Goal: Task Accomplishment & Management: Manage account settings

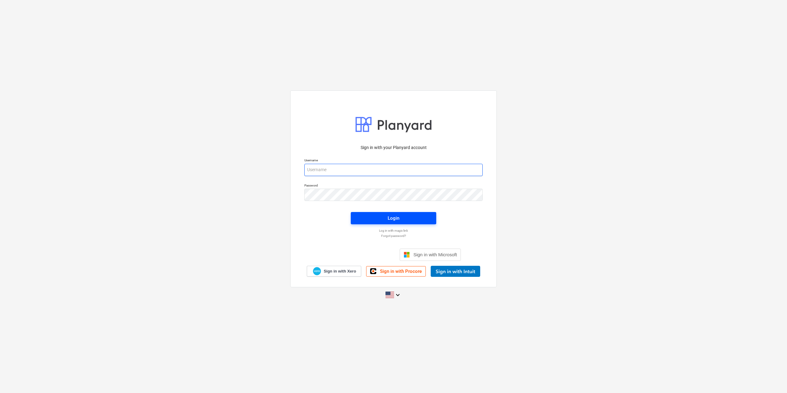
type input "[EMAIL_ADDRESS][DOMAIN_NAME]"
click at [408, 212] on button "Login" at bounding box center [394, 218] width 86 height 12
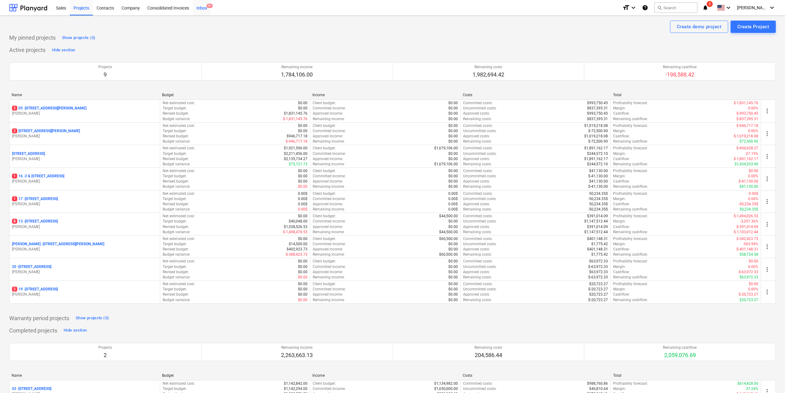
click at [202, 7] on div "Inbox 9+" at bounding box center [202, 8] width 18 height 16
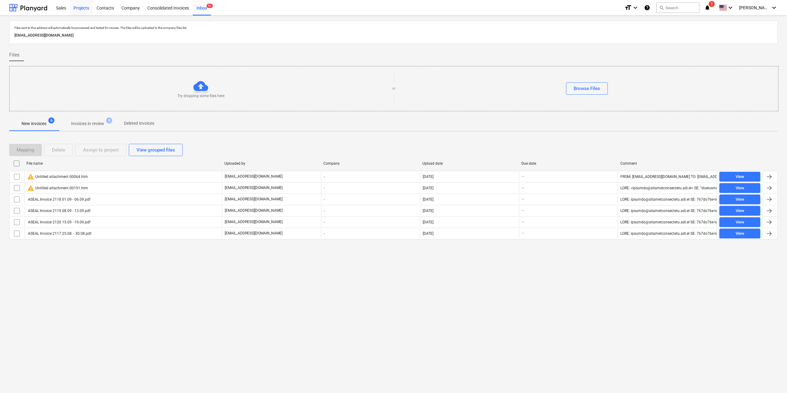
click at [74, 2] on div "Projects" at bounding box center [81, 8] width 23 height 16
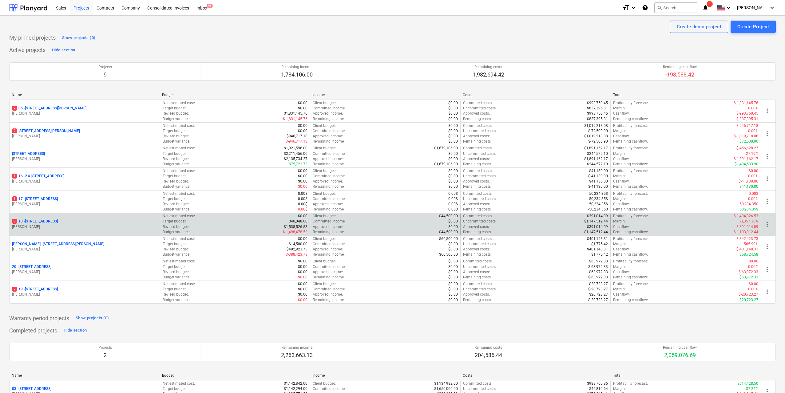
click at [58, 219] on p "[STREET_ADDRESS]" at bounding box center [35, 221] width 46 height 5
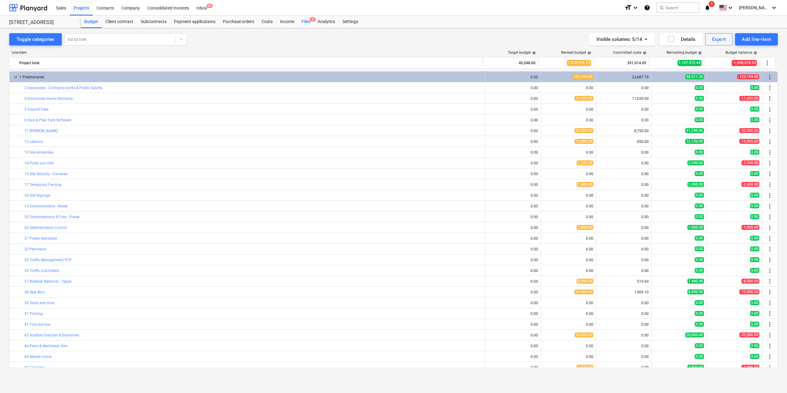
click at [304, 21] on div "Files 8" at bounding box center [306, 22] width 16 height 12
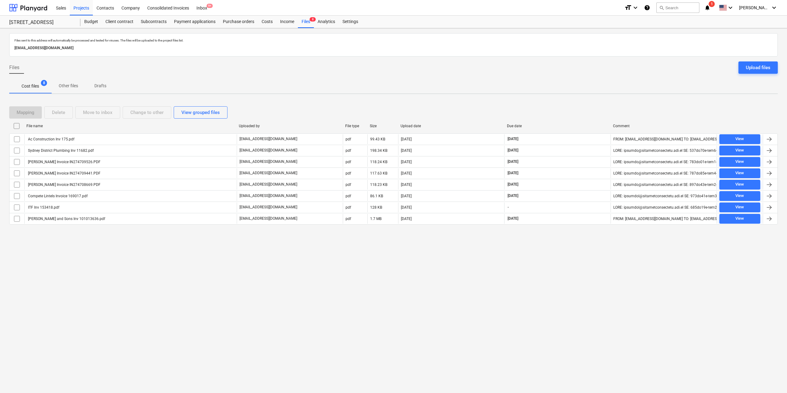
click at [71, 138] on div "Ac Construction Inv 175.pdf" at bounding box center [50, 139] width 47 height 4
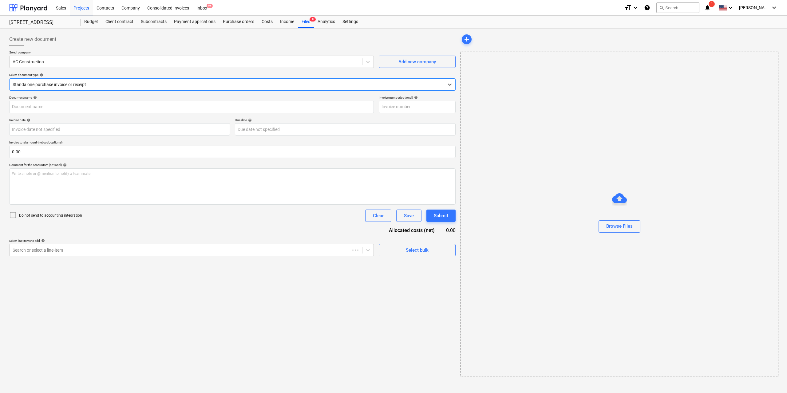
type input "175"
type input "[DATE]"
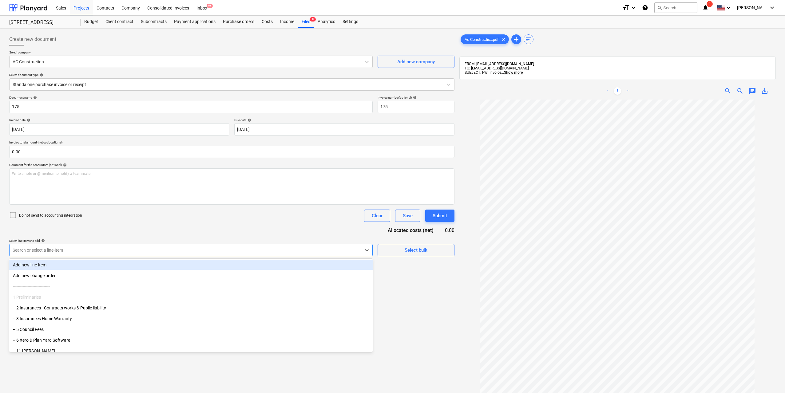
click at [99, 248] on div at bounding box center [185, 250] width 345 height 6
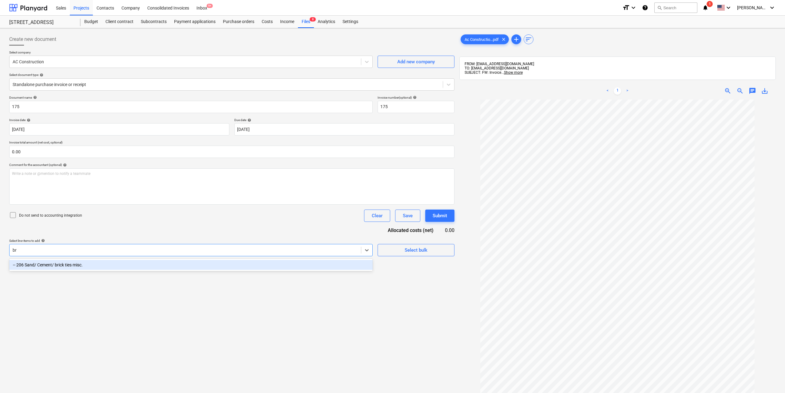
type input "b"
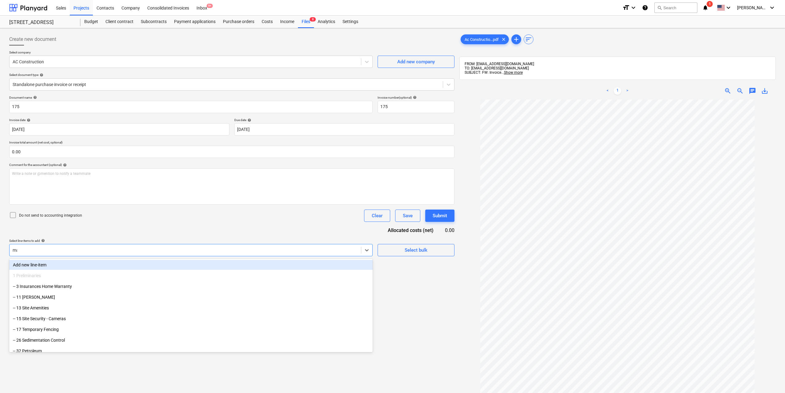
type input "mas"
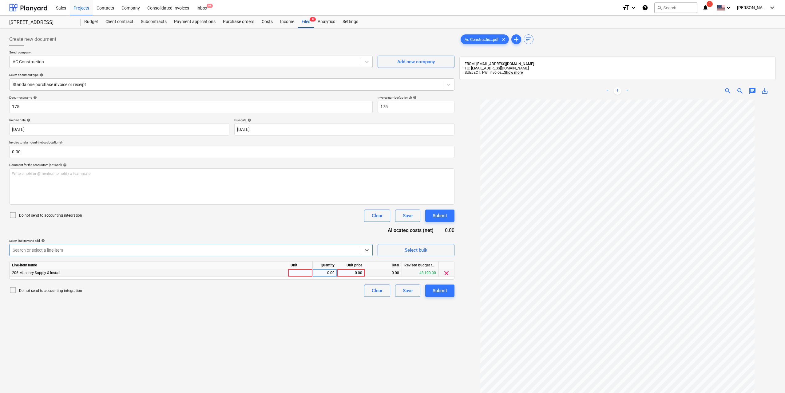
click at [304, 272] on div at bounding box center [300, 273] width 25 height 8
type input "1"
click at [328, 276] on div "0.00" at bounding box center [324, 273] width 19 height 8
type input "1"
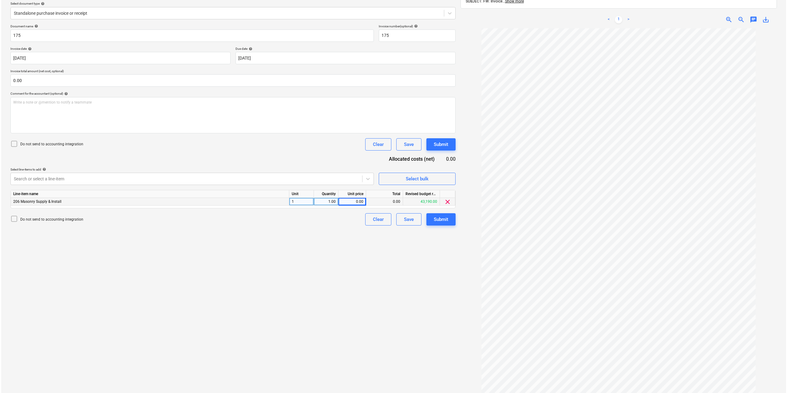
scroll to position [87, 0]
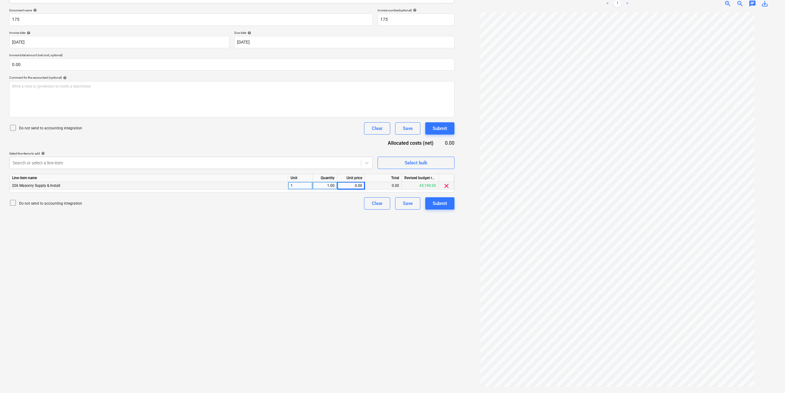
click at [349, 187] on div "0.00" at bounding box center [351, 186] width 22 height 8
type input "11790"
click at [335, 218] on div "Create new document Select company AC Construction Add new company Select docum…" at bounding box center [232, 167] width 450 height 448
click at [430, 203] on button "Submit" at bounding box center [439, 203] width 29 height 12
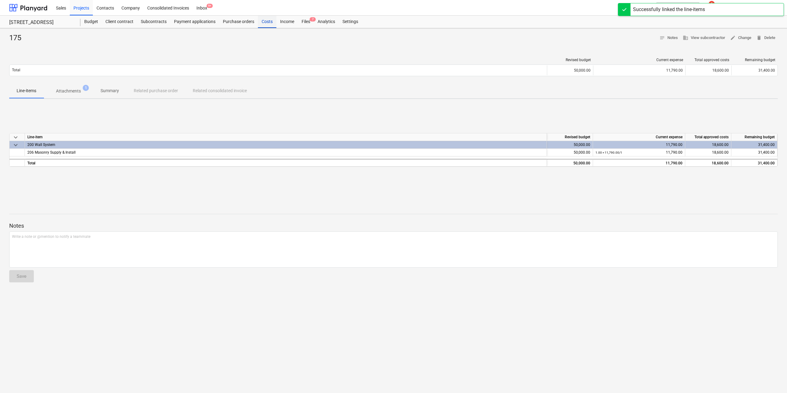
click at [266, 22] on div "Costs" at bounding box center [267, 22] width 18 height 12
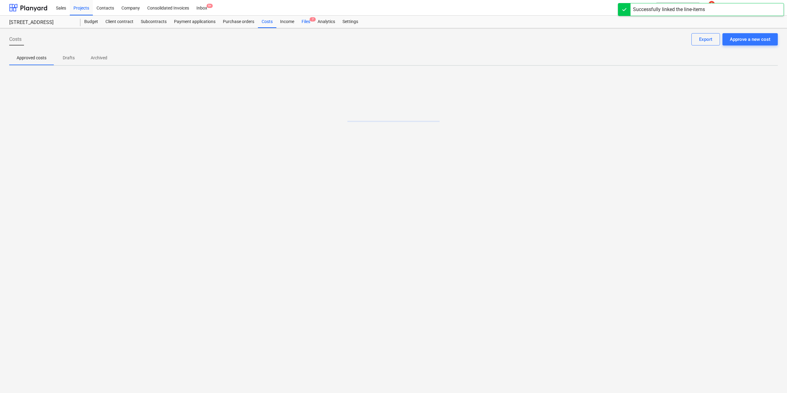
click at [302, 18] on div "Files 7" at bounding box center [306, 22] width 16 height 12
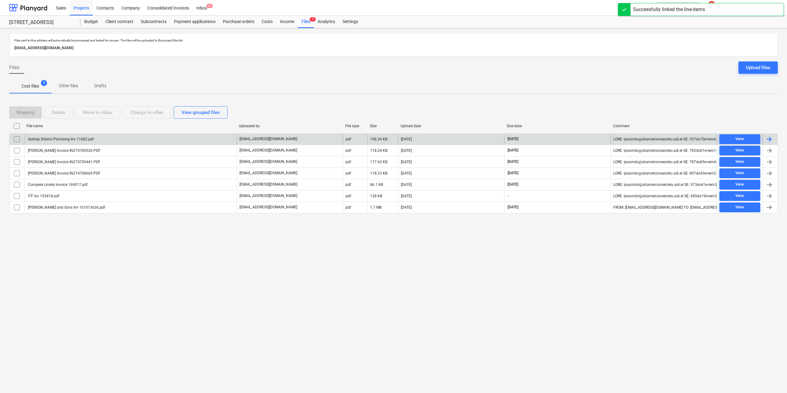
click at [80, 138] on div "Sydney District Plumbing Inv 11682.pdf" at bounding box center [60, 139] width 67 height 4
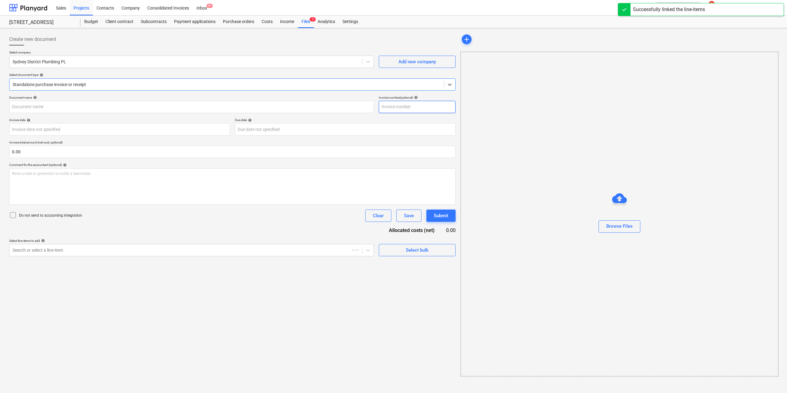
type input "11682"
type input "[DATE]"
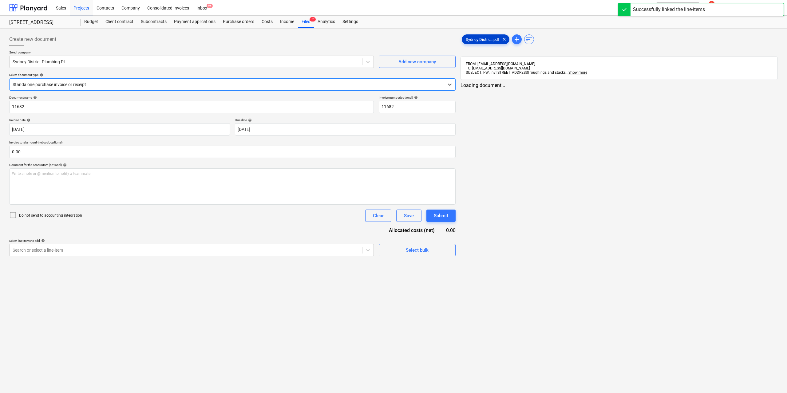
click at [465, 40] on span "Sydney Distric...pdf" at bounding box center [482, 39] width 41 height 5
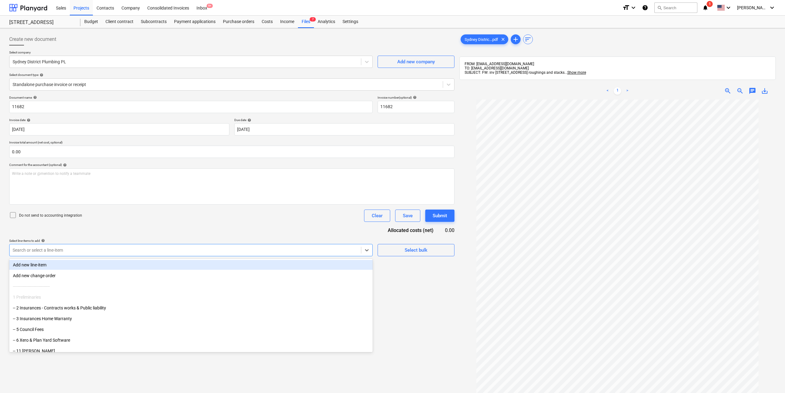
click at [115, 254] on div "Search or select a line-item" at bounding box center [186, 250] width 352 height 9
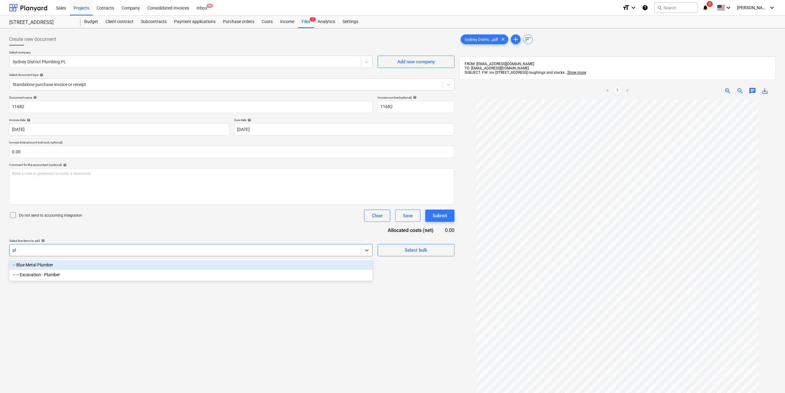
type input "p"
type input "hydr"
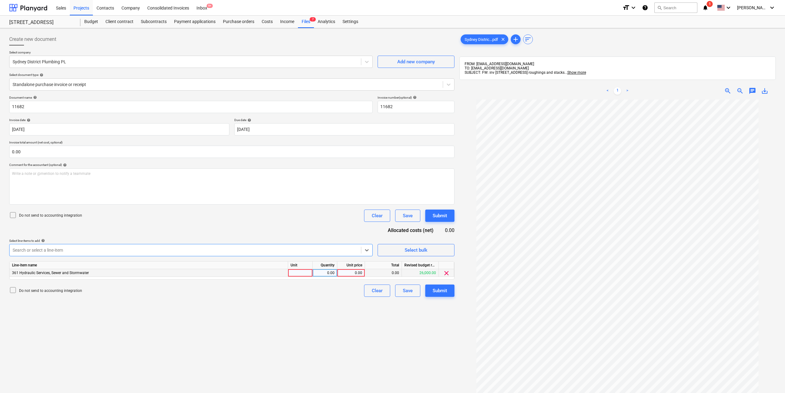
click at [295, 272] on div at bounding box center [300, 273] width 25 height 8
type input "1"
click at [332, 273] on div "0.00" at bounding box center [324, 273] width 19 height 8
click at [360, 272] on div "0.00" at bounding box center [351, 273] width 22 height 8
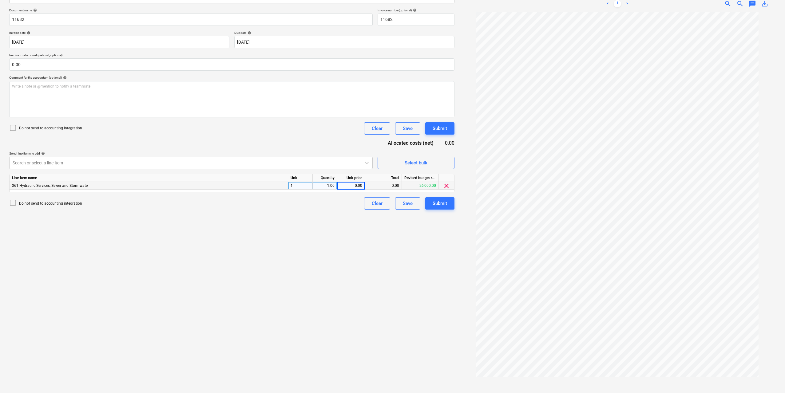
click at [352, 185] on div "0.00" at bounding box center [351, 186] width 22 height 8
type input "17000"
click at [350, 239] on div "Create new document Select company [GEOGRAPHIC_DATA] Plumbing PL Add new compan…" at bounding box center [232, 167] width 450 height 448
click at [445, 208] on button "Submit" at bounding box center [439, 203] width 29 height 12
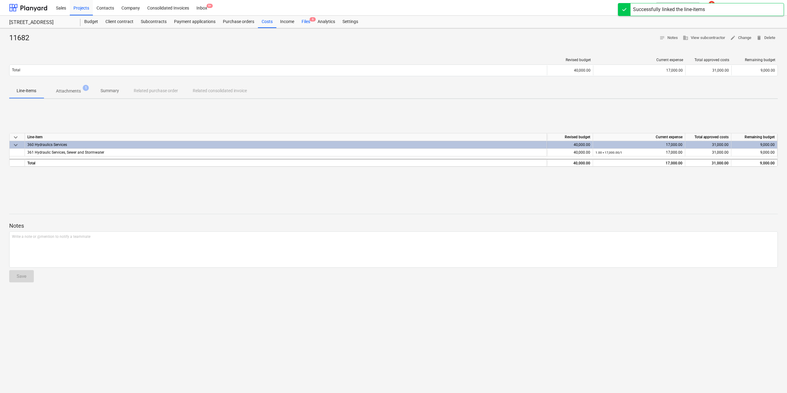
click at [305, 22] on div "Files 6" at bounding box center [306, 22] width 16 height 12
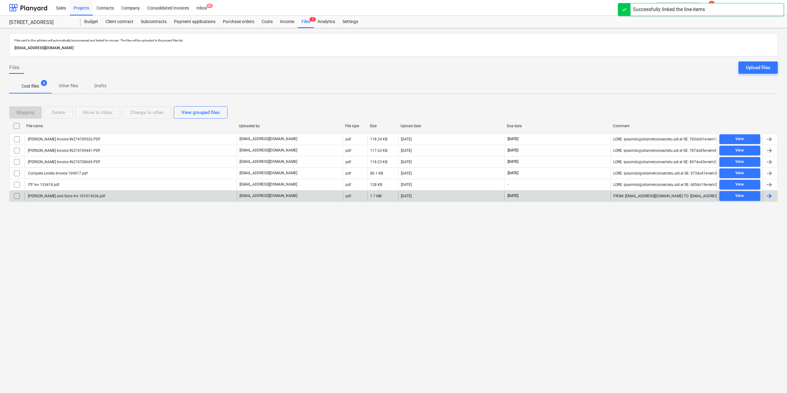
click at [60, 197] on div "[PERSON_NAME] and Sons Inv 101013636.pdf" at bounding box center [66, 196] width 78 height 4
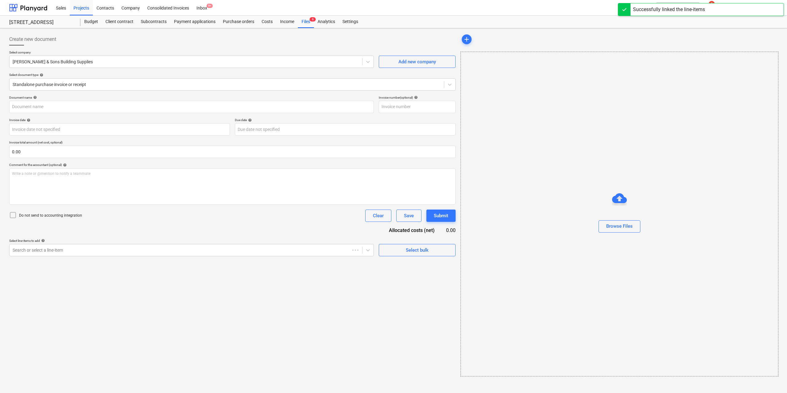
click at [472, 40] on div "add" at bounding box center [619, 39] width 317 height 12
type input "101013636"
type input "[DATE]"
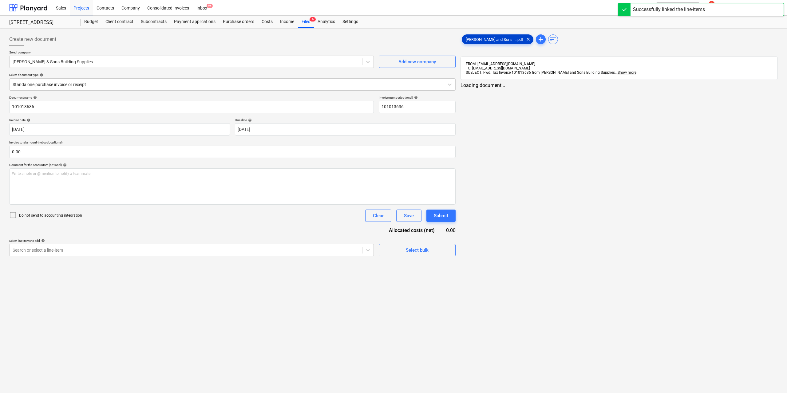
click at [472, 37] on span "[PERSON_NAME] and Sons I...pdf" at bounding box center [494, 39] width 65 height 5
click at [306, 242] on div "Select line-items to add help" at bounding box center [191, 241] width 364 height 4
click at [301, 250] on div at bounding box center [185, 250] width 345 height 6
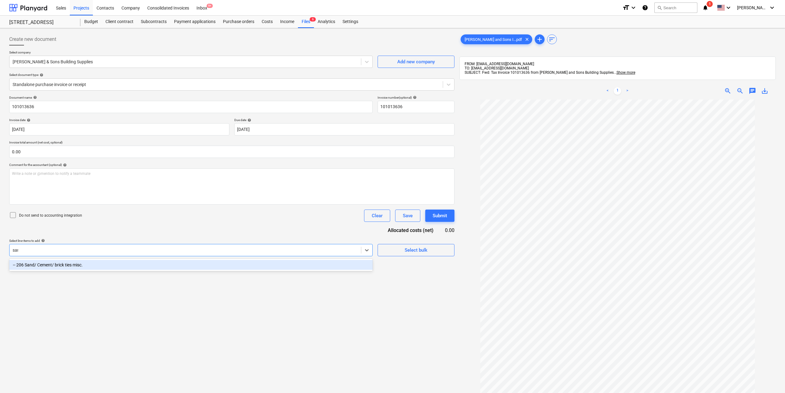
type input "sand"
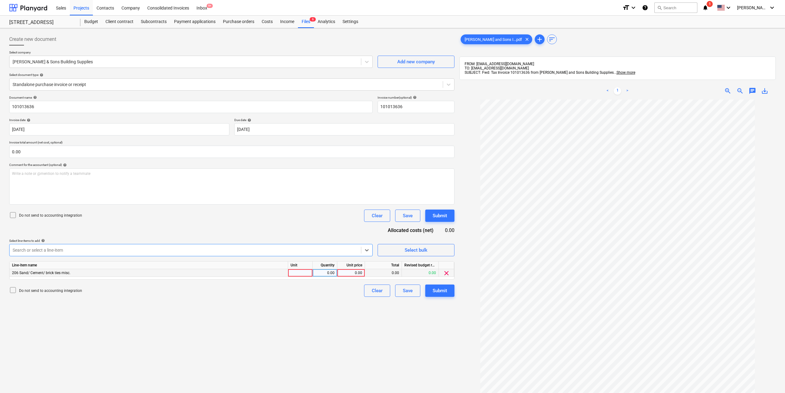
click at [308, 275] on div at bounding box center [300, 273] width 25 height 8
type input "1"
click at [333, 273] on div "0.00" at bounding box center [324, 273] width 19 height 8
type input "1"
click at [350, 272] on div "0.00" at bounding box center [351, 273] width 22 height 8
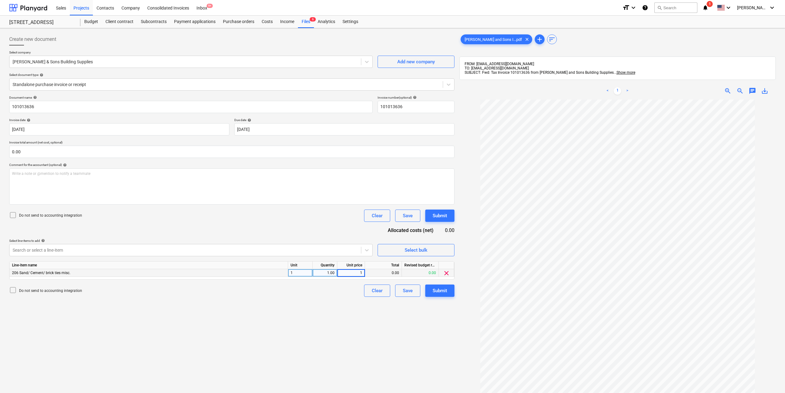
click at [351, 272] on input "1" at bounding box center [350, 272] width 27 height 7
type input "170"
click at [346, 329] on div "Create new document Select company [PERSON_NAME] & Sons Building Supplies Add n…" at bounding box center [232, 255] width 450 height 448
click at [442, 293] on div "Submit" at bounding box center [440, 291] width 14 height 8
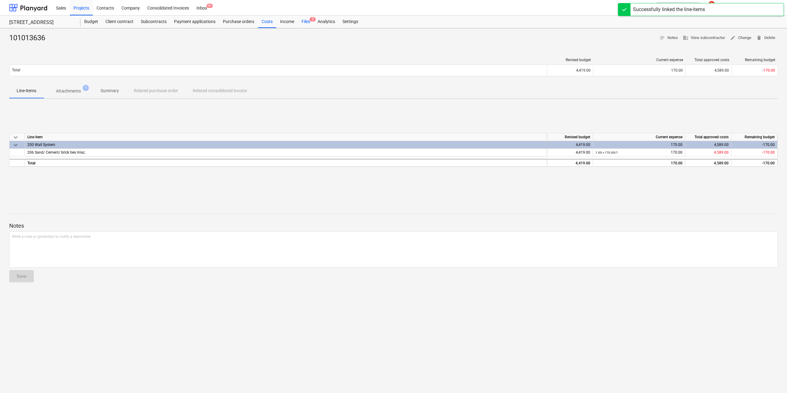
click at [306, 19] on div "Files 5" at bounding box center [306, 22] width 16 height 12
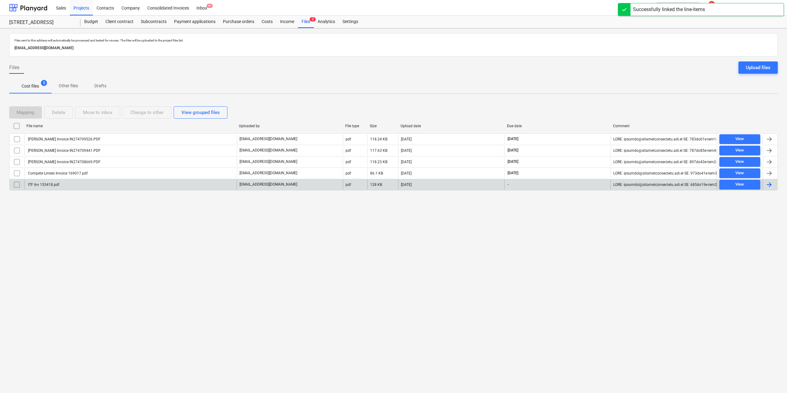
click at [58, 181] on div "ITF Inv 153418.pdf" at bounding box center [130, 185] width 213 height 10
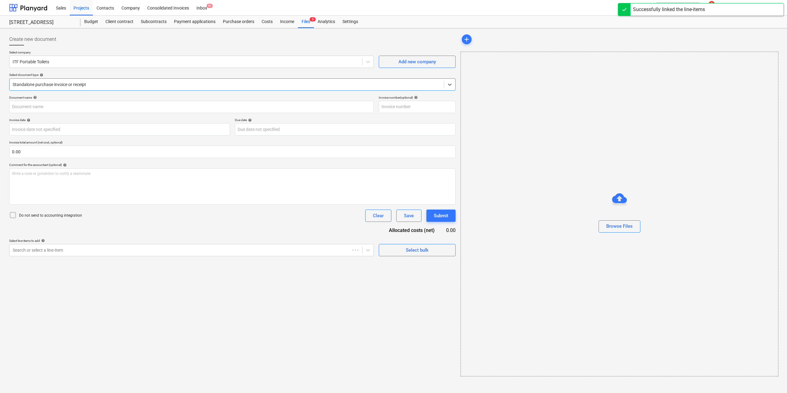
type input "153418"
type input "[DATE]"
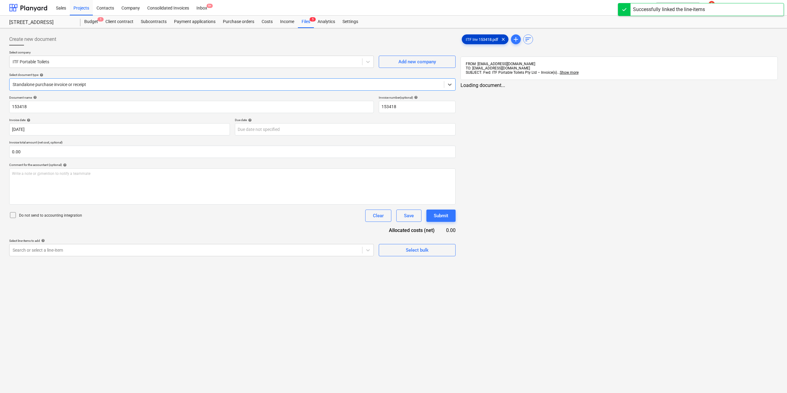
click at [467, 41] on span "ITF Inv 153418.pdf" at bounding box center [482, 39] width 40 height 5
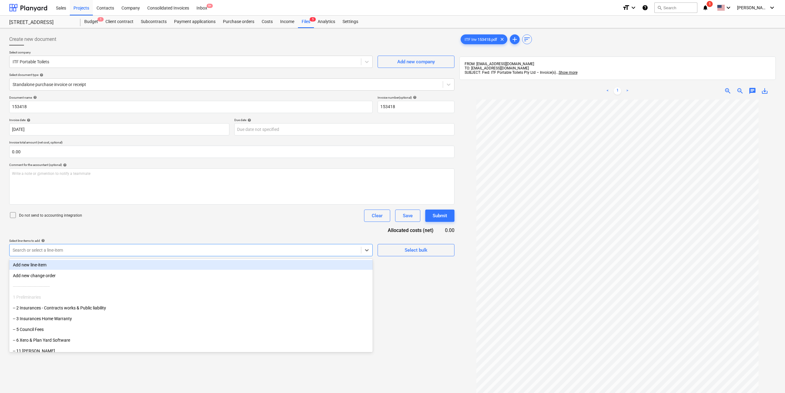
click at [95, 248] on div at bounding box center [185, 250] width 345 height 6
type input "i"
type input "por"
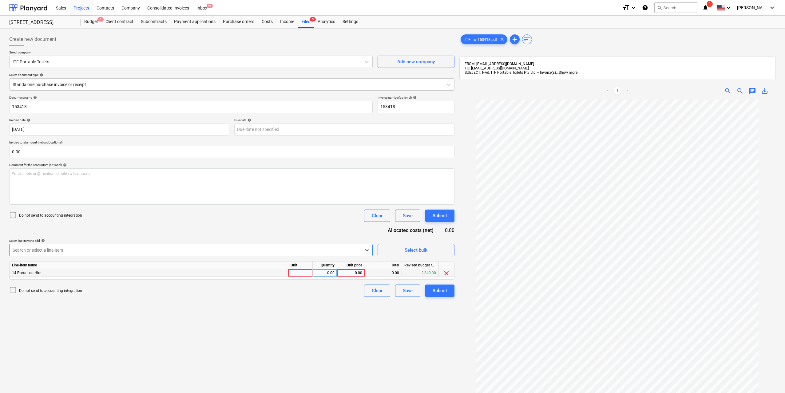
click at [300, 274] on div at bounding box center [300, 273] width 25 height 8
type input "1"
click at [328, 271] on div "0.00" at bounding box center [324, 273] width 19 height 8
type input "1"
click at [340, 272] on div "0.00" at bounding box center [351, 273] width 22 height 8
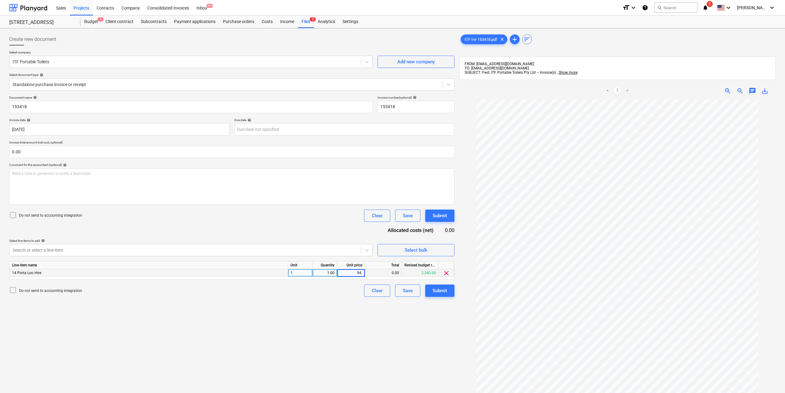
type input "94.3"
click at [345, 316] on div "Create new document Select company ITF Portable Toilets Add new company Select …" at bounding box center [232, 255] width 450 height 448
click at [439, 287] on div "Submit" at bounding box center [440, 291] width 14 height 8
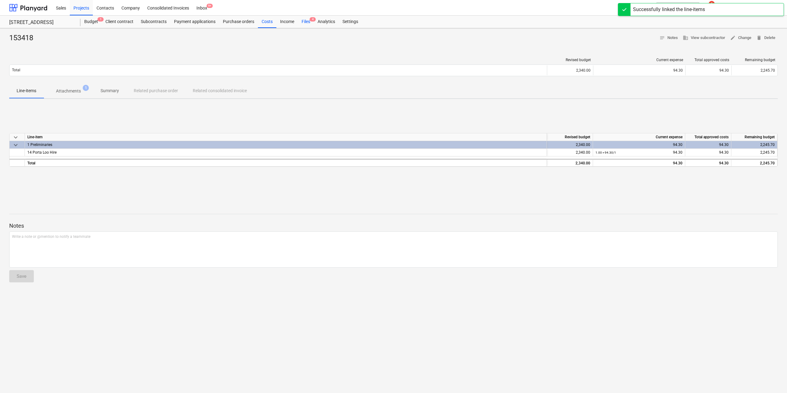
click at [301, 19] on div "Files 4" at bounding box center [306, 22] width 16 height 12
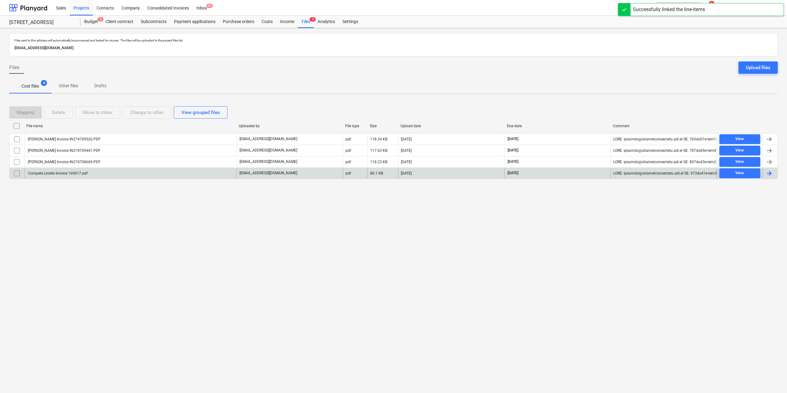
click at [79, 173] on div "Compete Lintels Invoice 169017.pdf" at bounding box center [57, 173] width 61 height 4
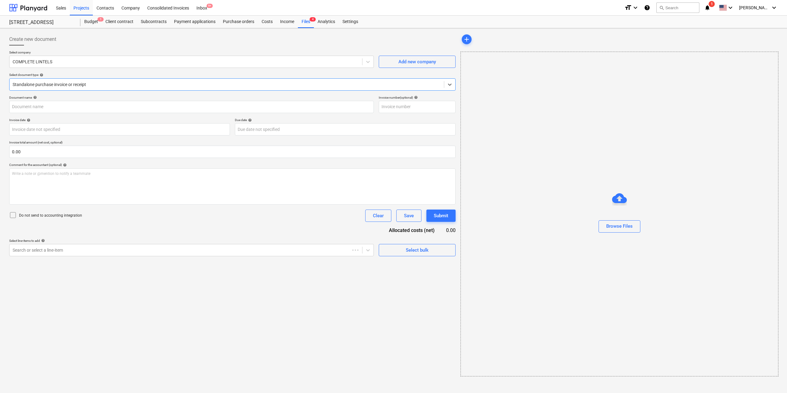
type input "169017"
type input "[DATE]"
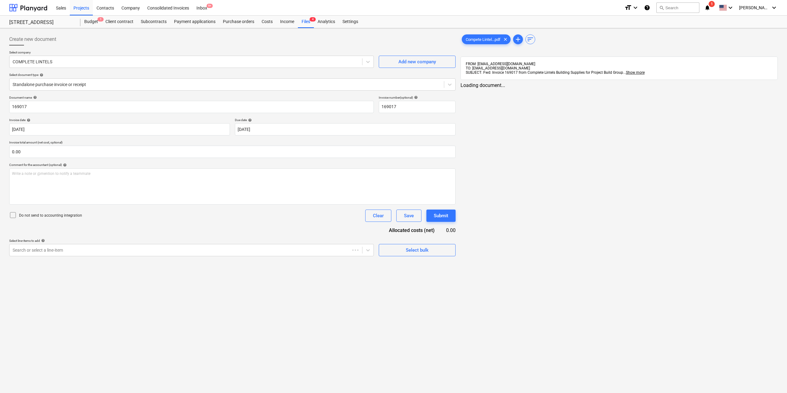
click at [473, 40] on span "Compete Lintel...pdf" at bounding box center [483, 39] width 42 height 5
click at [314, 246] on div "Search or select a line-item" at bounding box center [186, 250] width 352 height 9
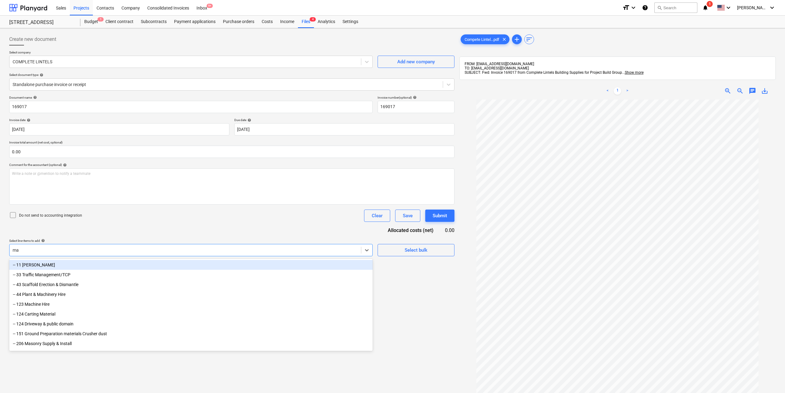
type input "mas"
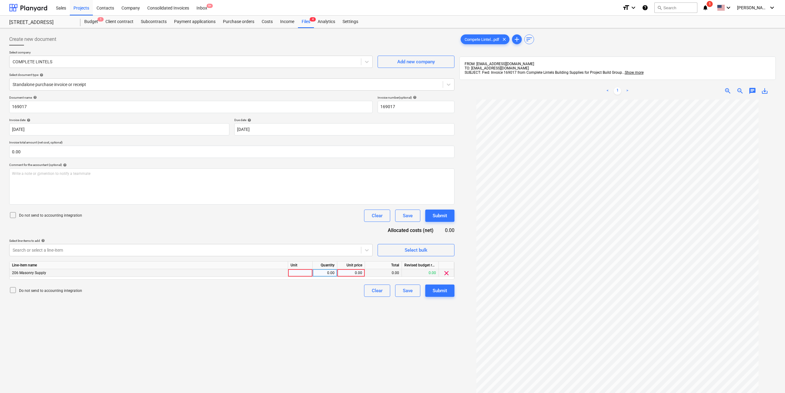
click at [309, 272] on div at bounding box center [300, 273] width 25 height 8
click at [328, 272] on div "0.00" at bounding box center [324, 273] width 19 height 8
click at [351, 272] on div "0.00" at bounding box center [351, 273] width 22 height 8
type input "1138"
click at [333, 304] on div "Create new document Select company COMPLETE LINTELS Add new company Select docu…" at bounding box center [232, 255] width 450 height 448
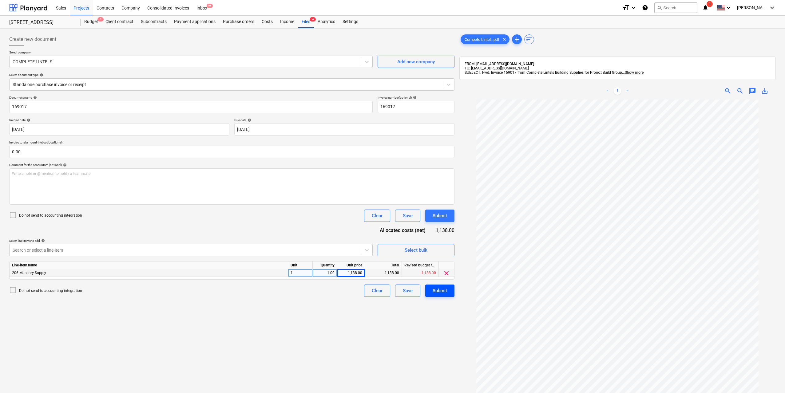
click at [442, 290] on div "Submit" at bounding box center [440, 291] width 14 height 8
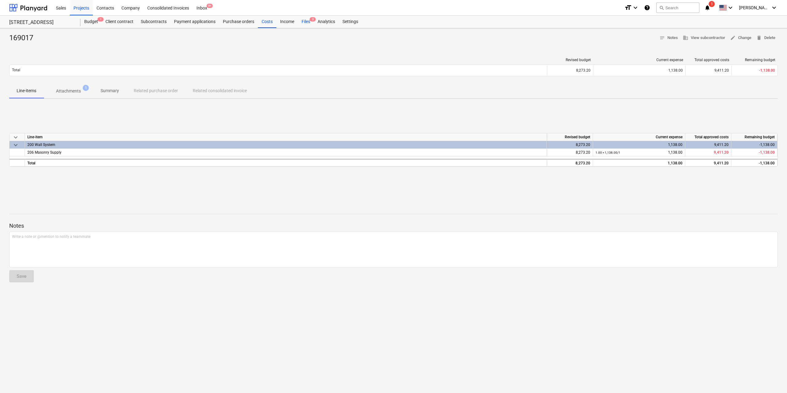
click at [305, 21] on div "Files 3" at bounding box center [306, 22] width 16 height 12
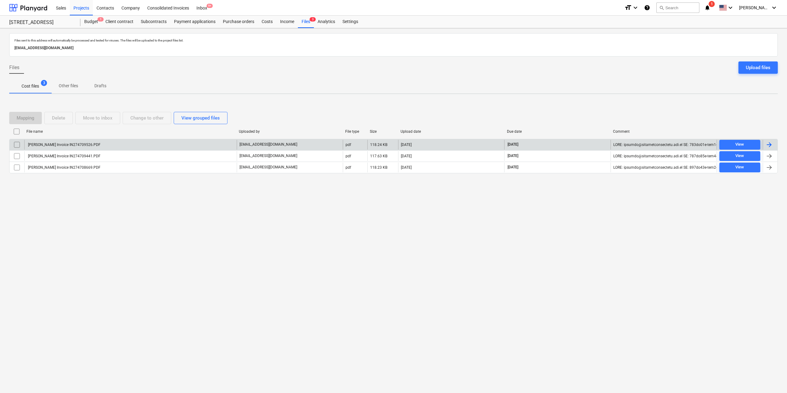
click at [90, 148] on div "[PERSON_NAME] Invoice IN274709526.PDF" at bounding box center [130, 145] width 213 height 10
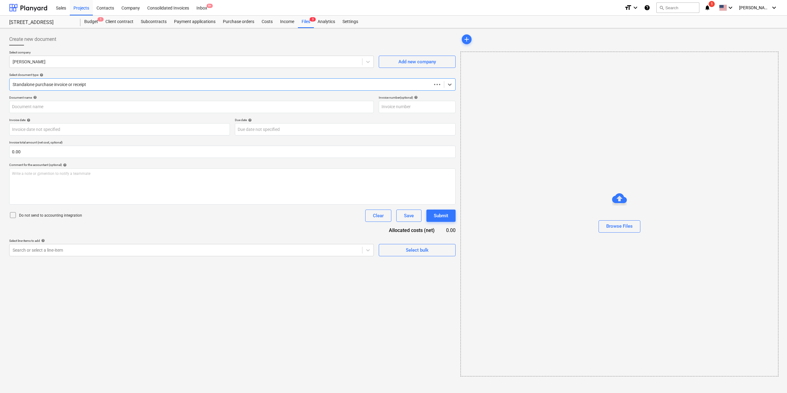
type input "IN274709526"
type input "[DATE]"
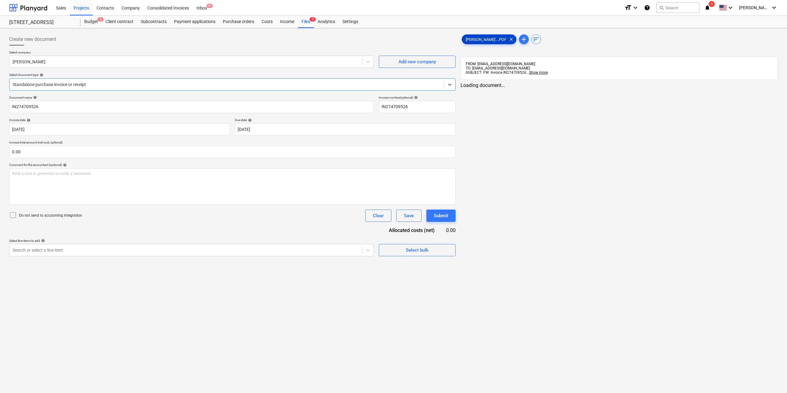
click at [475, 38] on span "[PERSON_NAME] ...PDF" at bounding box center [486, 39] width 48 height 5
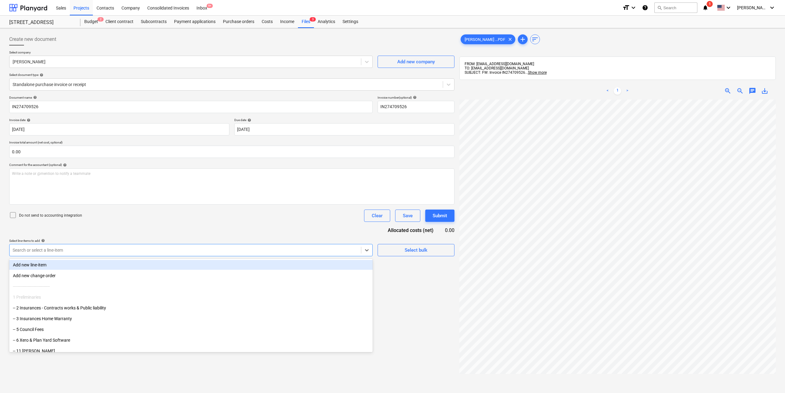
click at [331, 254] on div "Search or select a line-item" at bounding box center [186, 250] width 352 height 9
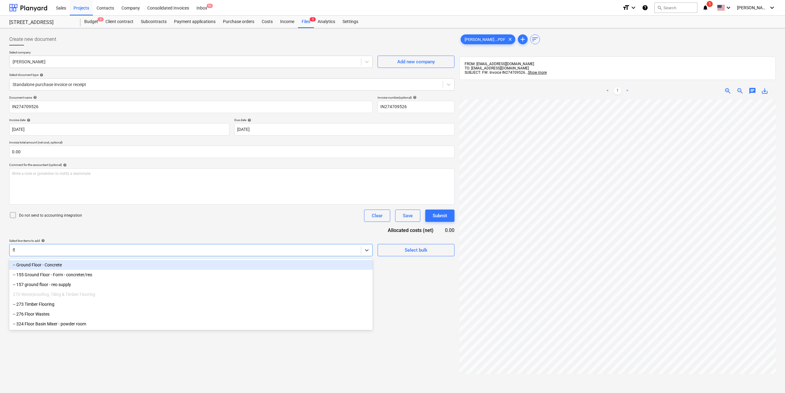
type input "f"
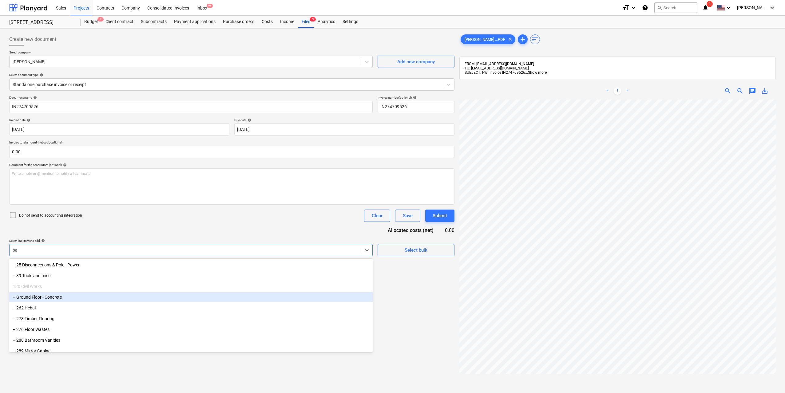
type input "bas"
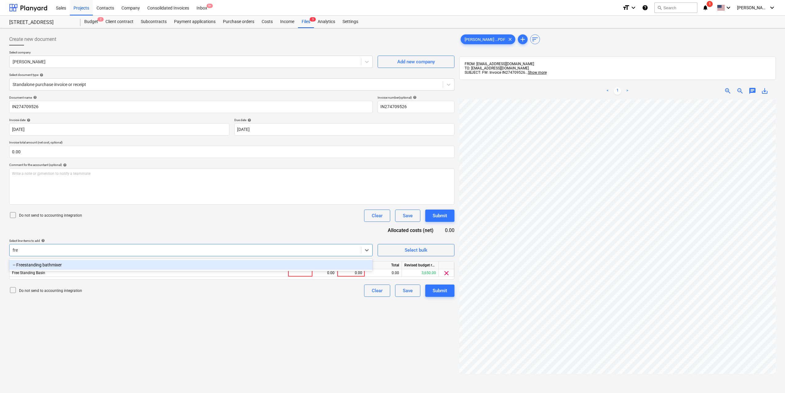
type input "free"
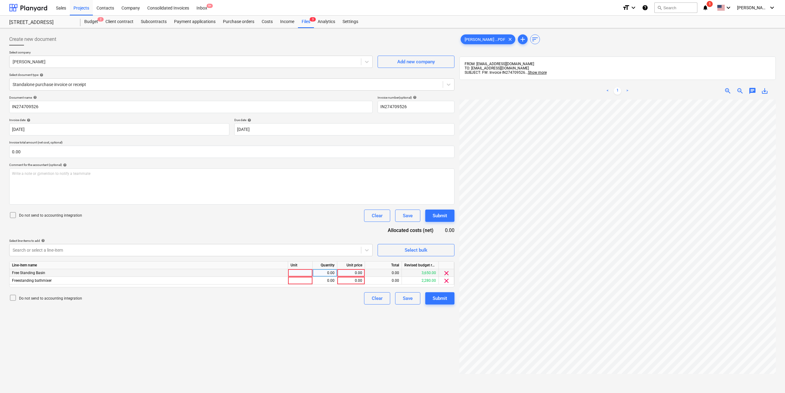
click at [447, 273] on span "clear" at bounding box center [446, 273] width 7 height 7
click at [305, 273] on div at bounding box center [300, 273] width 25 height 8
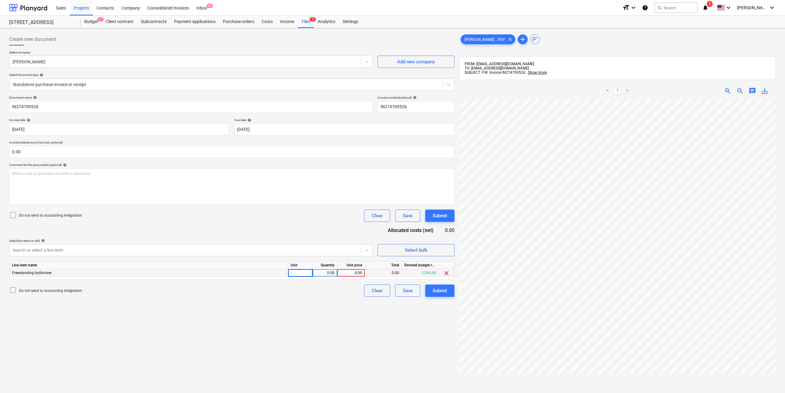
type input "1"
click at [322, 273] on div "0.00" at bounding box center [324, 273] width 19 height 8
drag, startPoint x: 344, startPoint y: 273, endPoint x: 366, endPoint y: 273, distance: 21.8
click at [344, 273] on div "0.00" at bounding box center [351, 273] width 22 height 8
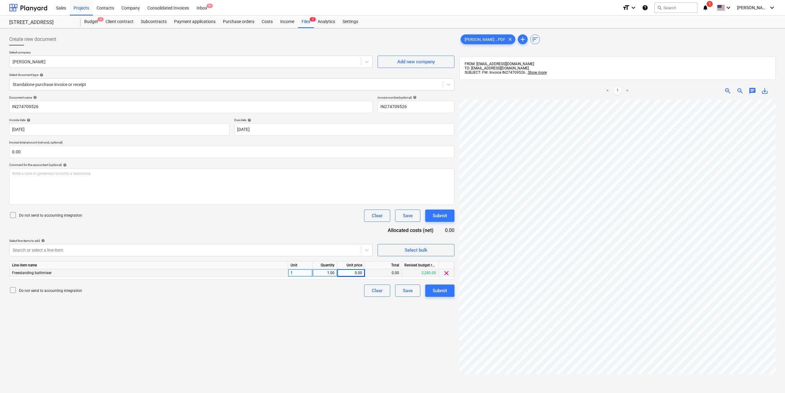
click at [346, 273] on div "0.00" at bounding box center [351, 273] width 22 height 8
type input "1110"
click at [334, 298] on div "Create new document Select company [PERSON_NAME] Add new company Select documen…" at bounding box center [232, 255] width 450 height 448
click at [441, 289] on div "Submit" at bounding box center [440, 291] width 14 height 8
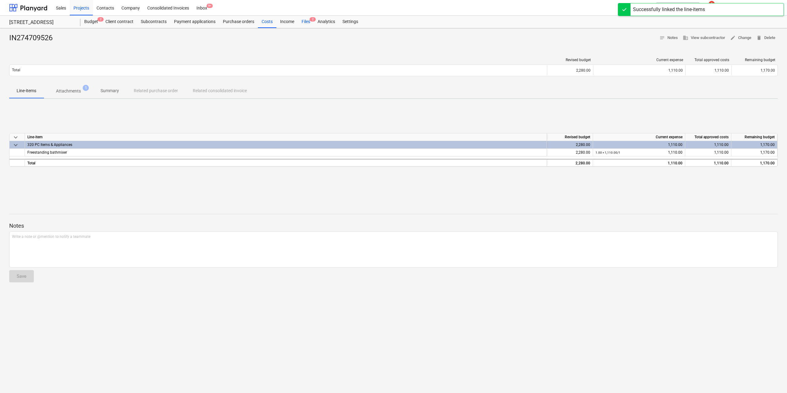
click at [302, 18] on div "Files 2" at bounding box center [306, 22] width 16 height 12
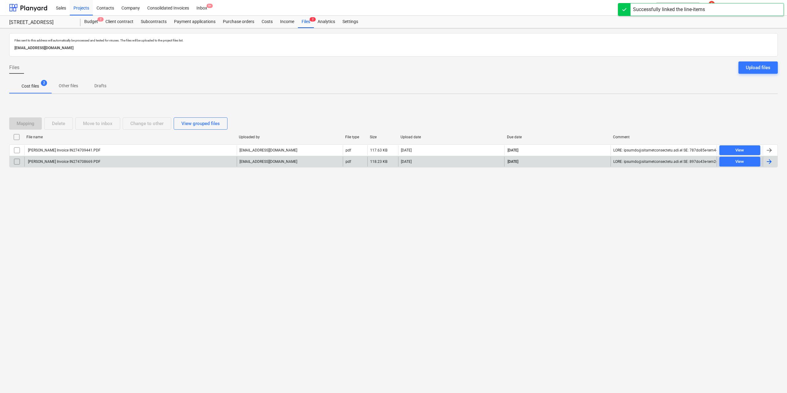
click at [79, 160] on div "[PERSON_NAME] Invoice IN274708669.PDF" at bounding box center [64, 162] width 74 height 4
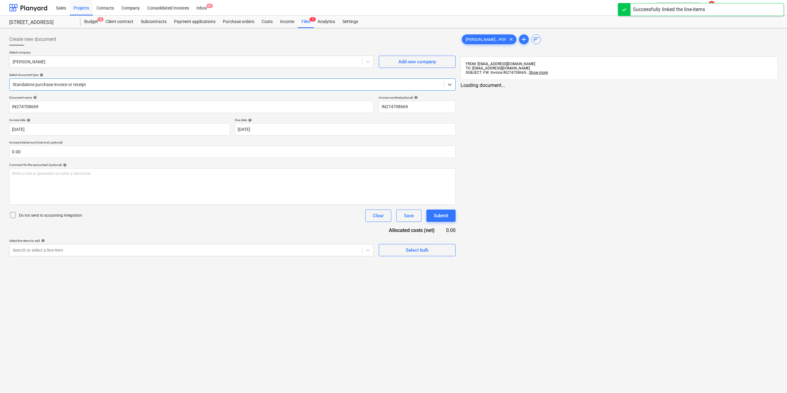
type input "IN274708669"
type input "[DATE]"
click at [475, 38] on span "[PERSON_NAME] ...PDF" at bounding box center [486, 39] width 48 height 5
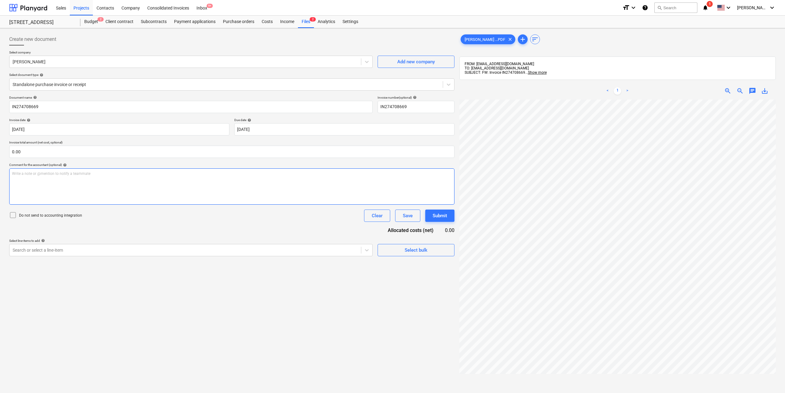
scroll to position [0, 70]
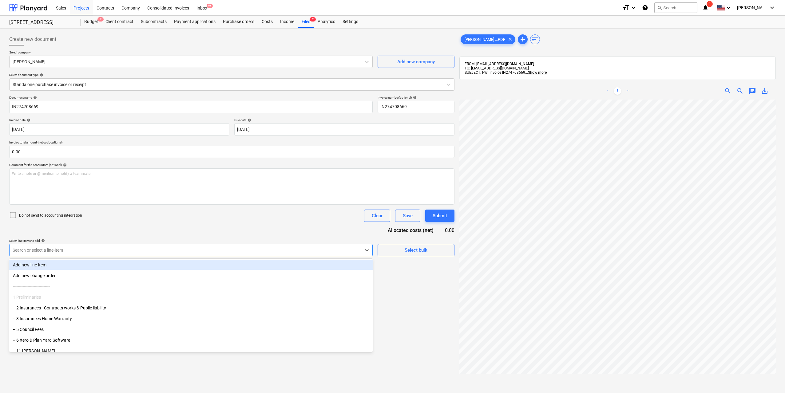
click at [265, 253] on div at bounding box center [185, 250] width 345 height 6
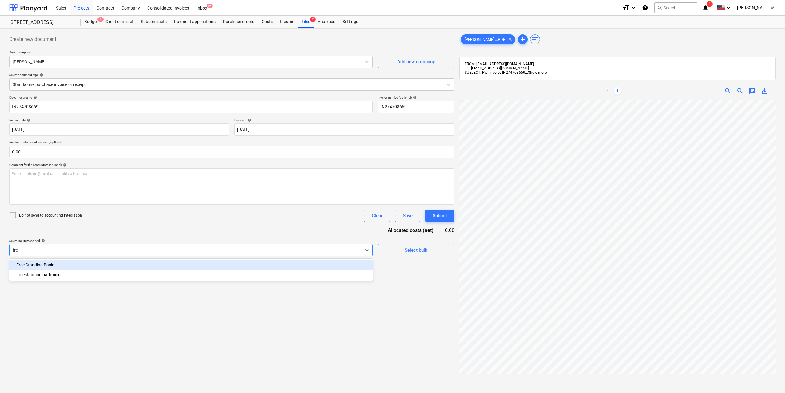
type input "free"
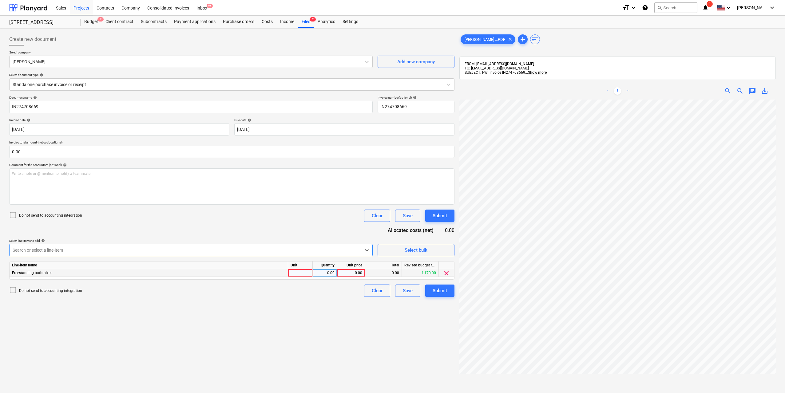
click at [302, 273] on div at bounding box center [300, 273] width 25 height 8
type input "1"
click at [324, 274] on div "0.00" at bounding box center [324, 273] width 19 height 8
type input "1"
click at [349, 274] on div "0.00" at bounding box center [351, 273] width 22 height 8
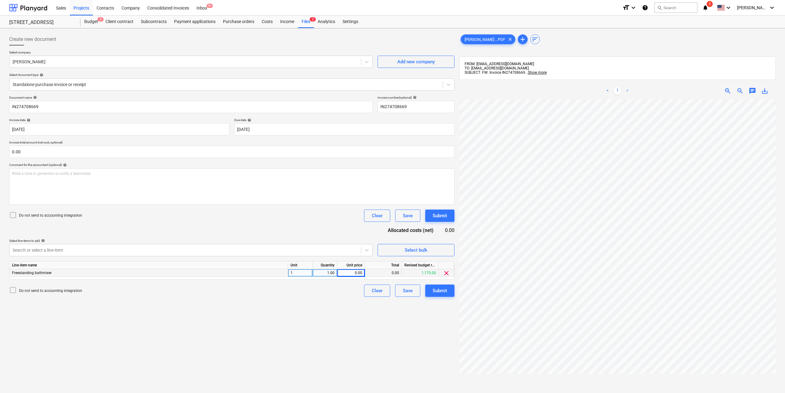
scroll to position [0, 75]
click at [364, 272] on div "0.00" at bounding box center [351, 273] width 28 height 8
type input "1110"
click at [336, 297] on div "Do not send to accounting integration Clear Save Submit" at bounding box center [231, 291] width 445 height 12
click at [439, 291] on div "Submit" at bounding box center [440, 291] width 14 height 8
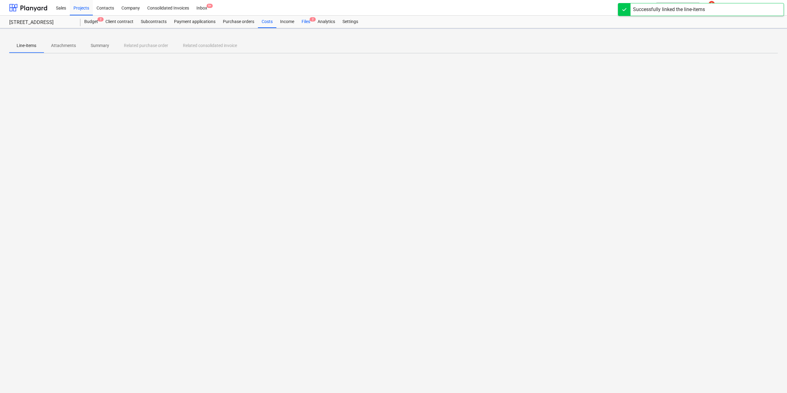
click at [304, 20] on div "Files 2" at bounding box center [306, 22] width 16 height 12
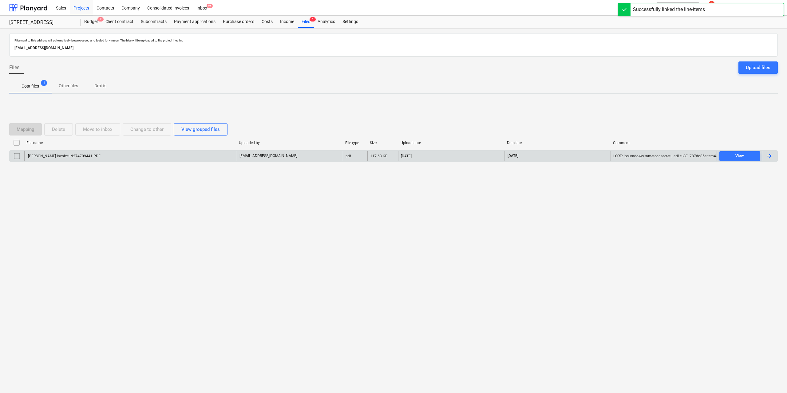
click at [97, 153] on div "[PERSON_NAME] Invoice IN274709441.PDF" at bounding box center [130, 156] width 213 height 10
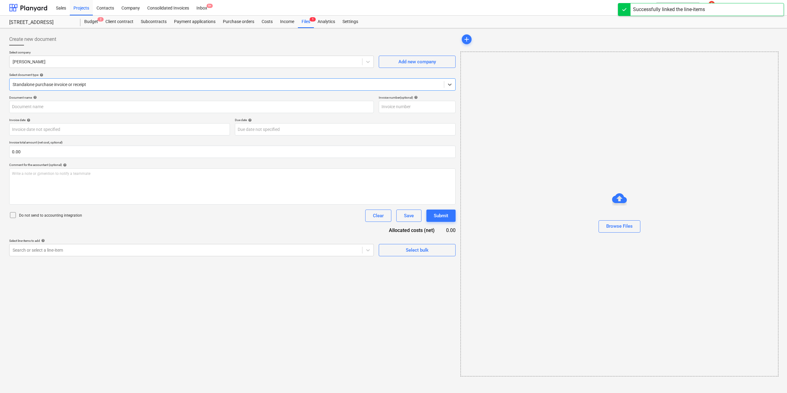
type input "IN274709441"
type input "[DATE]"
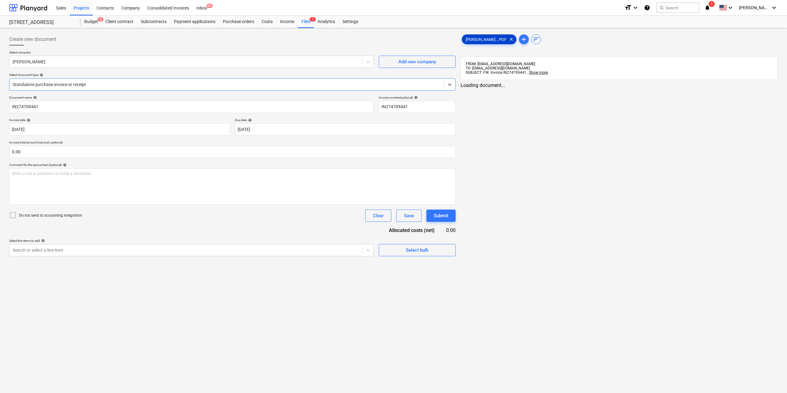
click at [477, 39] on span "[PERSON_NAME] ...PDF" at bounding box center [486, 39] width 48 height 5
click at [252, 264] on div "Create new document Select company [PERSON_NAME] Add new company Select documen…" at bounding box center [232, 255] width 450 height 448
click at [252, 253] on div at bounding box center [185, 250] width 345 height 6
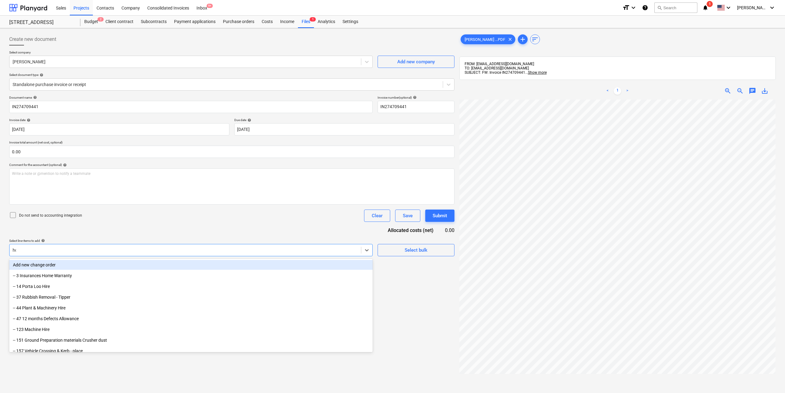
type input "hot"
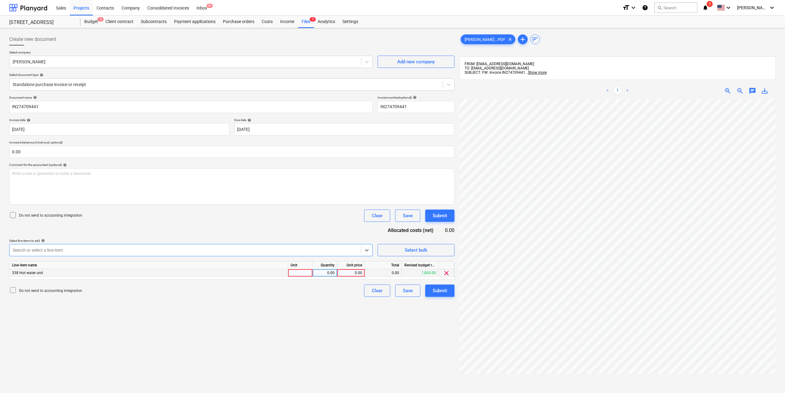
click at [301, 275] on div at bounding box center [300, 273] width 25 height 8
type input "1"
click at [314, 274] on div "0.00" at bounding box center [325, 273] width 25 height 8
type input "1"
click at [356, 273] on div "0.00" at bounding box center [351, 273] width 22 height 8
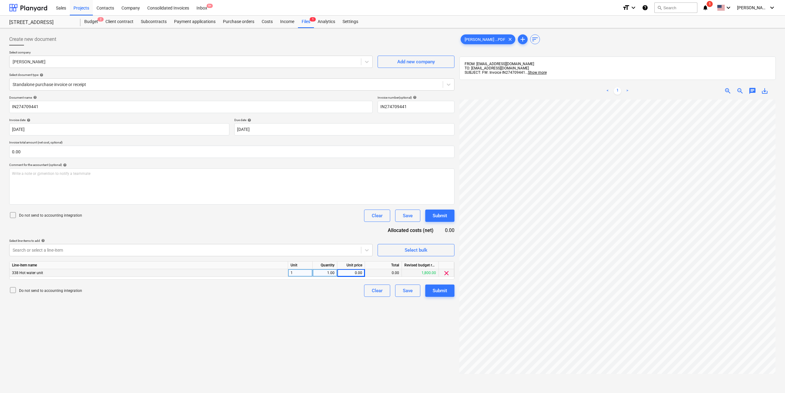
click at [351, 271] on div "0.00" at bounding box center [351, 273] width 22 height 8
type input "168"
click at [332, 313] on div "Create new document Select company [PERSON_NAME] Add new company Select documen…" at bounding box center [232, 255] width 450 height 448
click at [441, 293] on div "Submit" at bounding box center [440, 291] width 14 height 8
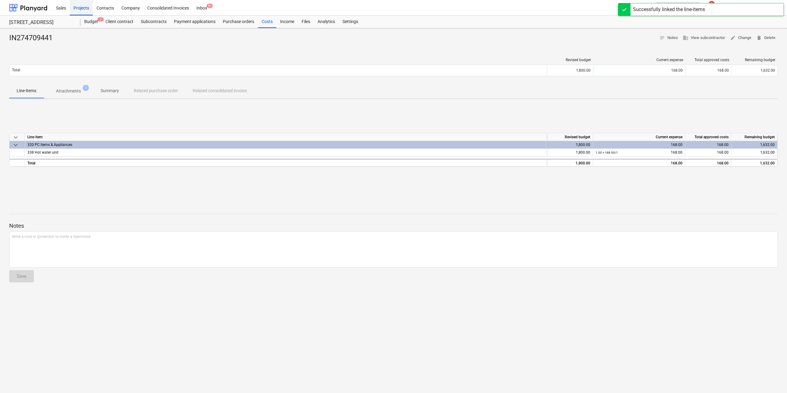
click at [91, 11] on div "Projects" at bounding box center [81, 8] width 23 height 16
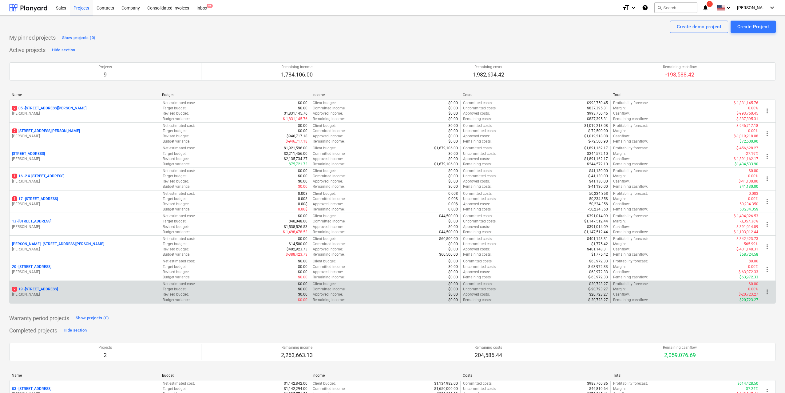
click at [58, 288] on p "2 [STREET_ADDRESS]" at bounding box center [35, 289] width 46 height 5
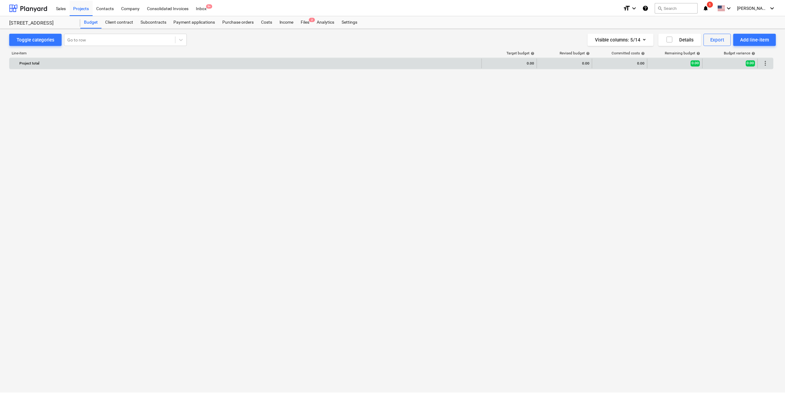
scroll to position [677, 0]
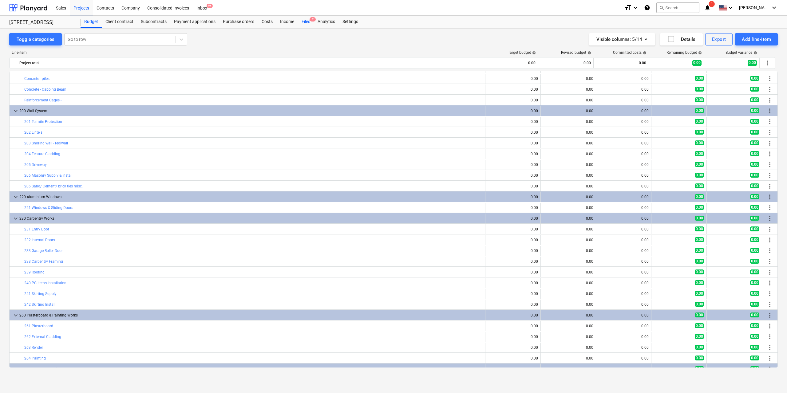
click at [302, 24] on div "Files 2" at bounding box center [306, 22] width 16 height 12
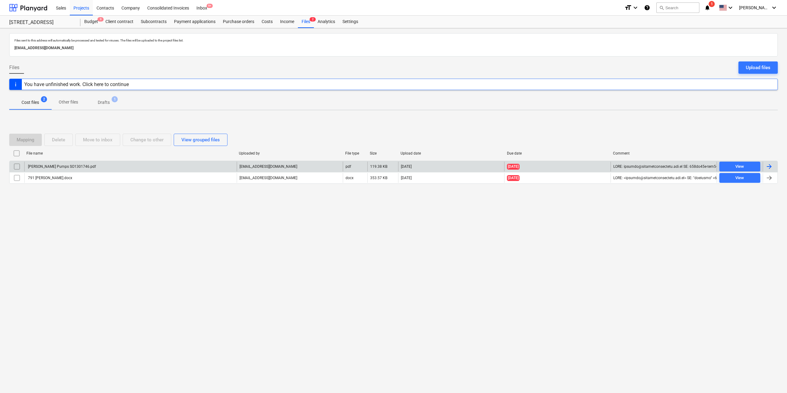
click at [85, 164] on div "[PERSON_NAME] Pumps SO1301746.pdf" at bounding box center [130, 167] width 213 height 10
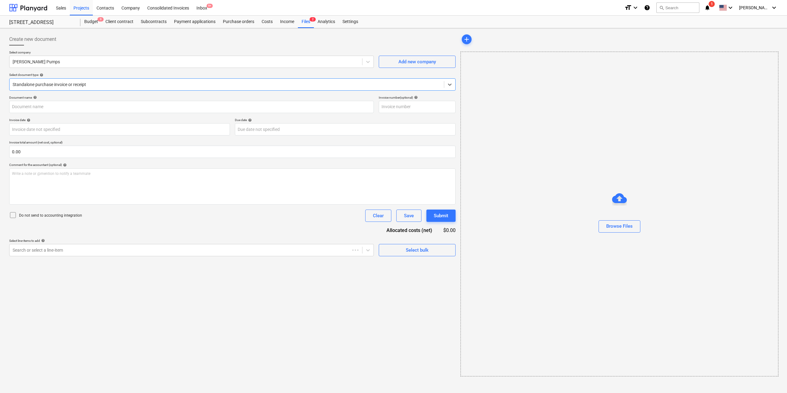
type input "SO1301746"
type input "[DATE]"
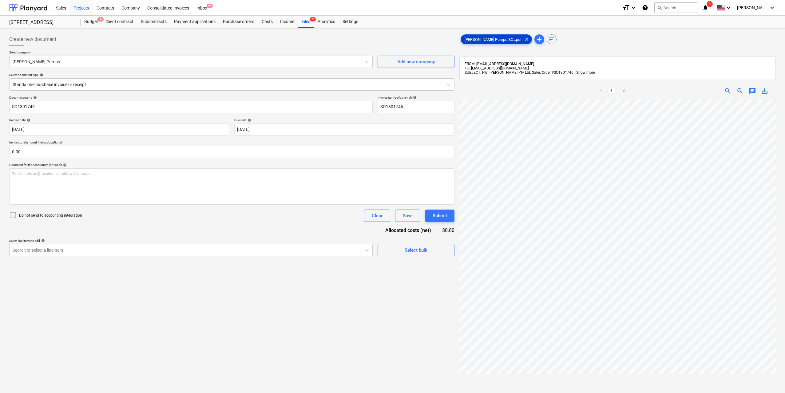
click at [481, 36] on div "[PERSON_NAME] Pumps SO...pdf clear" at bounding box center [496, 39] width 71 height 10
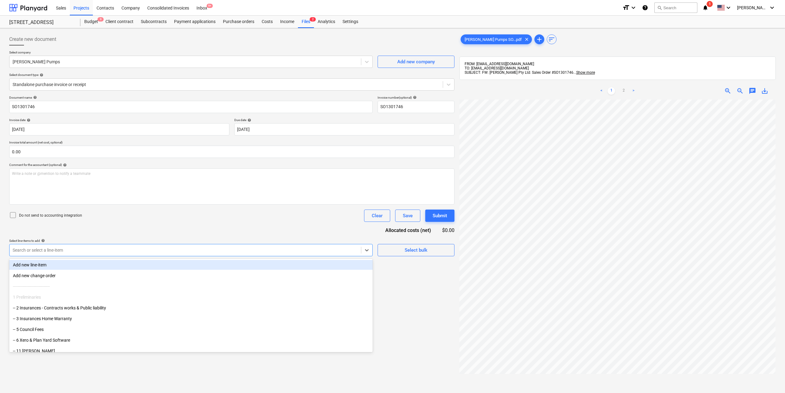
click at [284, 246] on div "Search or select a line-item" at bounding box center [186, 250] width 352 height 9
type input "p"
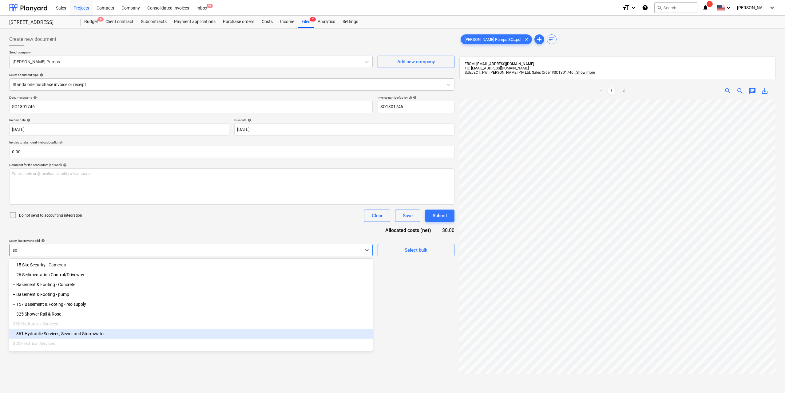
type input "s"
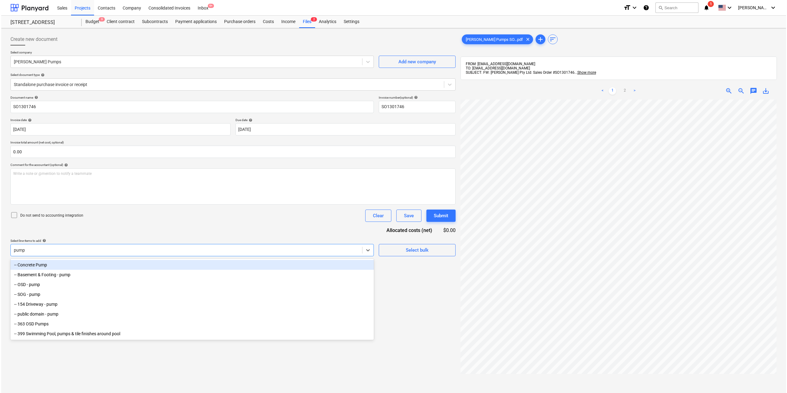
scroll to position [0, 75]
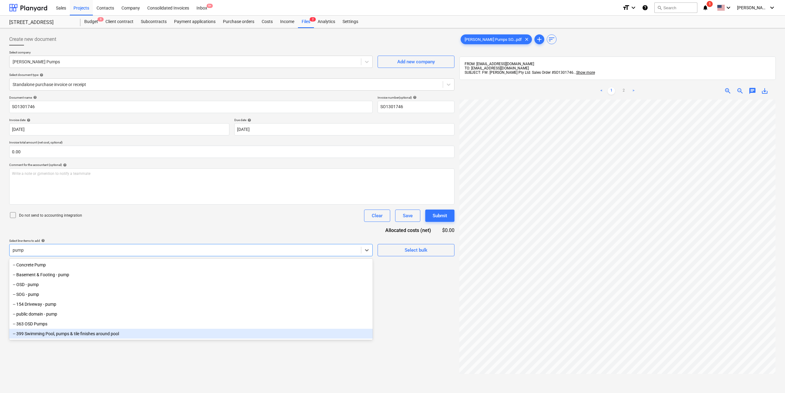
type input "pump"
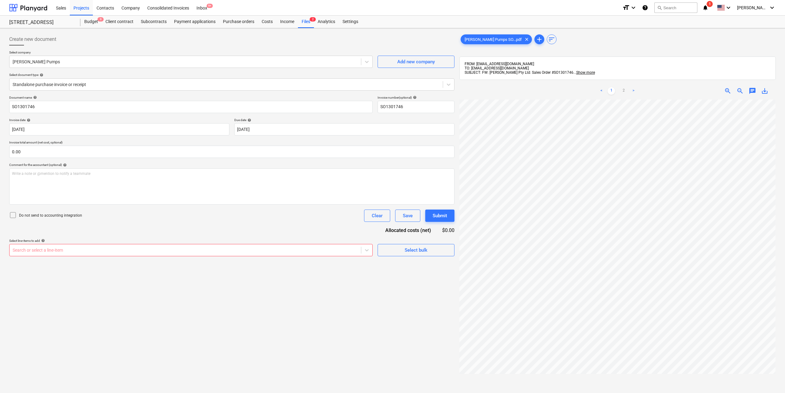
click at [180, 242] on div "Select line-items to add help" at bounding box center [191, 241] width 364 height 4
click at [177, 246] on div "Search or select a line-item" at bounding box center [186, 250] width 352 height 9
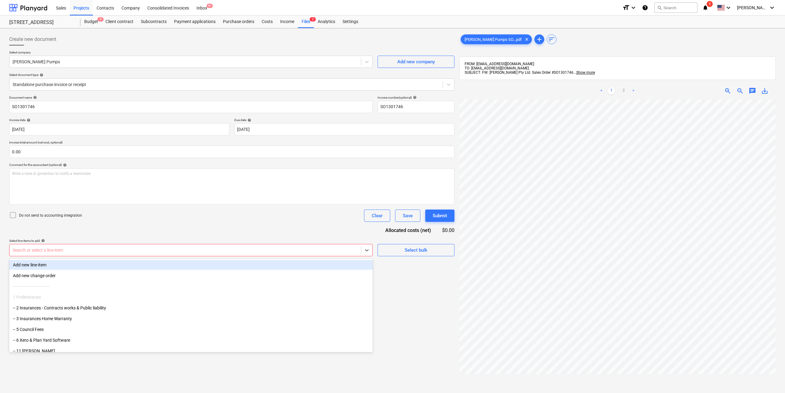
click at [150, 265] on div "Add new line-item" at bounding box center [191, 265] width 364 height 10
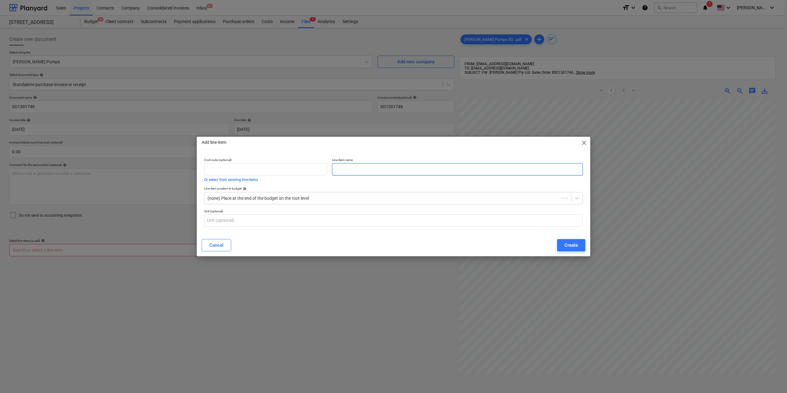
click at [348, 169] on input "text" at bounding box center [457, 169] width 251 height 12
type input "Sewer Pump"
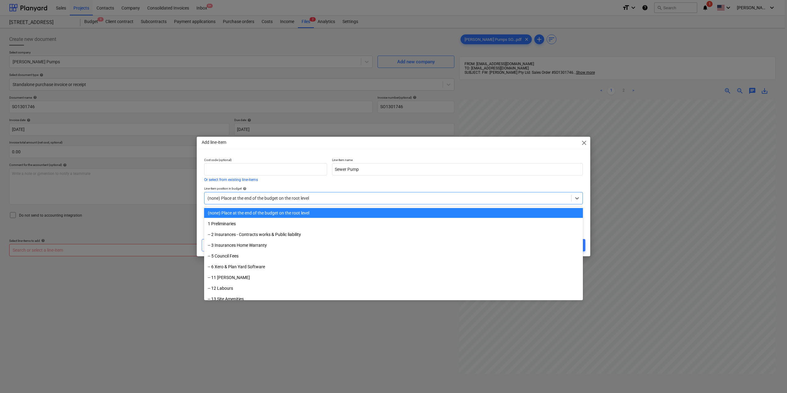
click at [325, 203] on div "(none) Place at the end of the budget on the root level" at bounding box center [388, 198] width 367 height 9
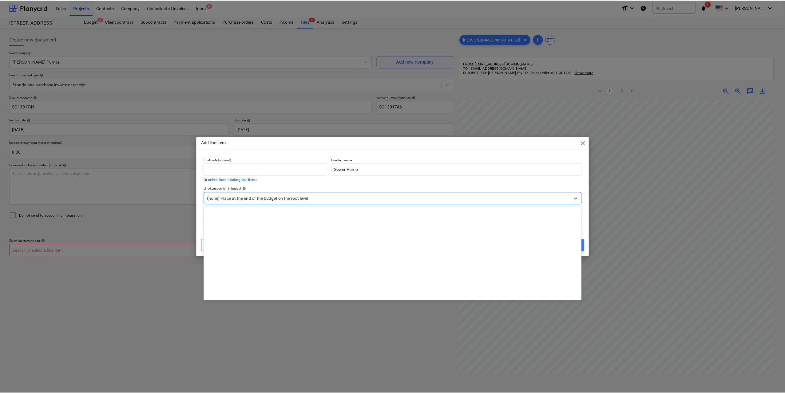
scroll to position [1986, 0]
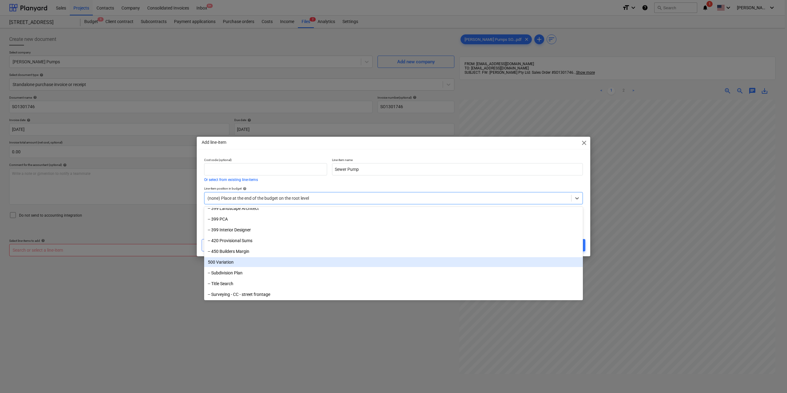
click at [238, 264] on div "500 Variation" at bounding box center [393, 262] width 379 height 10
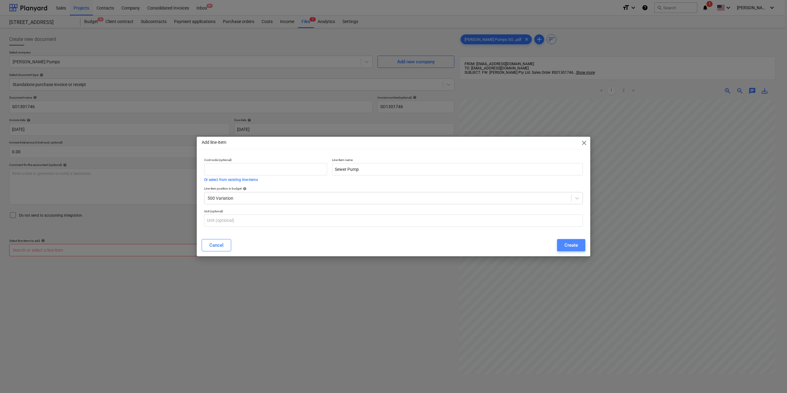
click at [580, 246] on button "Create" at bounding box center [571, 245] width 28 height 12
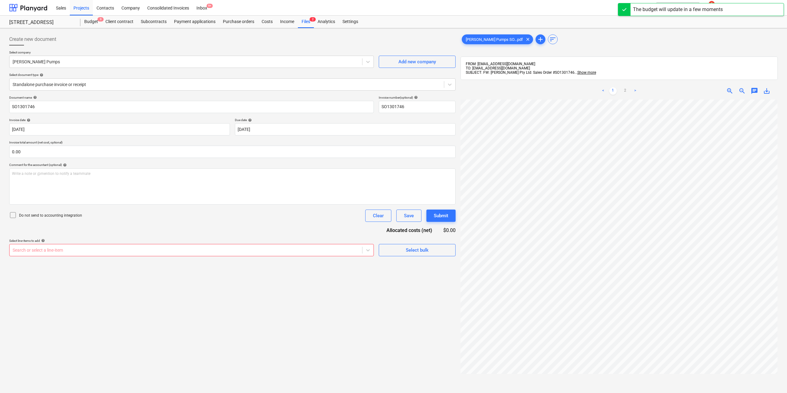
scroll to position [0, 74]
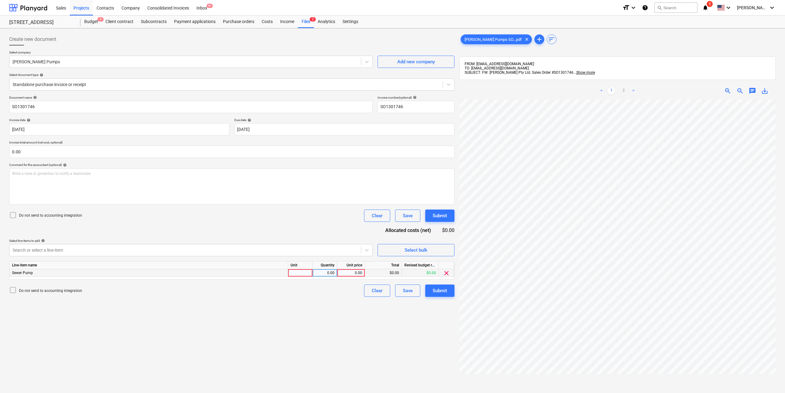
click at [298, 275] on div at bounding box center [300, 273] width 25 height 8
type input "1"
click at [339, 273] on div "0.00" at bounding box center [351, 273] width 28 height 8
click at [332, 274] on div "0.00" at bounding box center [324, 273] width 19 height 8
click at [355, 275] on div "0.00" at bounding box center [351, 273] width 22 height 8
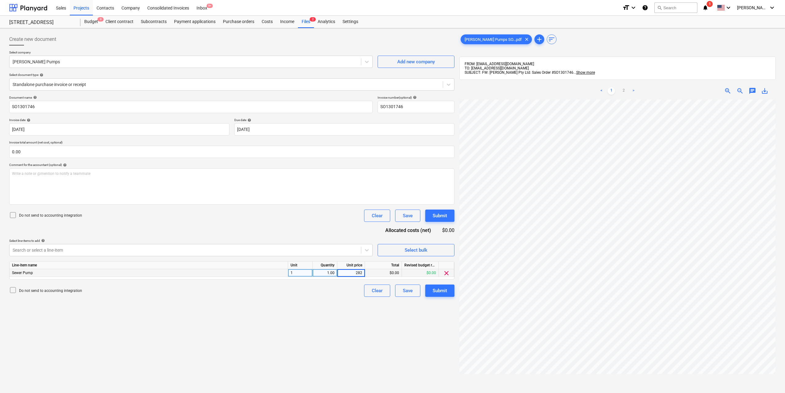
type input "2825"
click at [319, 314] on div "Create new document Select company [PERSON_NAME] Pumps Add new company Select d…" at bounding box center [232, 255] width 450 height 448
click at [433, 294] on div "Submit" at bounding box center [440, 291] width 14 height 8
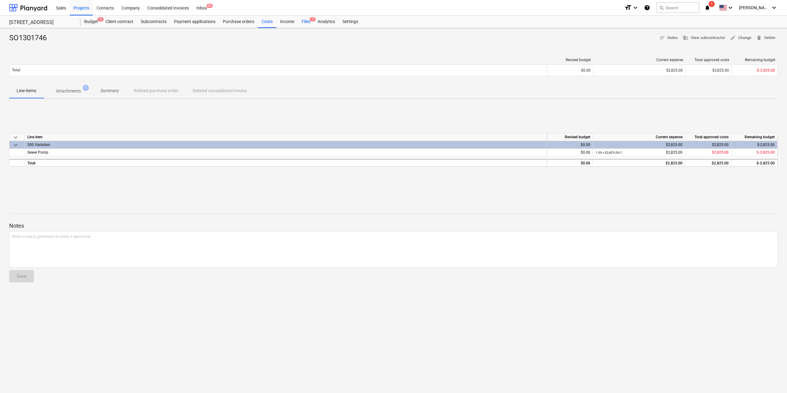
click at [307, 21] on div "Files 1" at bounding box center [306, 22] width 16 height 12
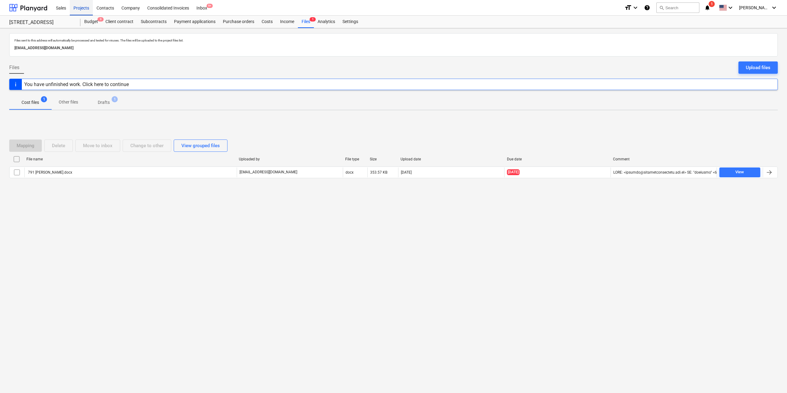
click at [84, 7] on div "Projects" at bounding box center [81, 8] width 23 height 16
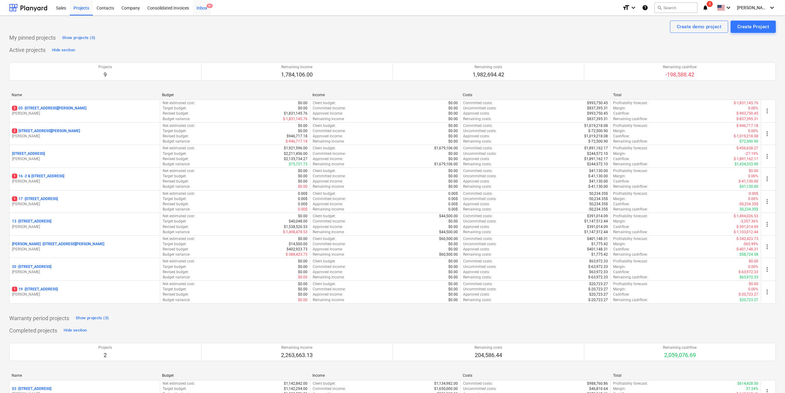
click at [201, 8] on div "Inbox 9+" at bounding box center [202, 8] width 18 height 16
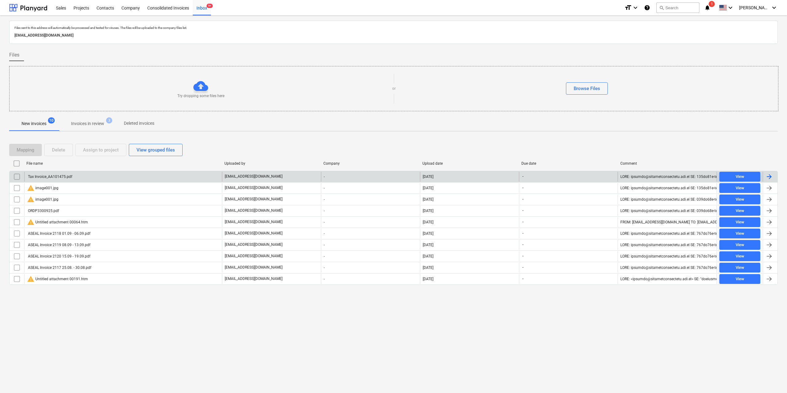
click at [17, 179] on input "checkbox" at bounding box center [17, 177] width 10 height 10
click at [56, 152] on div "Delete" at bounding box center [58, 150] width 13 height 8
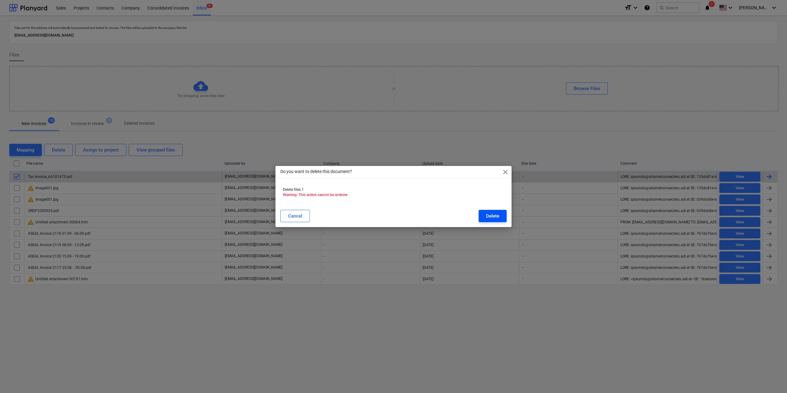
click at [492, 211] on button "Delete" at bounding box center [493, 216] width 28 height 12
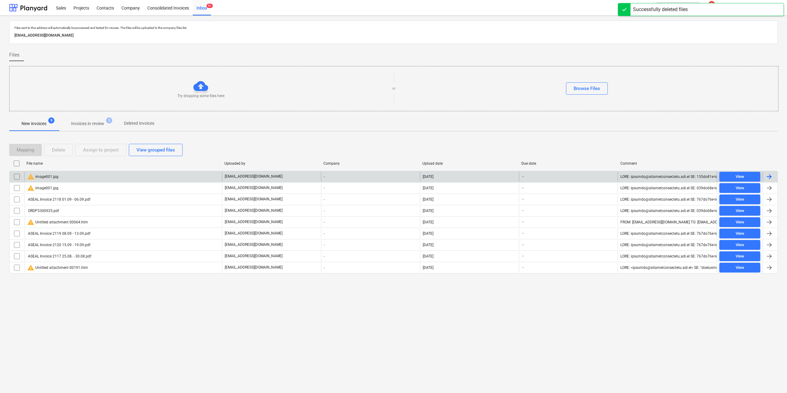
click at [18, 177] on input "checkbox" at bounding box center [17, 177] width 10 height 10
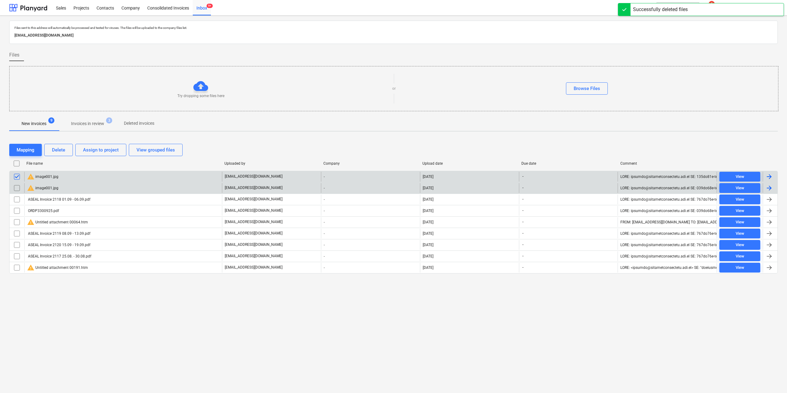
click at [12, 189] on div at bounding box center [17, 188] width 15 height 10
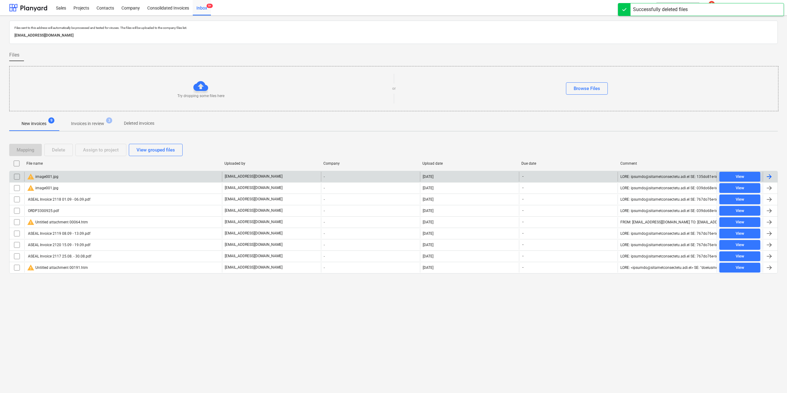
click at [19, 177] on input "checkbox" at bounding box center [17, 177] width 10 height 10
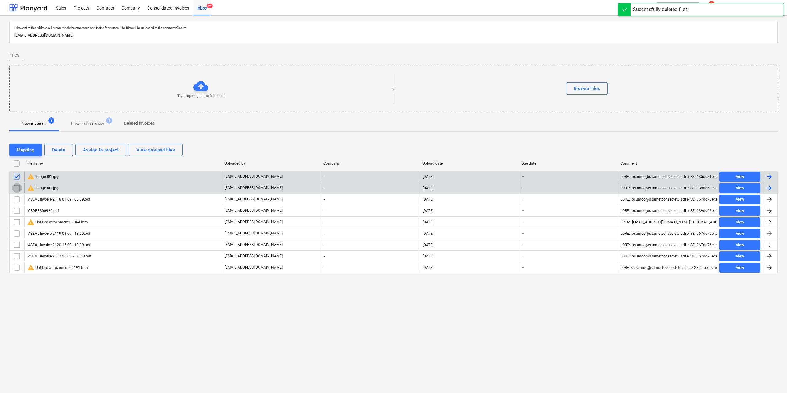
click at [18, 187] on input "checkbox" at bounding box center [17, 188] width 10 height 10
click at [60, 150] on div "Delete" at bounding box center [58, 150] width 13 height 8
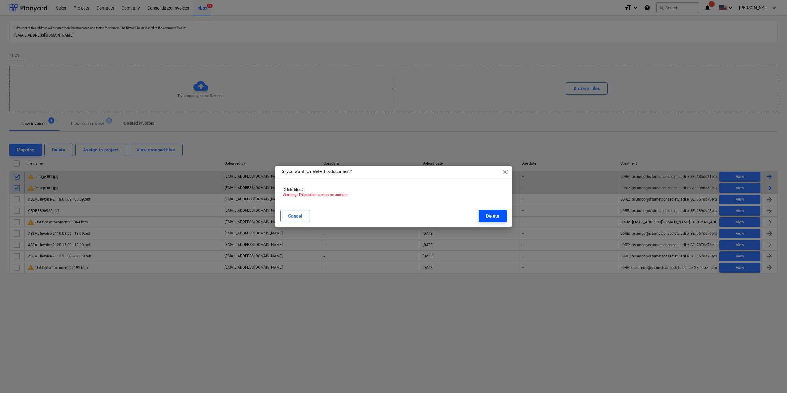
click at [491, 222] on button "Delete" at bounding box center [493, 216] width 28 height 12
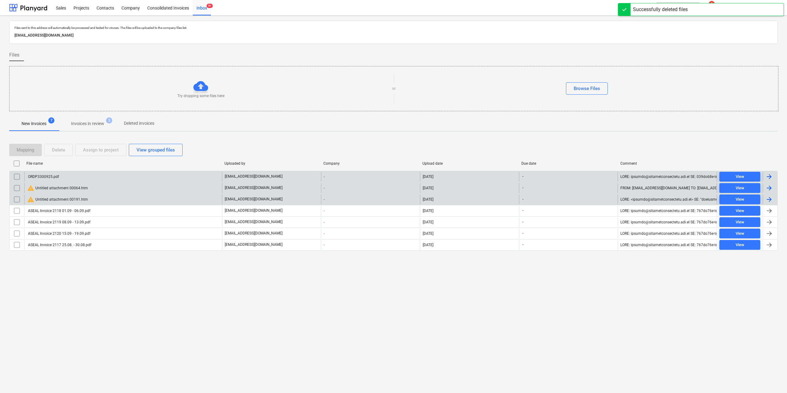
click at [16, 200] on input "checkbox" at bounding box center [17, 200] width 10 height 10
click at [16, 190] on input "checkbox" at bounding box center [17, 188] width 10 height 10
click at [63, 150] on div "Delete" at bounding box center [58, 150] width 13 height 8
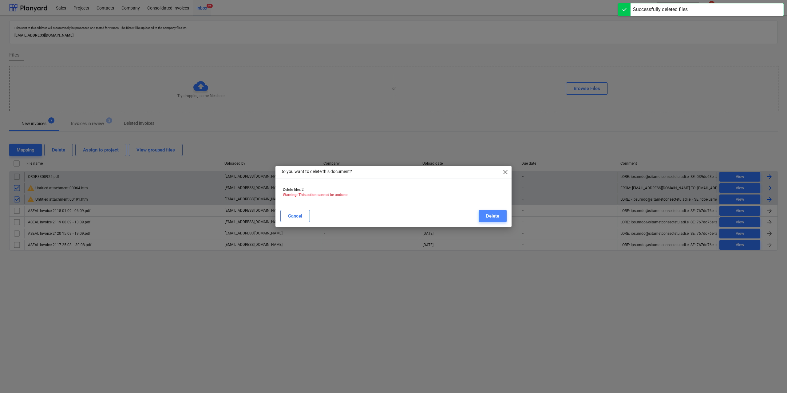
click at [483, 215] on button "Delete" at bounding box center [493, 216] width 28 height 12
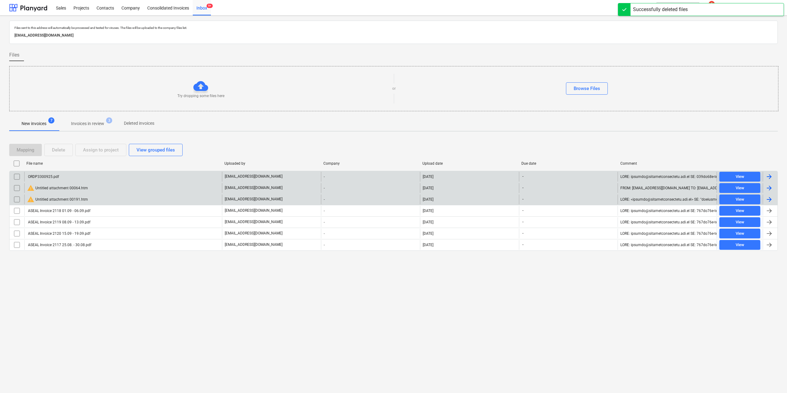
click at [157, 306] on div "Files sent to this address will automatically be processed and tested for virus…" at bounding box center [393, 205] width 787 height 378
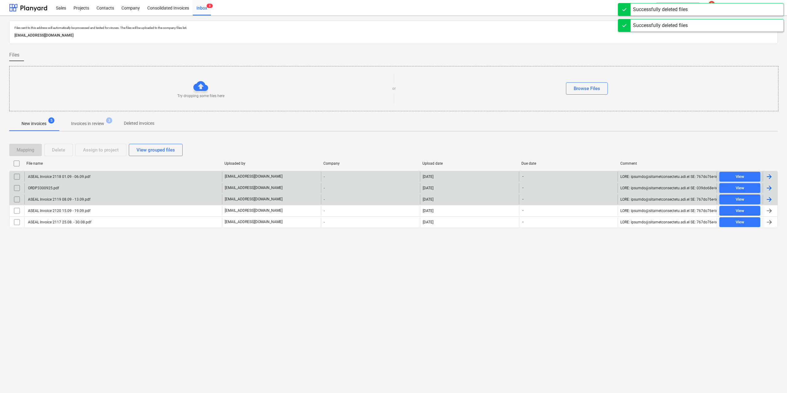
click at [54, 189] on div "ORDP3300925.pdf" at bounding box center [43, 188] width 32 height 4
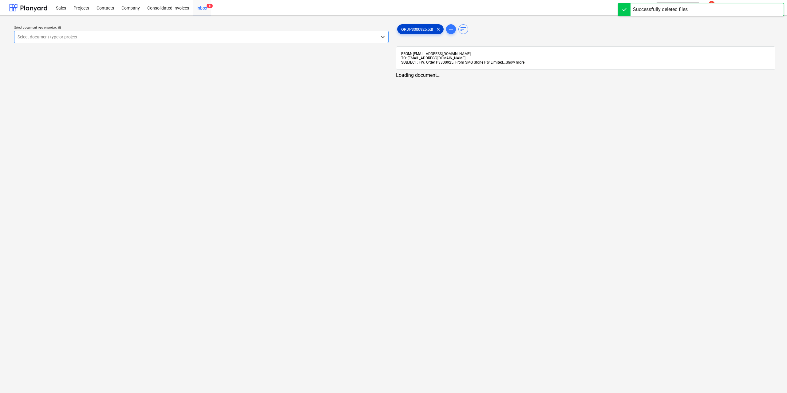
click at [413, 28] on span "ORDP3300925.pdf" at bounding box center [418, 29] width 40 height 5
click at [287, 34] on div at bounding box center [196, 37] width 356 height 6
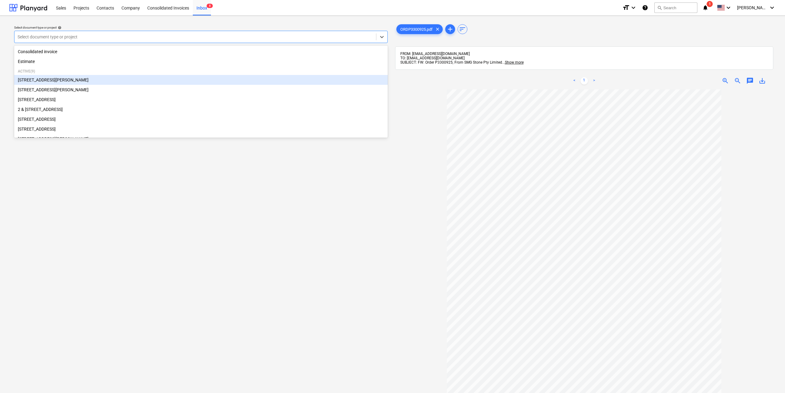
click at [91, 82] on div "[STREET_ADDRESS][PERSON_NAME]" at bounding box center [201, 80] width 374 height 10
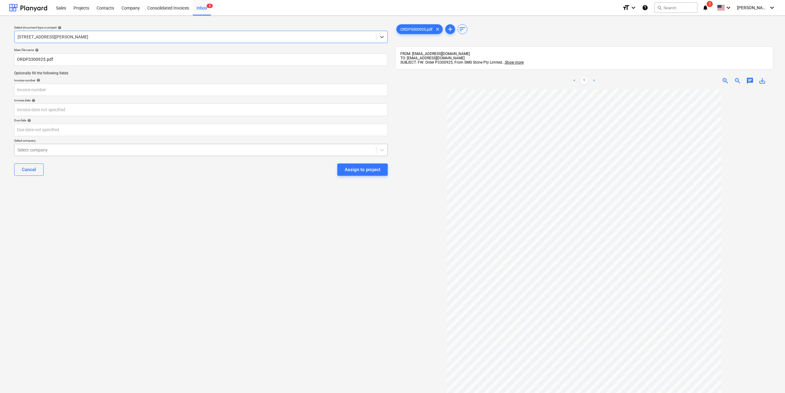
click at [99, 150] on div at bounding box center [196, 150] width 356 height 6
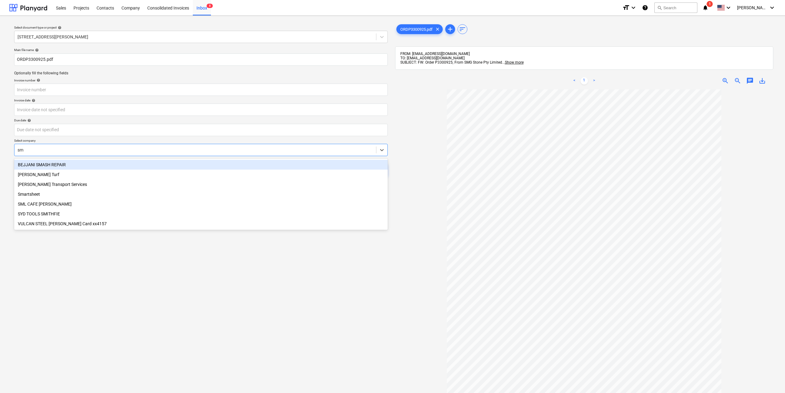
type input "s"
type input "SMG"
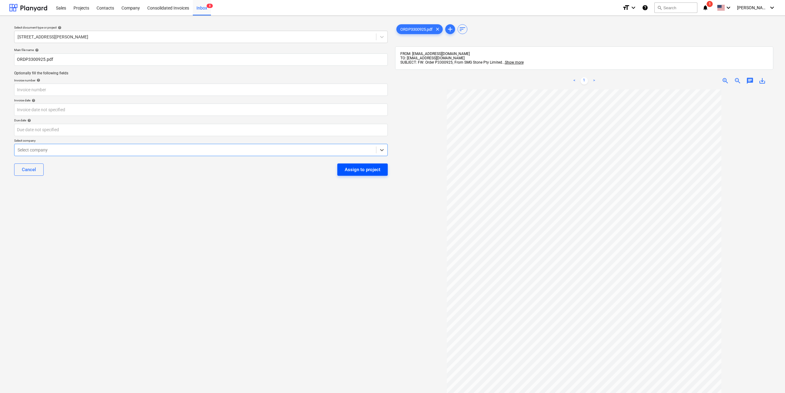
click at [358, 169] on div "Assign to project" at bounding box center [363, 170] width 36 height 8
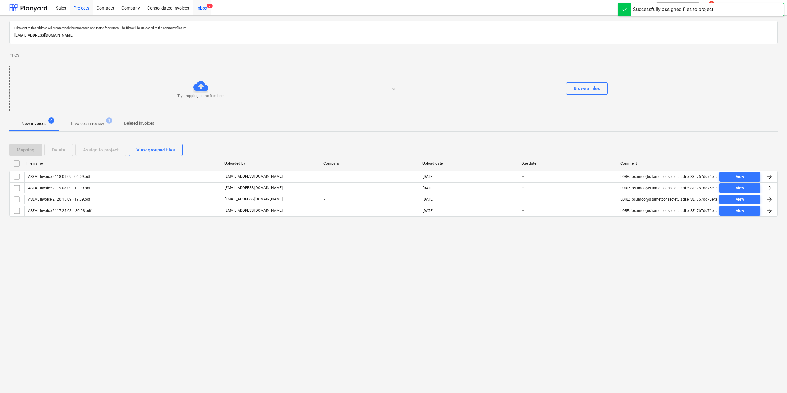
click at [81, 6] on div "Projects" at bounding box center [81, 8] width 23 height 16
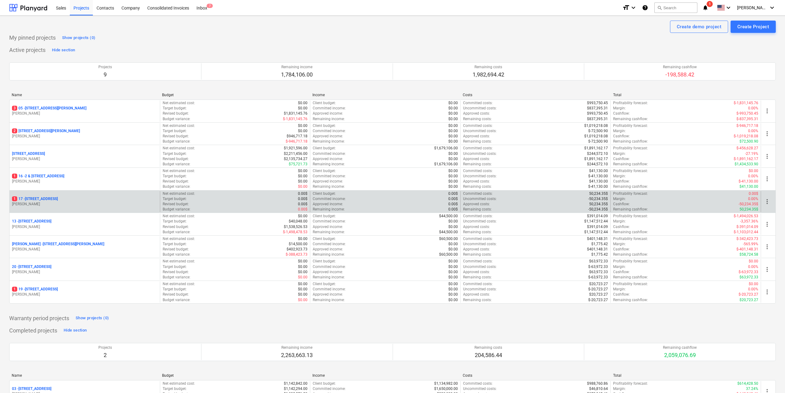
click at [58, 199] on p "[STREET_ADDRESS]" at bounding box center [35, 199] width 46 height 5
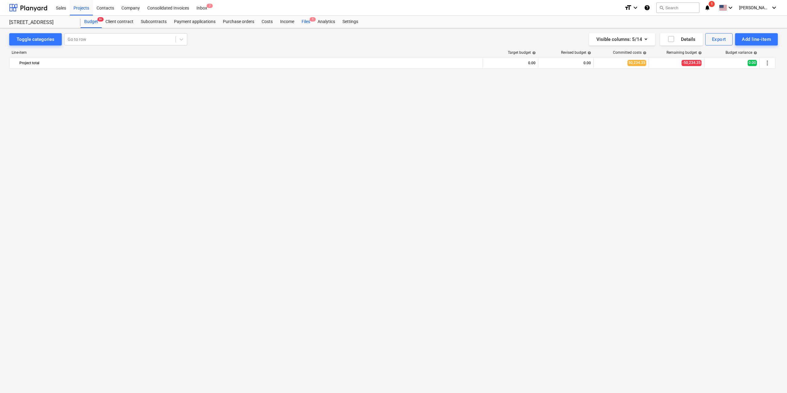
scroll to position [1358, 0]
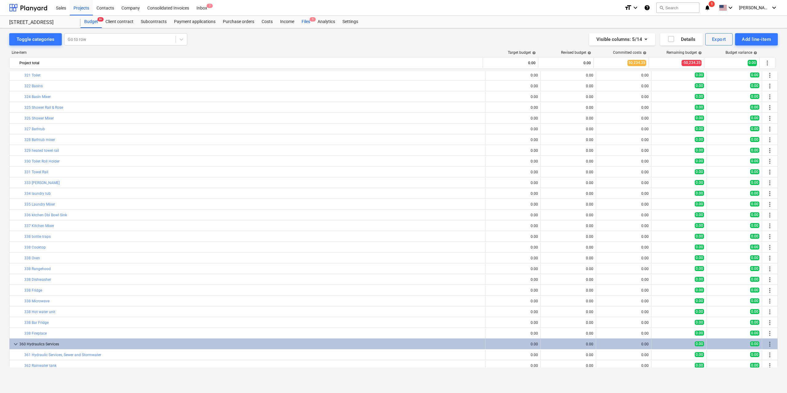
click at [302, 27] on div "Files 1" at bounding box center [306, 22] width 16 height 12
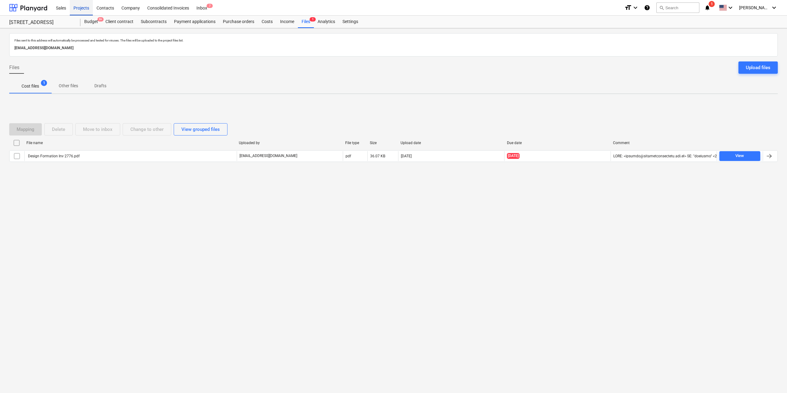
click at [81, 9] on div "Projects" at bounding box center [81, 8] width 23 height 16
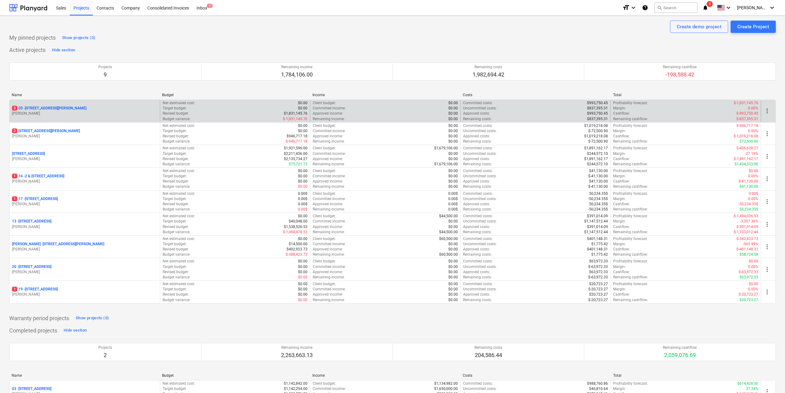
click at [65, 108] on p "[STREET_ADDRESS][PERSON_NAME]" at bounding box center [49, 108] width 74 height 5
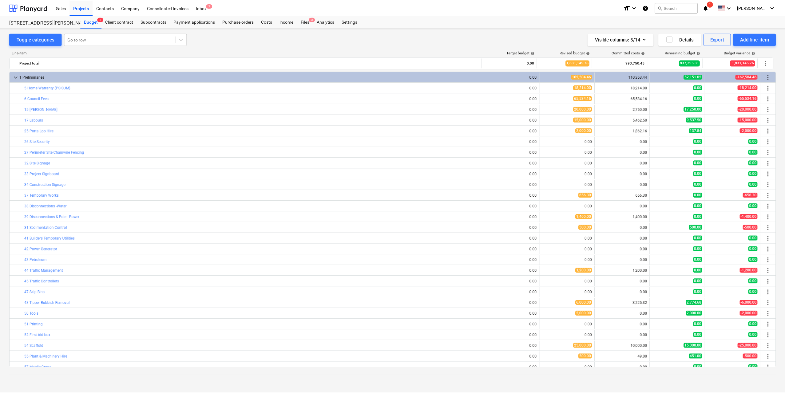
scroll to position [103, 0]
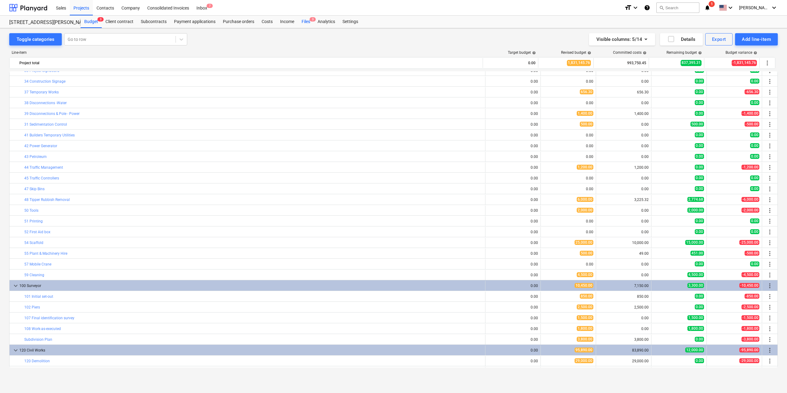
click at [303, 21] on div "Files 3" at bounding box center [306, 22] width 16 height 12
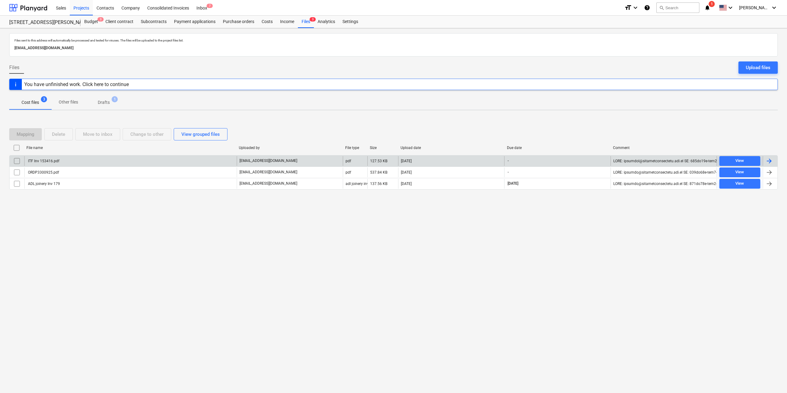
click at [54, 161] on div "ITF Inv 153416.pdf" at bounding box center [43, 161] width 32 height 4
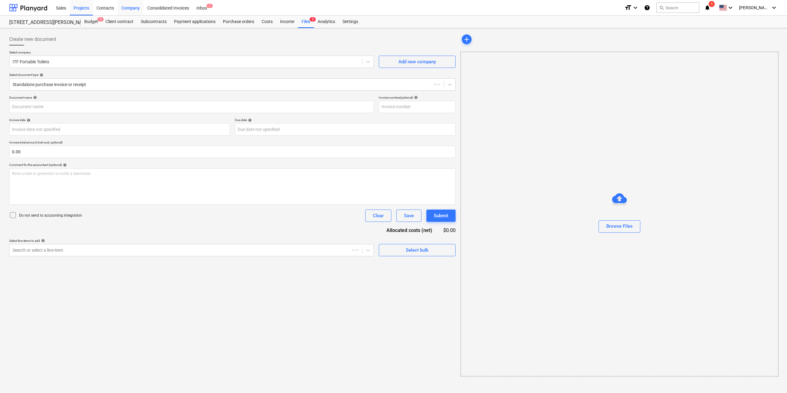
type input "153416"
type input "[DATE]"
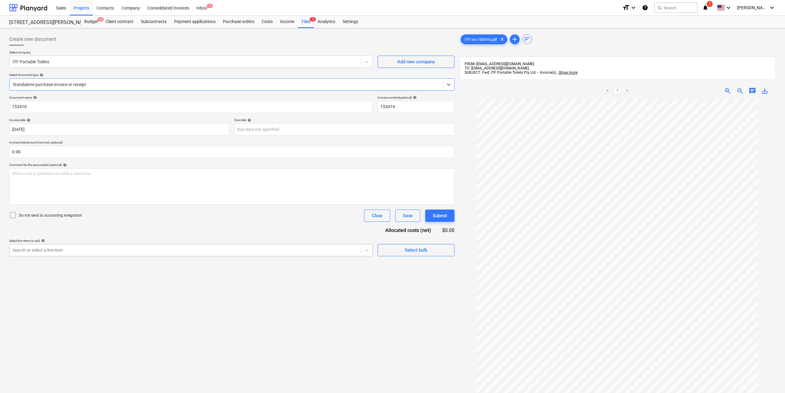
click at [221, 257] on div "Search or select a line-item" at bounding box center [191, 250] width 364 height 12
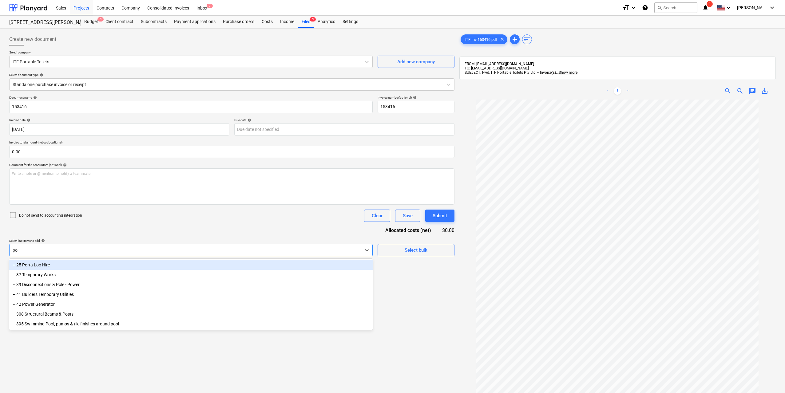
type input "por"
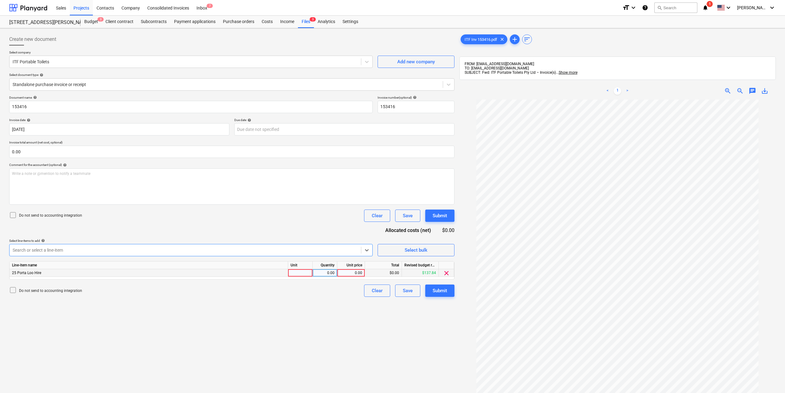
click at [297, 271] on div at bounding box center [300, 273] width 25 height 8
type input "1"
click at [328, 273] on div "0.00" at bounding box center [324, 273] width 19 height 8
type input "1"
click at [345, 273] on div "0.00" at bounding box center [351, 273] width 22 height 8
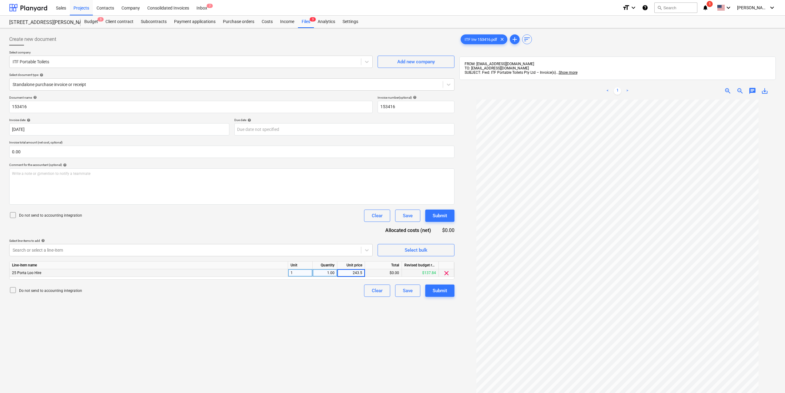
type input "243.58"
click at [381, 344] on div "Create new document Select company ITF Portable Toilets Add new company Select …" at bounding box center [232, 255] width 450 height 448
click at [436, 293] on div "Submit" at bounding box center [440, 291] width 14 height 8
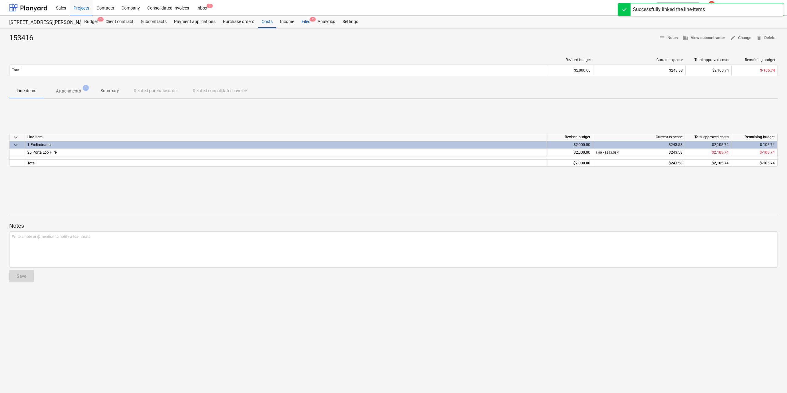
click at [304, 19] on div "Files 2" at bounding box center [306, 22] width 16 height 12
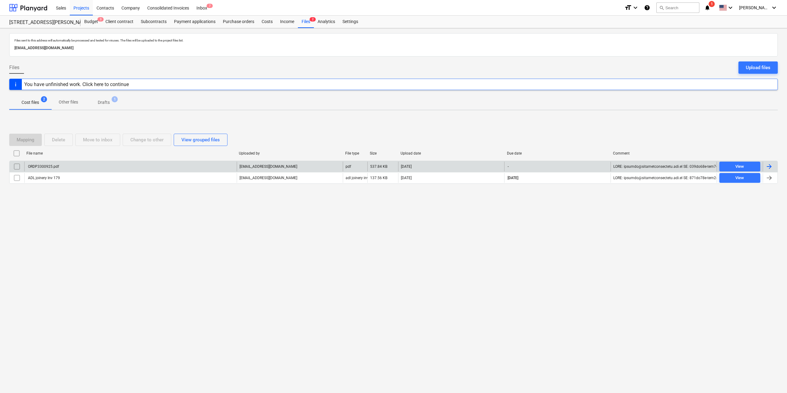
click at [53, 167] on div "ORDP3300925.pdf" at bounding box center [43, 167] width 32 height 4
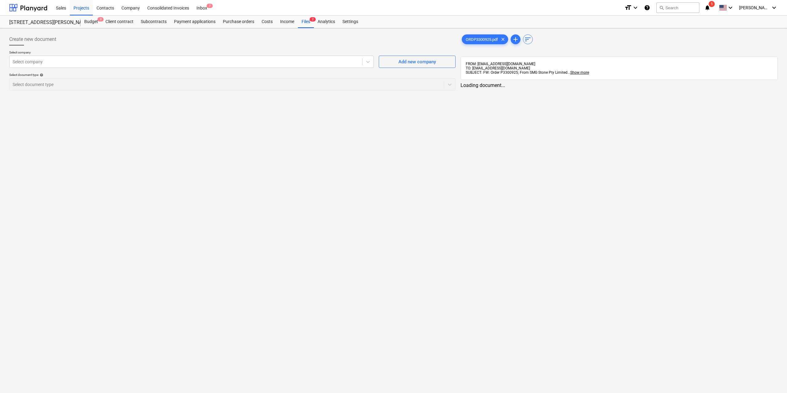
click at [465, 47] on div "ORDP3300925.pdf clear add sort FROM: [EMAIL_ADDRESS][DOMAIN_NAME] TO: [EMAIL_AD…" at bounding box center [619, 60] width 317 height 55
click at [473, 40] on span "ORDP3300925.pdf" at bounding box center [482, 39] width 40 height 5
click at [277, 65] on div "Select company" at bounding box center [186, 62] width 352 height 9
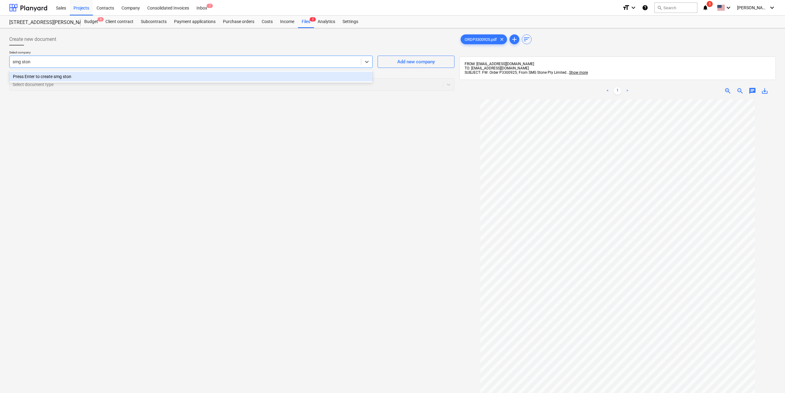
type input "smg stone"
click at [154, 76] on div "Press Enter to create smg stone" at bounding box center [191, 77] width 364 height 10
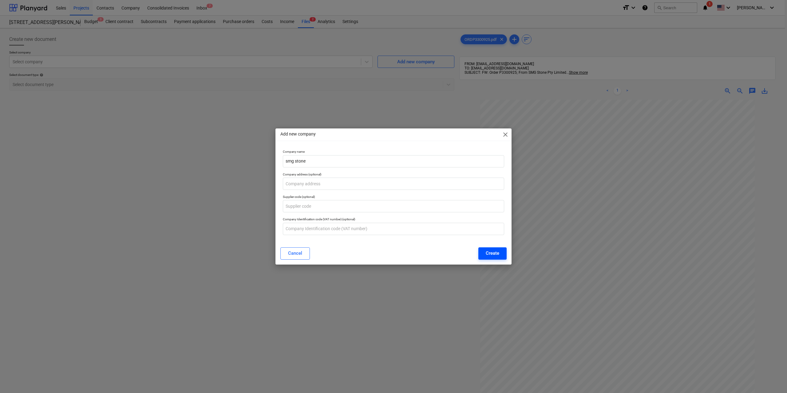
click at [493, 256] on div "Create" at bounding box center [493, 253] width 14 height 8
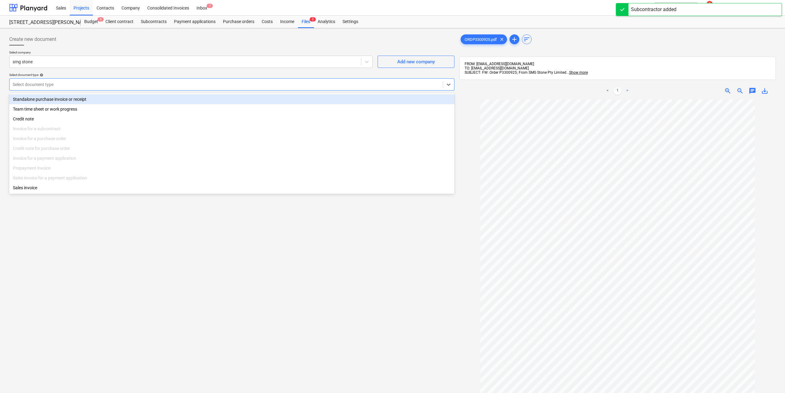
click at [293, 81] on div "Select document type" at bounding box center [226, 84] width 433 height 9
click at [103, 101] on div "Standalone purchase invoice or receipt" at bounding box center [231, 99] width 445 height 10
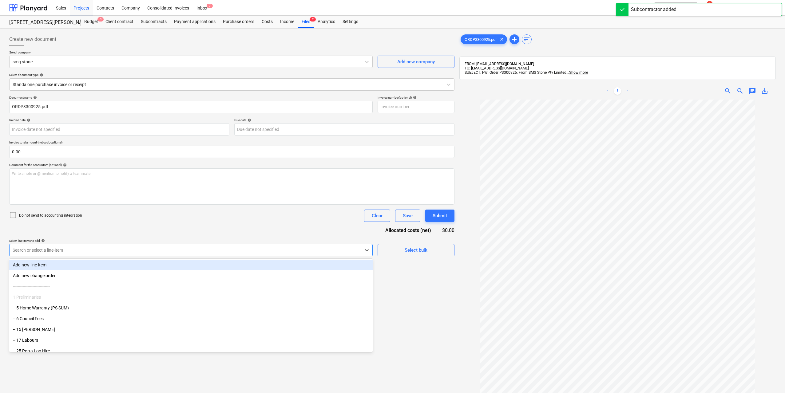
click at [131, 248] on div at bounding box center [185, 250] width 345 height 6
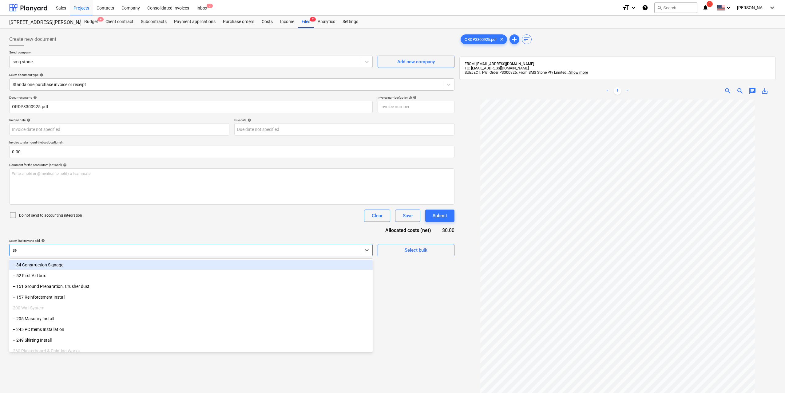
type input "stone"
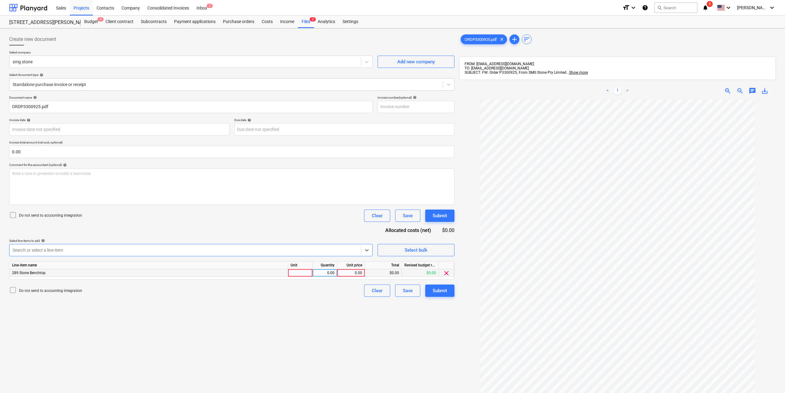
click at [297, 272] on div at bounding box center [300, 273] width 25 height 8
type input "1"
click at [327, 273] on div "0.00" at bounding box center [324, 273] width 19 height 8
type input "1"
click at [349, 271] on div "0.00" at bounding box center [351, 273] width 22 height 8
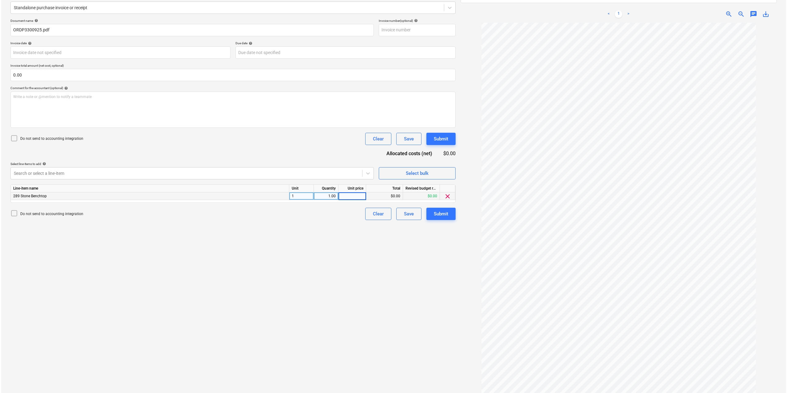
scroll to position [87, 0]
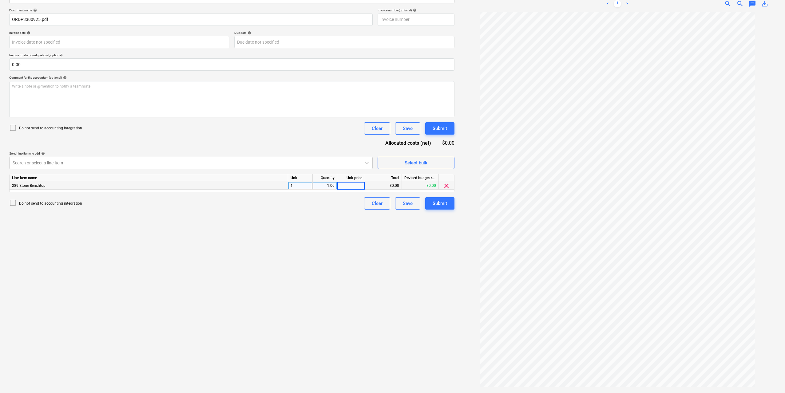
click at [357, 188] on input at bounding box center [350, 185] width 27 height 7
type input "6480"
click at [336, 255] on div "Create new document Select company smg stone Add new company Select document ty…" at bounding box center [232, 167] width 450 height 448
click at [433, 206] on div "Submit" at bounding box center [440, 204] width 14 height 8
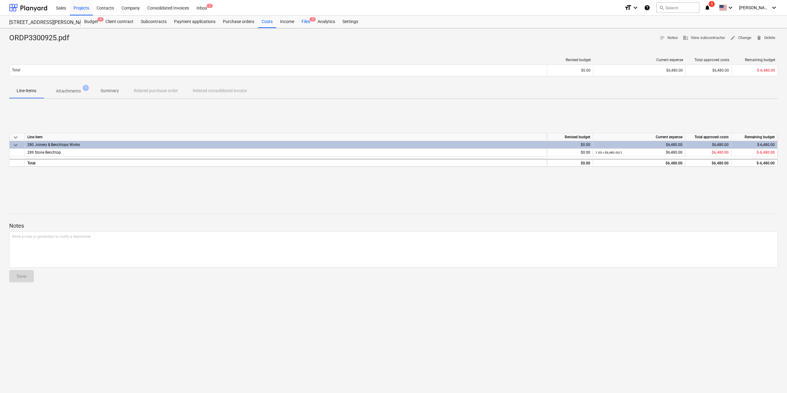
click at [304, 21] on div "Files 1" at bounding box center [306, 22] width 16 height 12
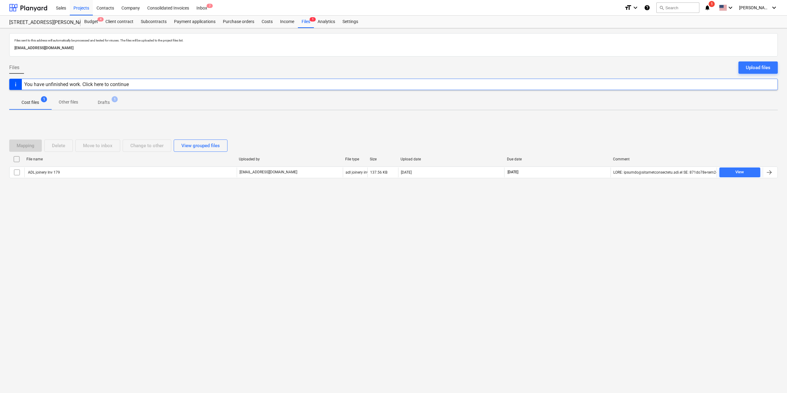
click at [110, 104] on span "Drafts 1" at bounding box center [104, 102] width 22 height 6
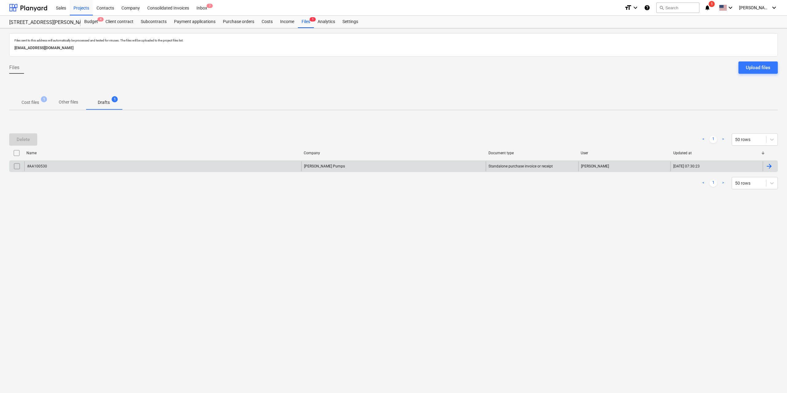
click at [52, 164] on div "#AA100530" at bounding box center [162, 166] width 277 height 10
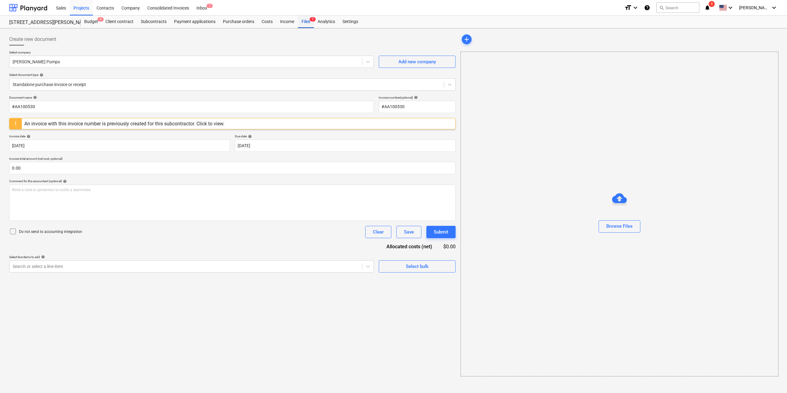
click at [307, 22] on div "Files 1" at bounding box center [306, 22] width 16 height 12
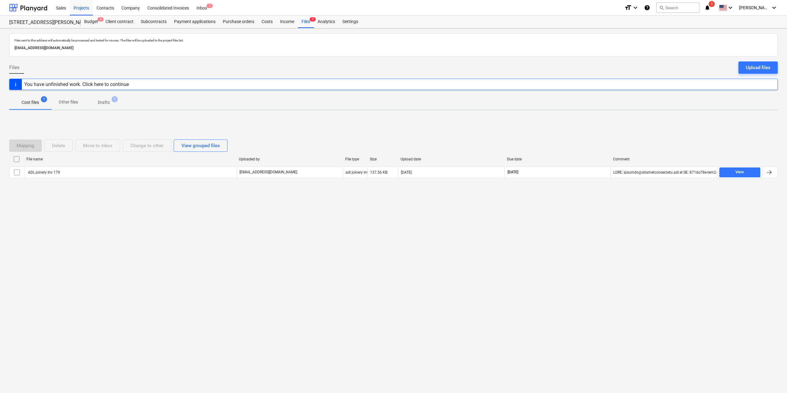
click at [104, 102] on p "Drafts" at bounding box center [104, 102] width 12 height 6
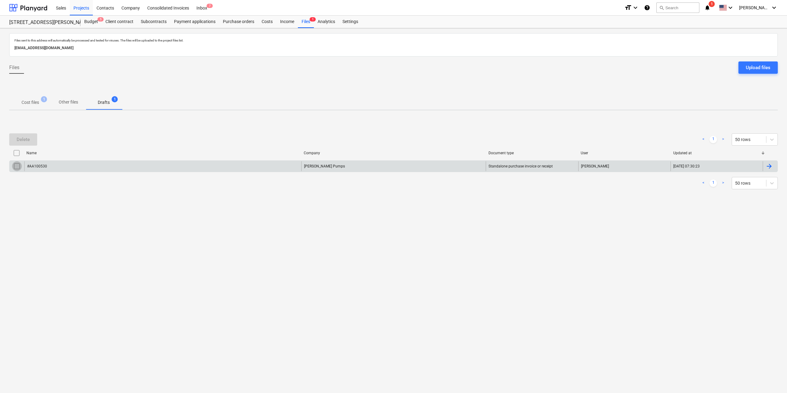
click at [18, 166] on input "checkbox" at bounding box center [17, 166] width 10 height 10
click at [29, 140] on div "Delete" at bounding box center [23, 140] width 13 height 8
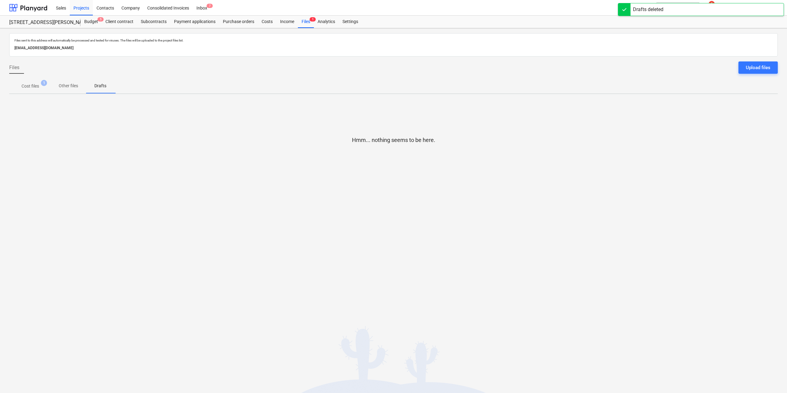
click at [41, 83] on span "Cost files 1" at bounding box center [30, 86] width 27 height 6
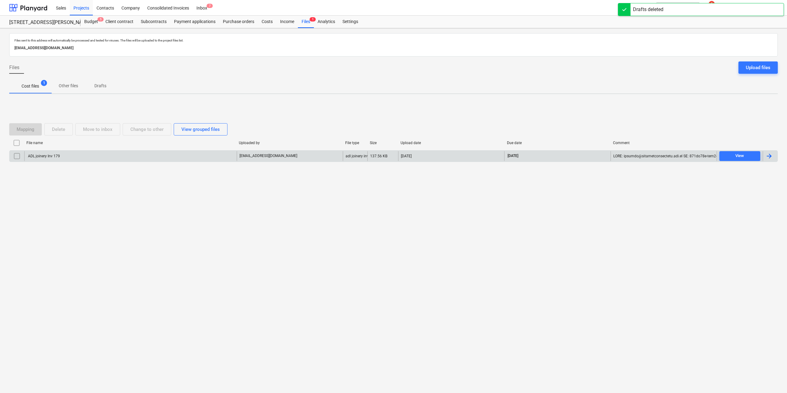
click at [48, 154] on div "ADL joinery Inv 179" at bounding box center [43, 156] width 33 height 4
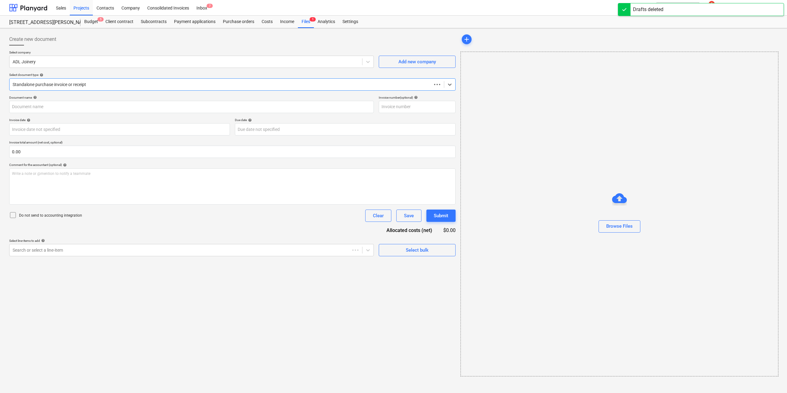
type input "179"
type input "[DATE]"
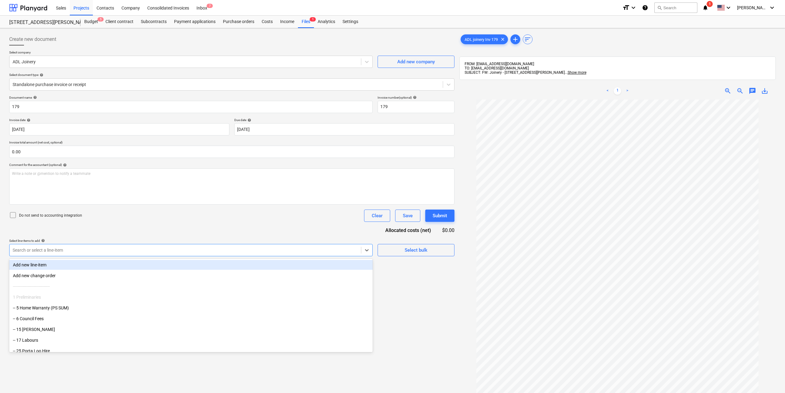
click at [299, 249] on div at bounding box center [185, 250] width 345 height 6
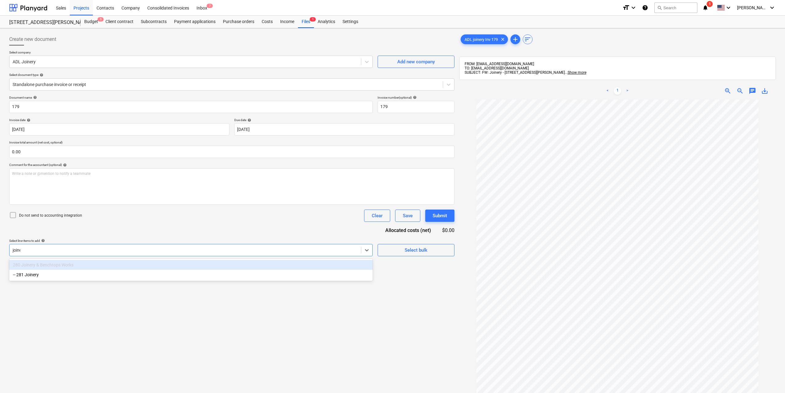
type input "[PERSON_NAME]"
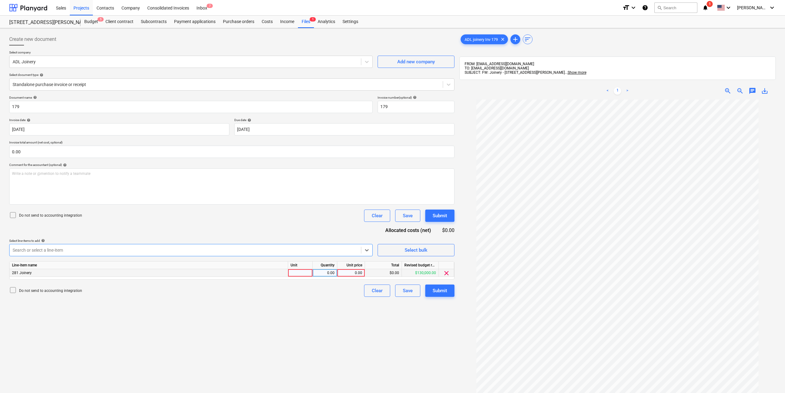
click at [300, 275] on div at bounding box center [300, 273] width 25 height 8
type input "1"
click at [326, 271] on div "0.00" at bounding box center [324, 273] width 19 height 8
type input "1"
click at [352, 271] on div "0.00" at bounding box center [351, 273] width 22 height 8
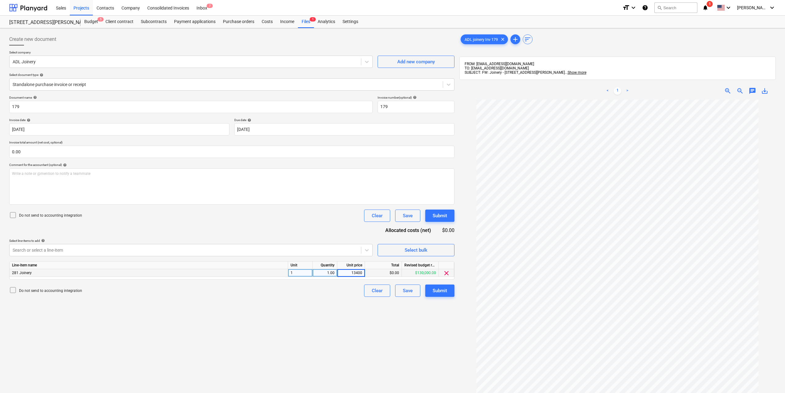
type input "134000"
click at [353, 310] on div "Create new document Select company ADL Joinery Add new company Select document …" at bounding box center [232, 255] width 450 height 448
click at [434, 293] on div "Submit" at bounding box center [440, 291] width 14 height 8
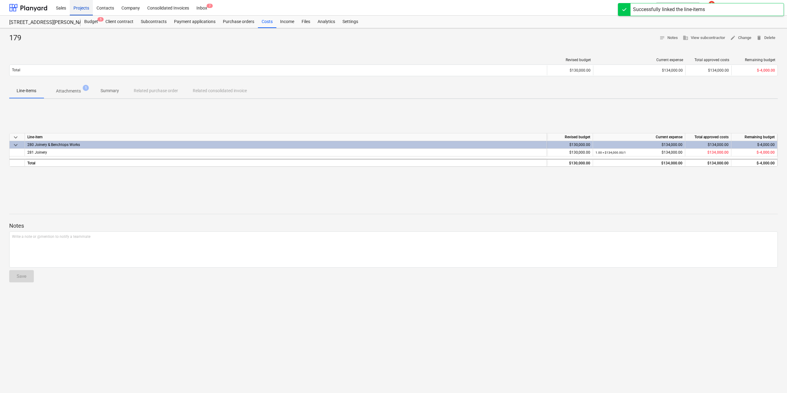
drag, startPoint x: 91, startPoint y: 6, endPoint x: 89, endPoint y: 10, distance: 4.2
click at [91, 6] on div "Projects" at bounding box center [81, 8] width 23 height 16
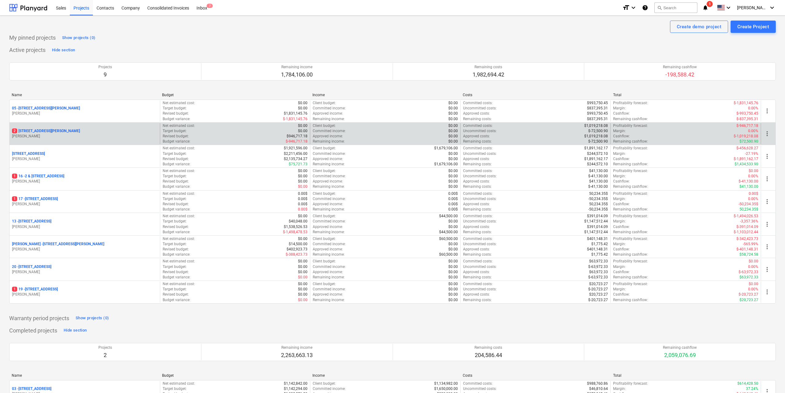
click at [56, 131] on p "[STREET_ADDRESS][PERSON_NAME]" at bounding box center [46, 131] width 68 height 5
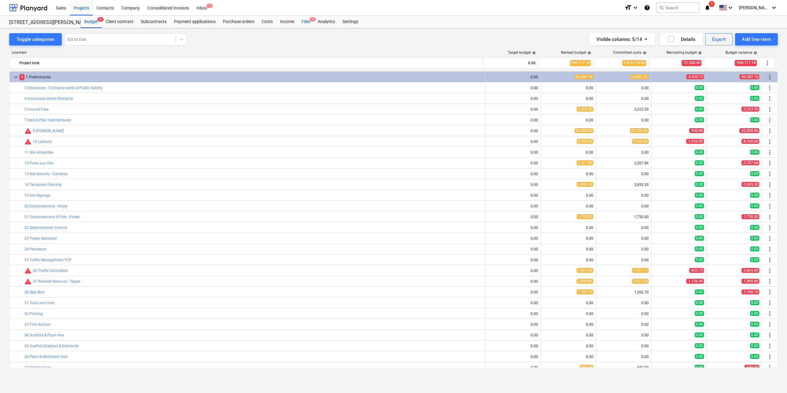
click at [306, 22] on div "Files 2" at bounding box center [306, 22] width 16 height 12
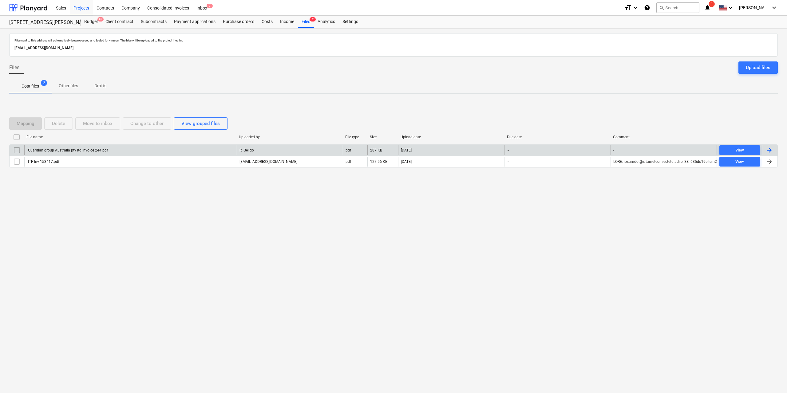
click at [58, 150] on div "Guardian group Australia pty ltd invoice 244.pdf" at bounding box center [67, 150] width 81 height 4
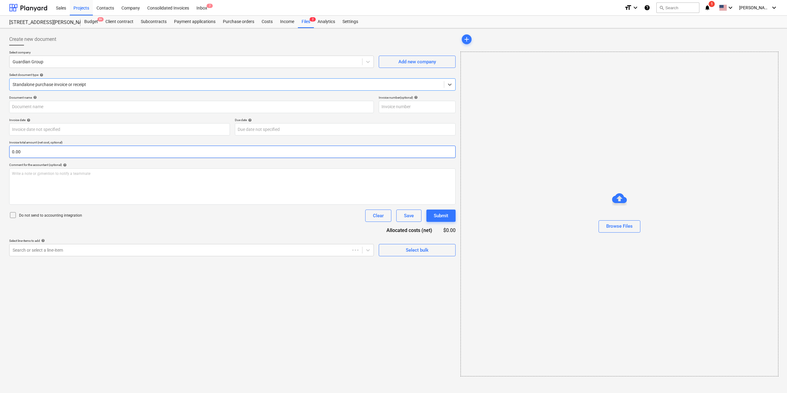
type input "244"
type input "[DATE]"
click at [66, 252] on div at bounding box center [185, 250] width 345 height 6
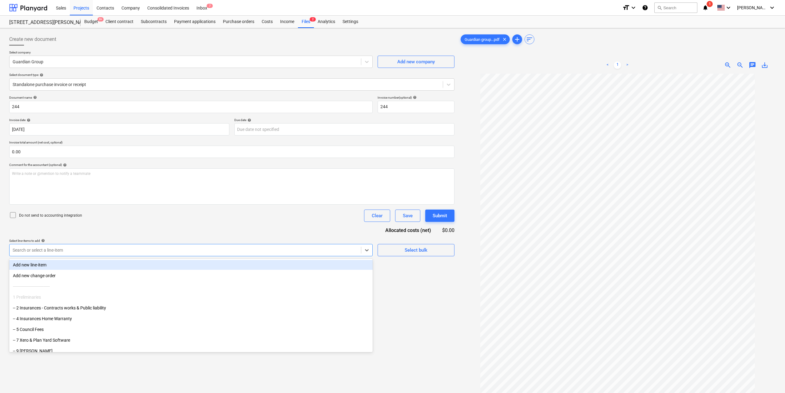
click at [58, 252] on div at bounding box center [185, 250] width 345 height 6
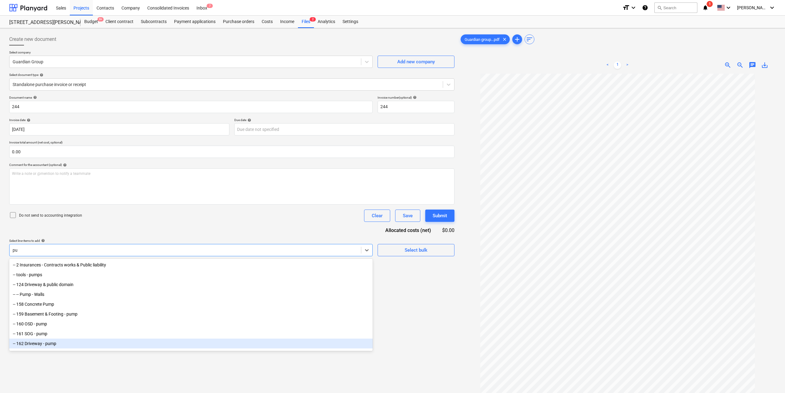
type input "p"
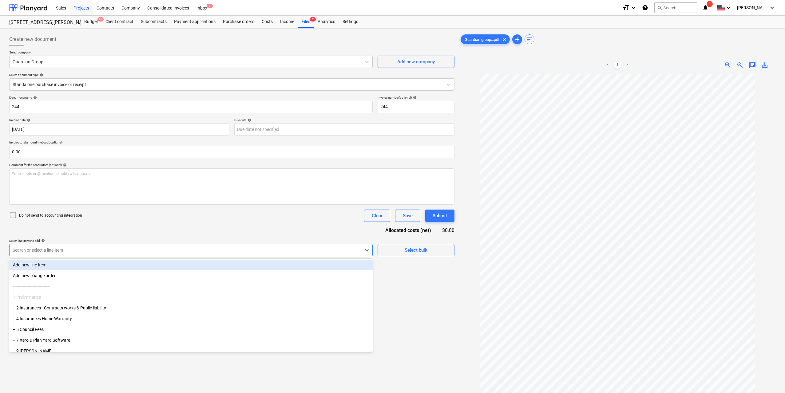
click at [160, 264] on div "Add new line-item" at bounding box center [191, 265] width 364 height 10
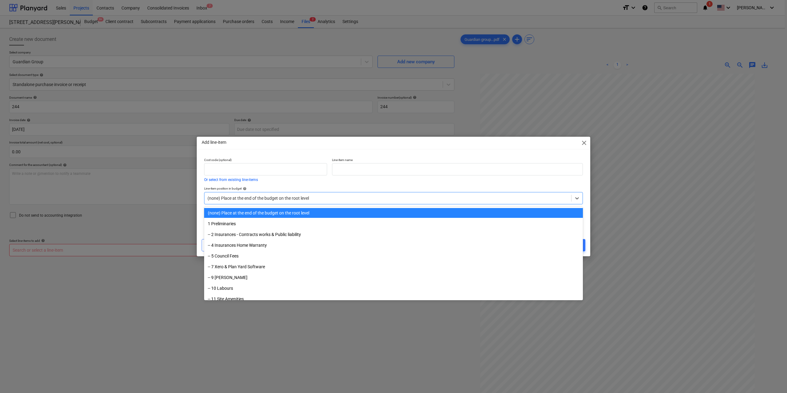
click at [317, 198] on div at bounding box center [388, 198] width 361 height 6
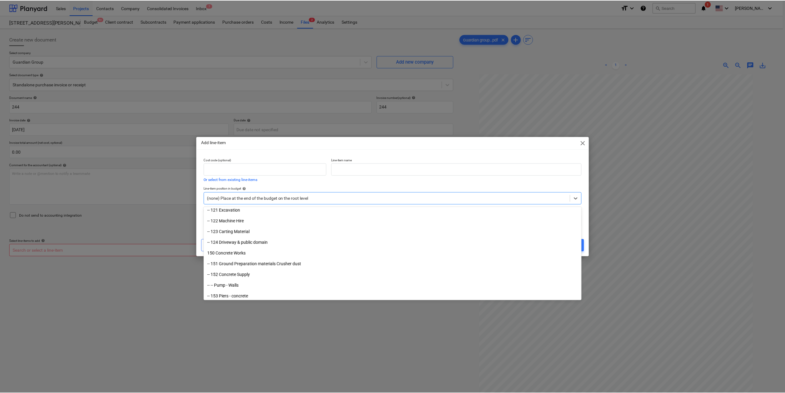
scroll to position [369, 0]
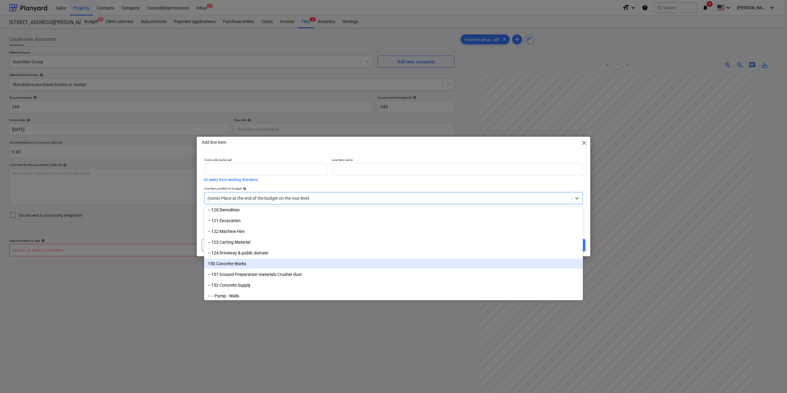
click at [246, 263] on div "150 Concrete Works" at bounding box center [393, 264] width 379 height 10
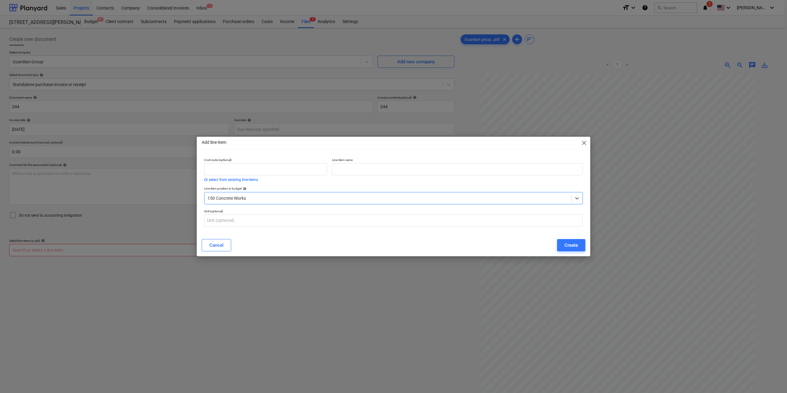
click at [352, 177] on div "Line-item name" at bounding box center [458, 170] width 256 height 29
click at [352, 172] on input "text" at bounding box center [457, 169] width 251 height 12
type input "First Floor pump"
click at [558, 241] on button "Create" at bounding box center [571, 245] width 28 height 12
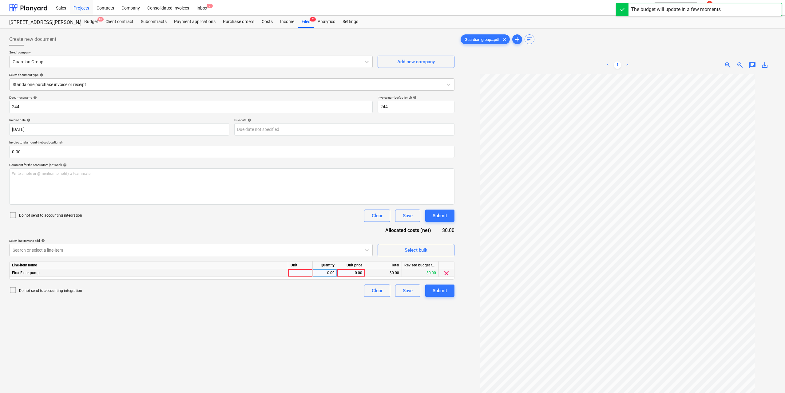
click at [304, 276] on div at bounding box center [300, 273] width 25 height 8
type input "1"
click at [329, 275] on div "0.00" at bounding box center [324, 273] width 19 height 8
click at [360, 274] on div "0.00" at bounding box center [351, 273] width 22 height 8
type input "2836"
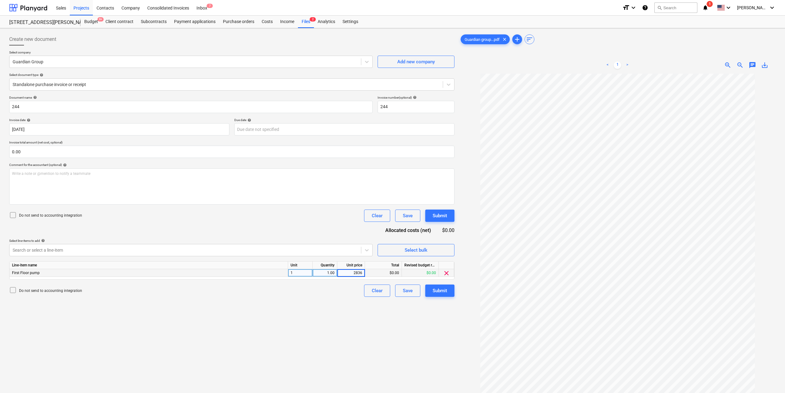
click at [342, 329] on div "Create new document Select company Guardian Group Add new company Select docume…" at bounding box center [232, 242] width 450 height 422
click at [445, 291] on div "Submit" at bounding box center [440, 291] width 14 height 8
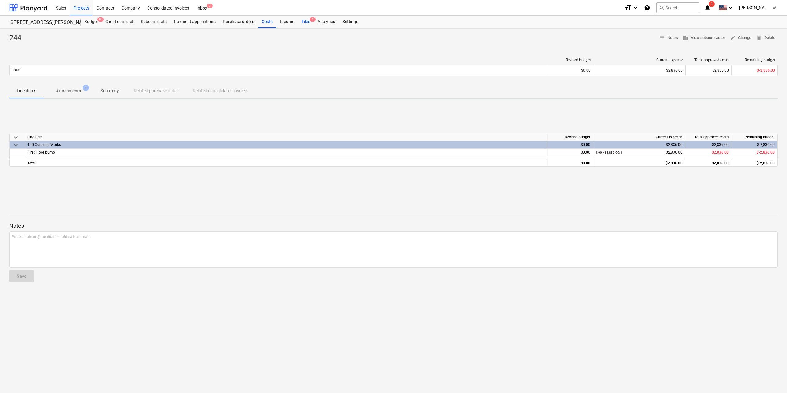
click at [301, 23] on div "Files 1" at bounding box center [306, 22] width 16 height 12
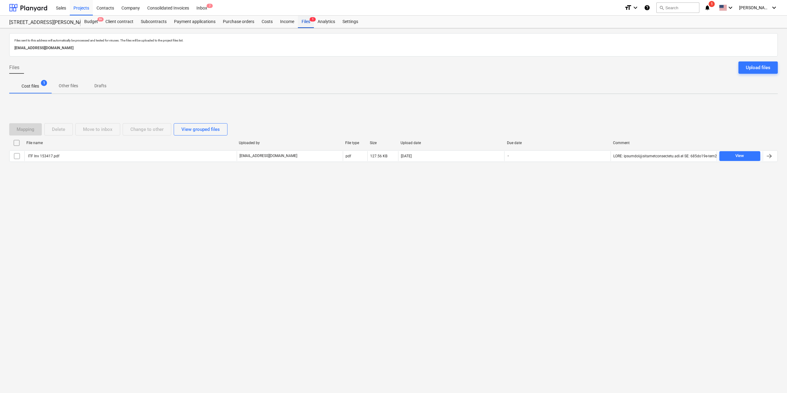
click at [301, 21] on div "Files 1" at bounding box center [306, 22] width 16 height 12
click at [200, 5] on div "Inbox 7" at bounding box center [202, 8] width 18 height 16
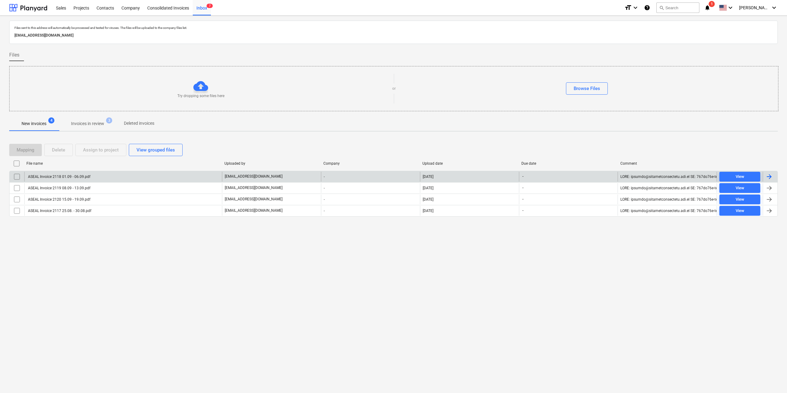
click at [80, 175] on div "ASEAL Invoice 2118 01.09 - 06.09.pdf" at bounding box center [58, 177] width 63 height 4
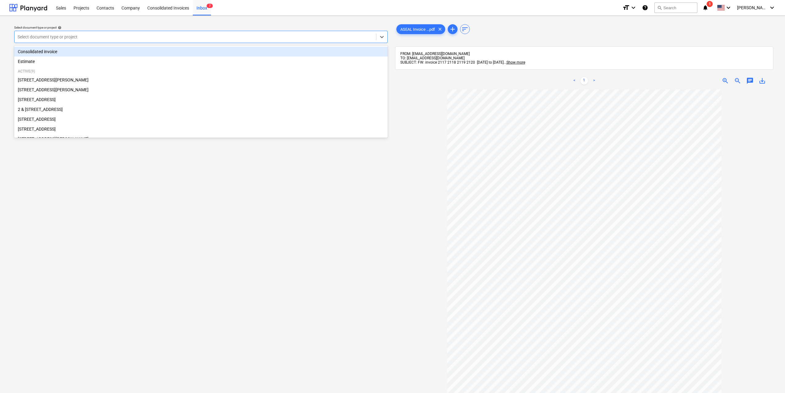
click at [130, 37] on div at bounding box center [196, 37] width 356 height 6
click at [75, 52] on div "Consolidated invoice" at bounding box center [201, 52] width 374 height 10
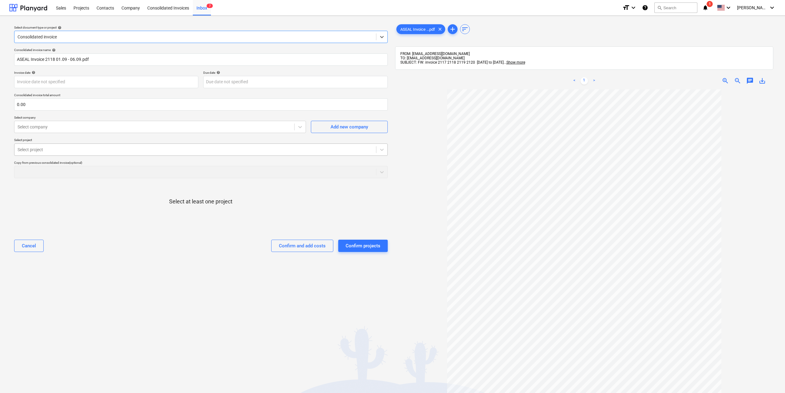
click at [119, 149] on div at bounding box center [196, 150] width 356 height 6
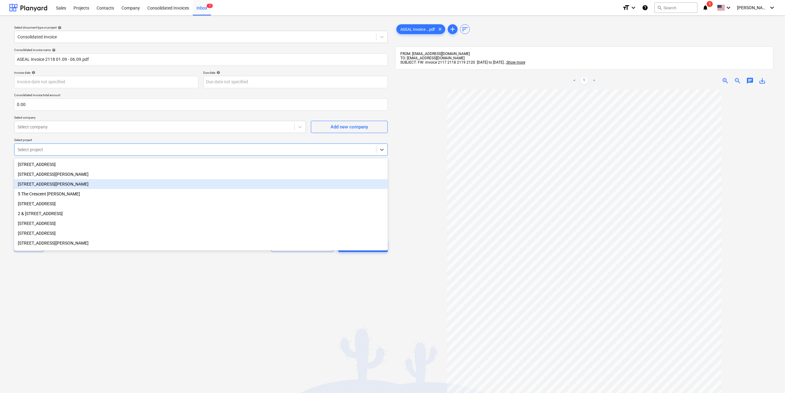
click at [74, 185] on div "[STREET_ADDRESS][PERSON_NAME]" at bounding box center [201, 184] width 374 height 10
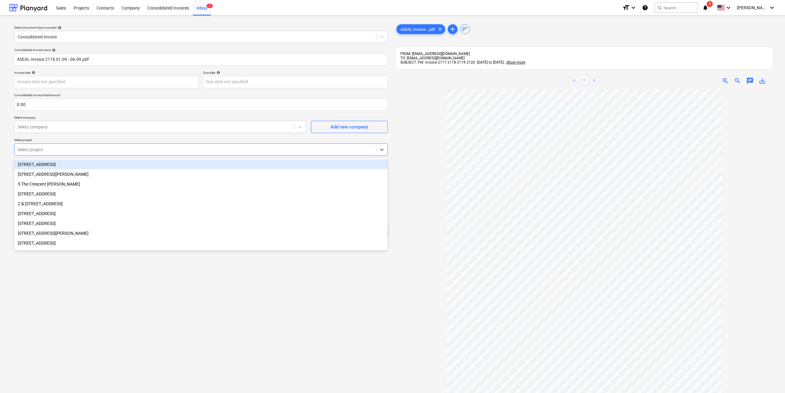
click at [76, 150] on div at bounding box center [196, 150] width 356 height 6
click at [78, 149] on div at bounding box center [196, 150] width 356 height 6
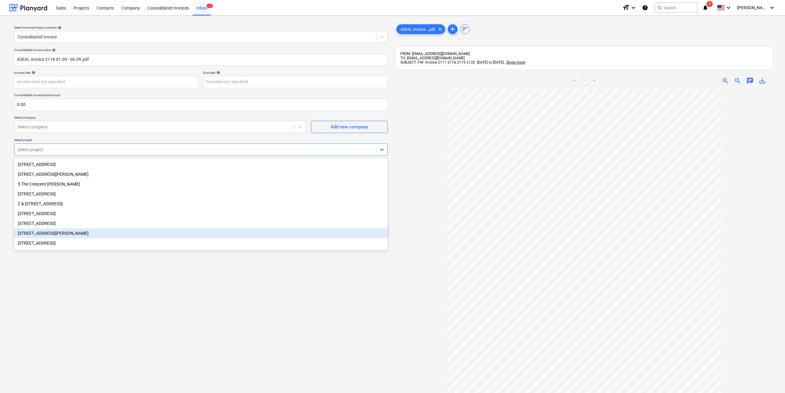
click at [75, 236] on div "[STREET_ADDRESS][PERSON_NAME]" at bounding box center [201, 234] width 374 height 10
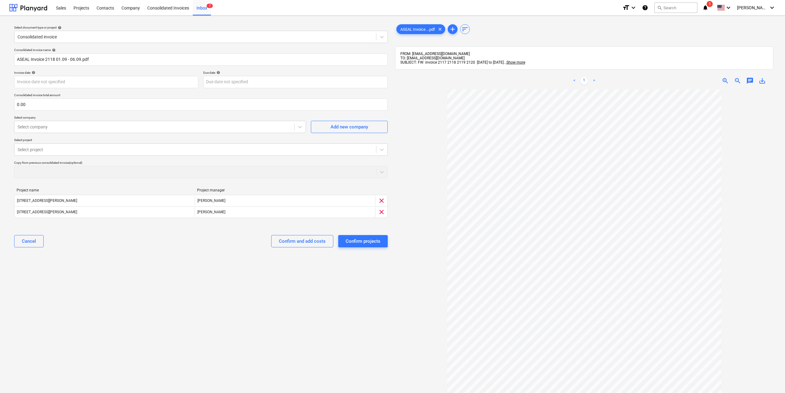
click at [220, 302] on div "Select document type or project help Consolidated invoice Consolidated invoice …" at bounding box center [201, 245] width 384 height 448
click at [138, 261] on div "Select document type or project help Consolidated invoice Consolidated invoice …" at bounding box center [201, 245] width 384 height 448
click at [302, 240] on div "Confirm and add costs" at bounding box center [302, 241] width 47 height 8
click at [150, 116] on p "Select company" at bounding box center [160, 118] width 292 height 5
click at [151, 111] on div "Consolidated invoice name help ASEAL Invoice 2118 01.09 - 06.09.pdf Invoice dat…" at bounding box center [201, 150] width 379 height 209
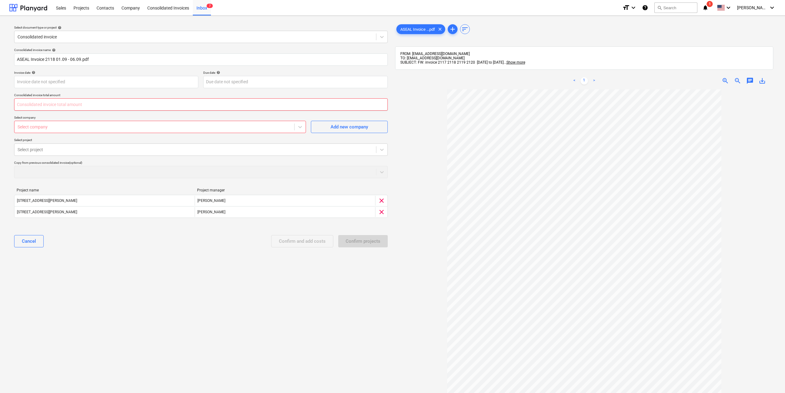
click at [209, 105] on input "text" at bounding box center [201, 104] width 374 height 12
type input "3,000.00"
click at [165, 125] on div at bounding box center [155, 127] width 274 height 6
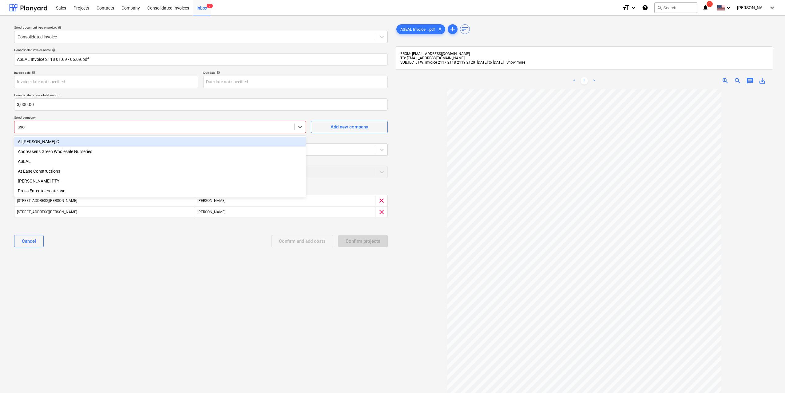
type input "aseal"
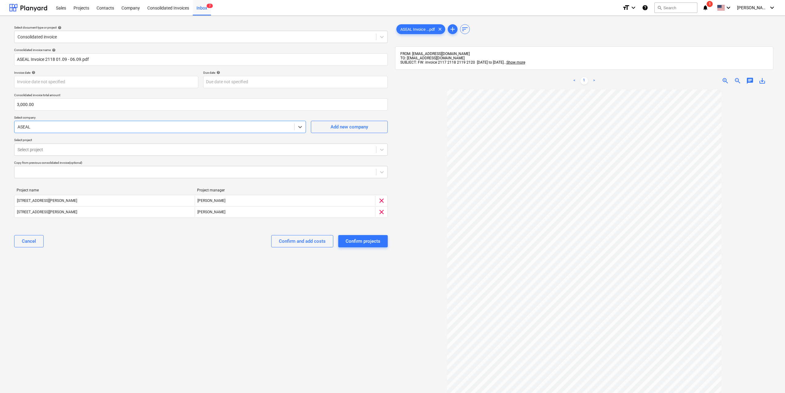
click at [302, 235] on div "Cancel Confirm and add costs Confirm projects" at bounding box center [201, 241] width 374 height 22
click at [303, 238] on div "Confirm and add costs" at bounding box center [302, 241] width 47 height 8
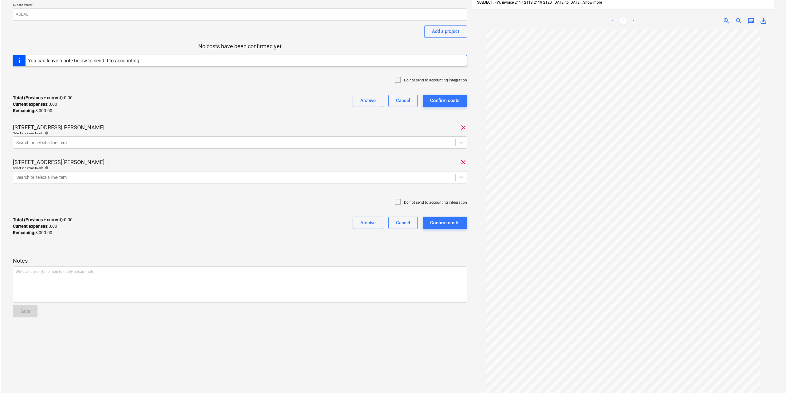
scroll to position [62, 0]
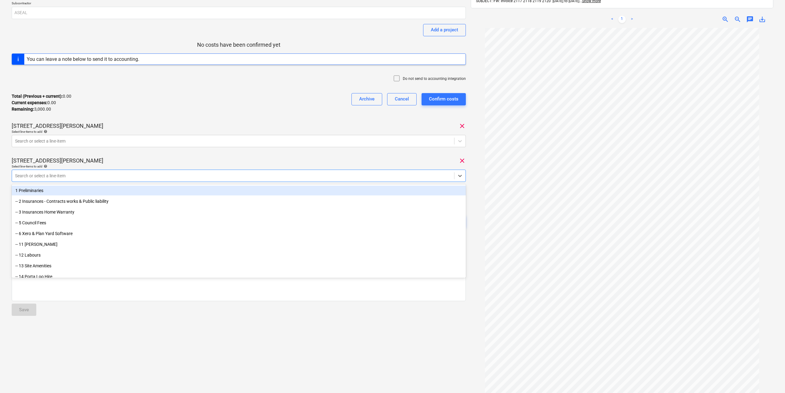
click at [142, 177] on div at bounding box center [233, 176] width 436 height 6
type input "fore"
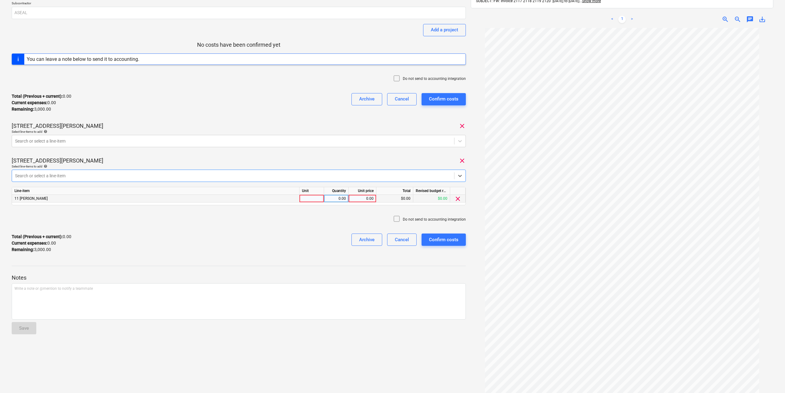
click at [304, 195] on div at bounding box center [312, 199] width 25 height 8
type input "1"
click at [338, 197] on div "0.00" at bounding box center [336, 199] width 19 height 8
click at [366, 198] on div "0.00" at bounding box center [362, 199] width 22 height 8
type input "500"
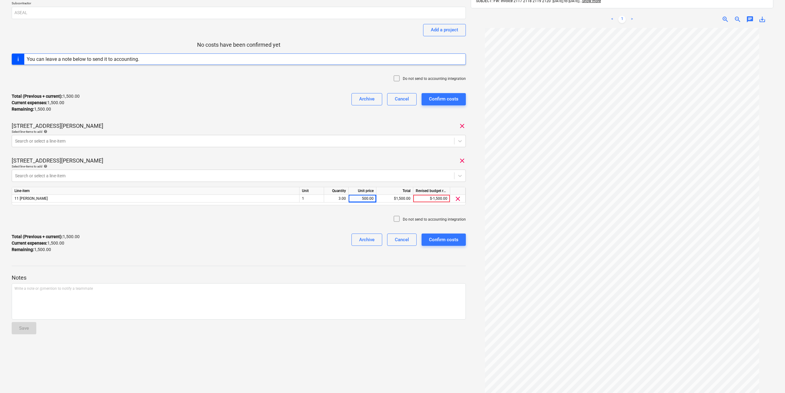
drag, startPoint x: 329, startPoint y: 242, endPoint x: 412, endPoint y: 220, distance: 86.5
click at [328, 242] on div "Total (Previous + current) : 1,500.00 Current expenses : 1,500.00 Remaining : 1…" at bounding box center [239, 243] width 454 height 29
click at [89, 177] on div at bounding box center [233, 176] width 436 height 6
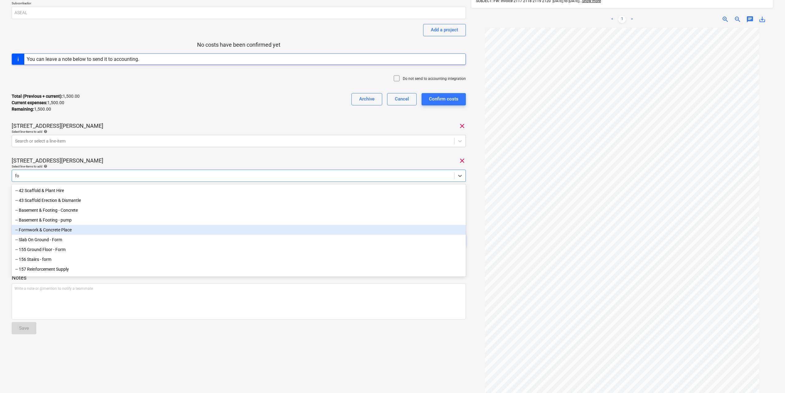
type input "f"
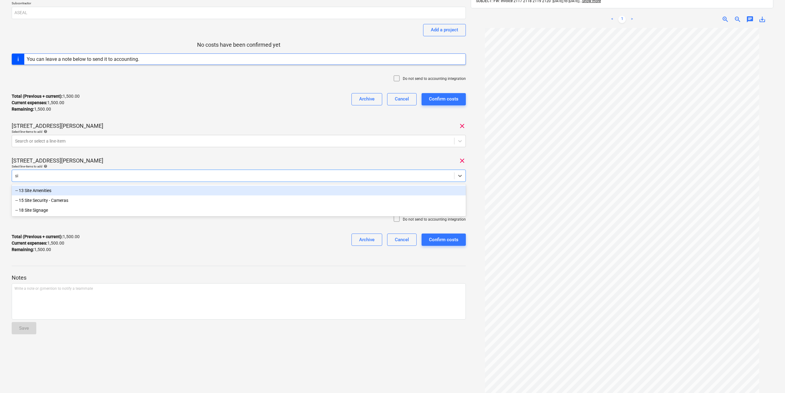
type input "s"
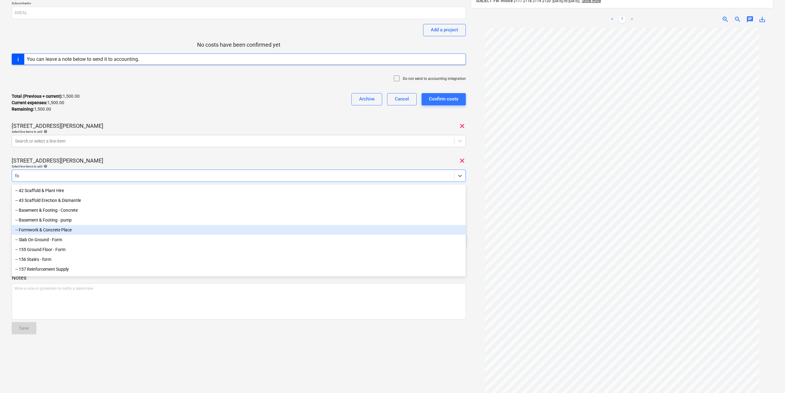
type input "f"
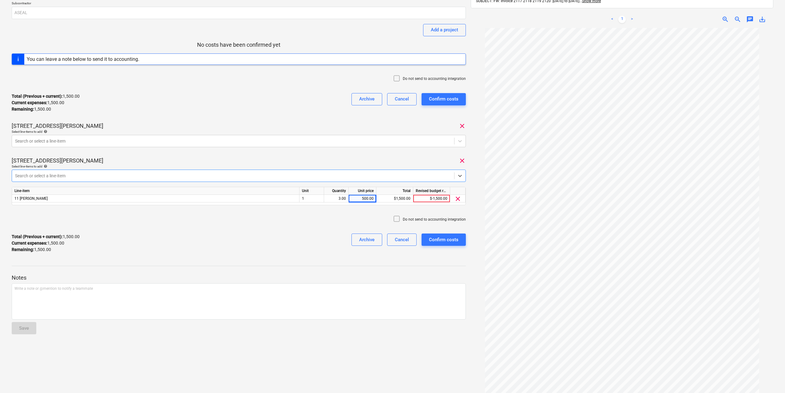
click at [89, 177] on div at bounding box center [233, 176] width 436 height 6
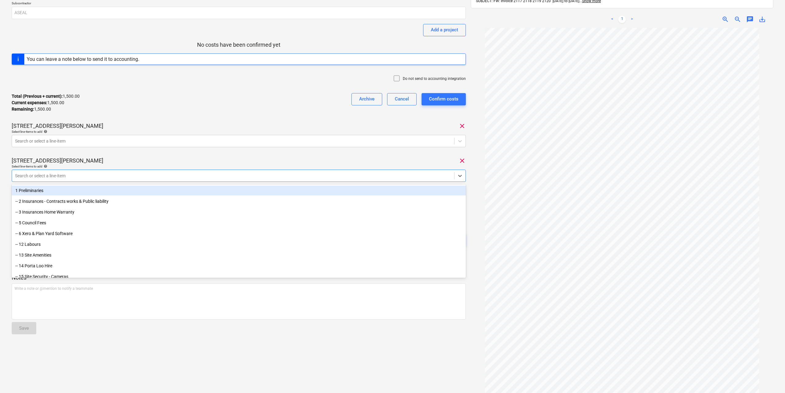
type input "f"
type input "1"
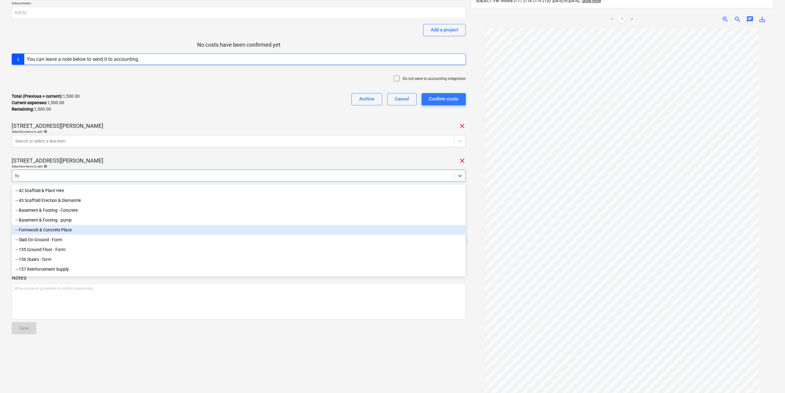
type input "f"
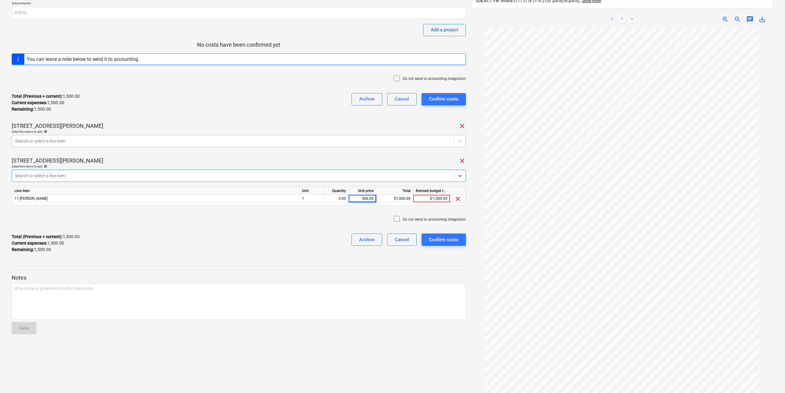
click at [196, 143] on div at bounding box center [233, 141] width 436 height 6
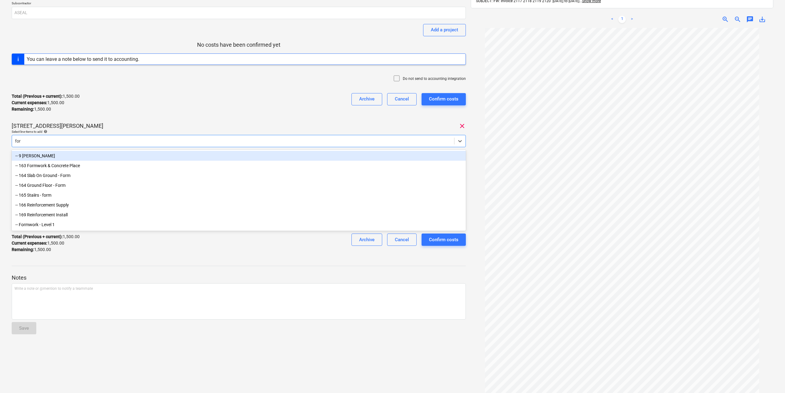
type input "fore"
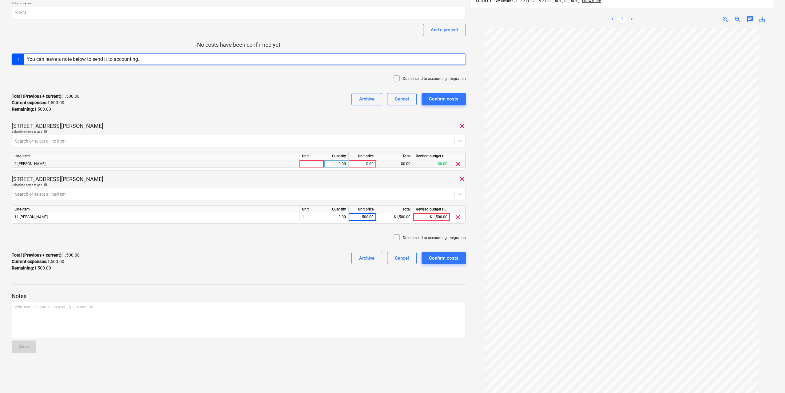
click at [305, 163] on div at bounding box center [312, 164] width 25 height 8
click at [336, 165] on div "0.00" at bounding box center [336, 164] width 19 height 8
type input "3"
click at [369, 161] on div "0.00" at bounding box center [362, 164] width 22 height 8
type input "500"
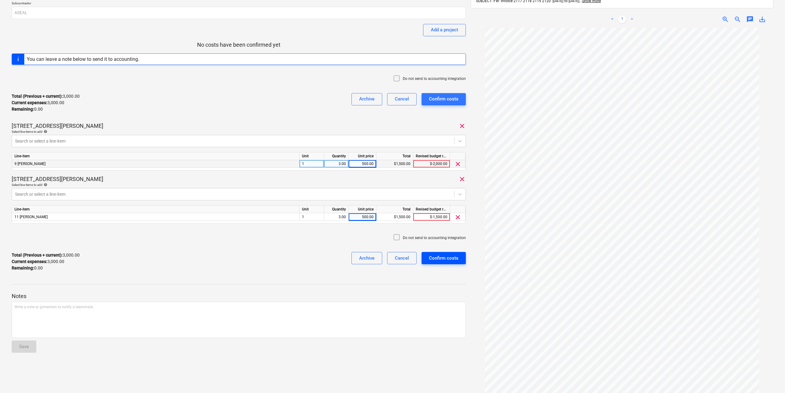
click at [449, 260] on div "Confirm costs" at bounding box center [444, 258] width 30 height 8
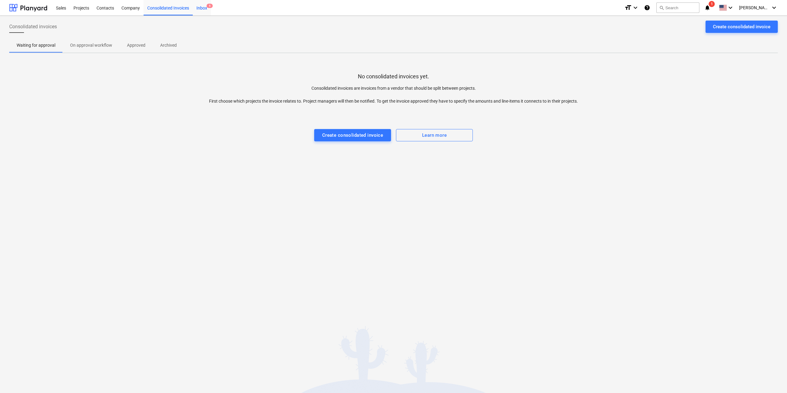
click at [202, 6] on div "Inbox 6" at bounding box center [202, 8] width 18 height 16
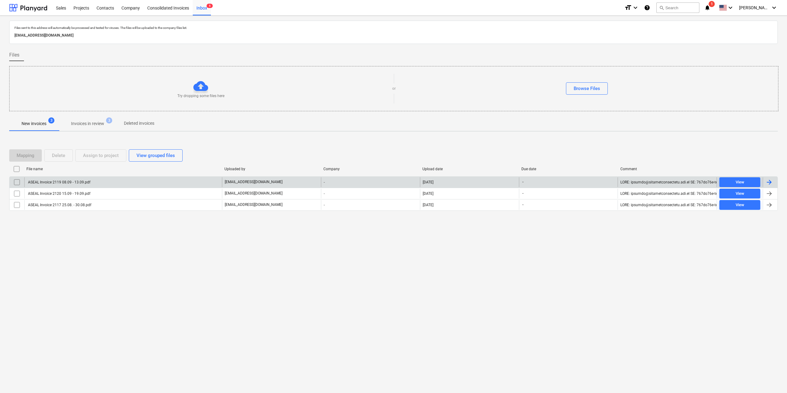
click at [71, 186] on div "ASEAL Invoice 2119 08.09 - 13.09.pdf" at bounding box center [123, 182] width 198 height 10
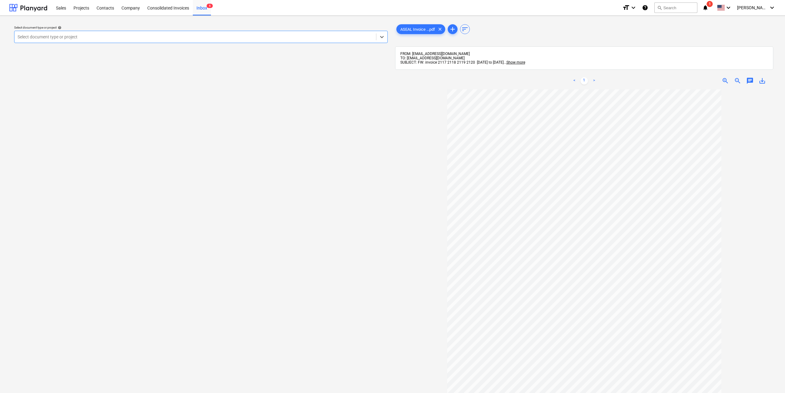
click at [357, 138] on div "Select document type or project help option , selected. Select is focused ,type…" at bounding box center [201, 245] width 384 height 448
click at [146, 29] on div "Select document type or project help" at bounding box center [201, 28] width 374 height 4
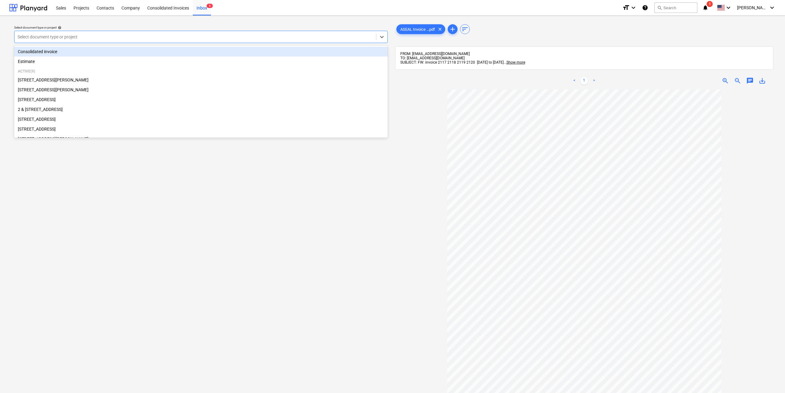
click at [143, 35] on div at bounding box center [196, 37] width 356 height 6
click at [74, 52] on div "Consolidated invoice" at bounding box center [201, 52] width 374 height 10
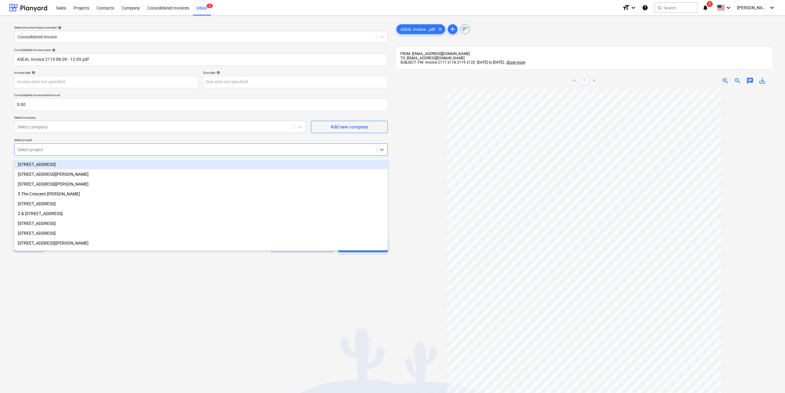
click at [118, 154] on div "Select project" at bounding box center [201, 150] width 374 height 12
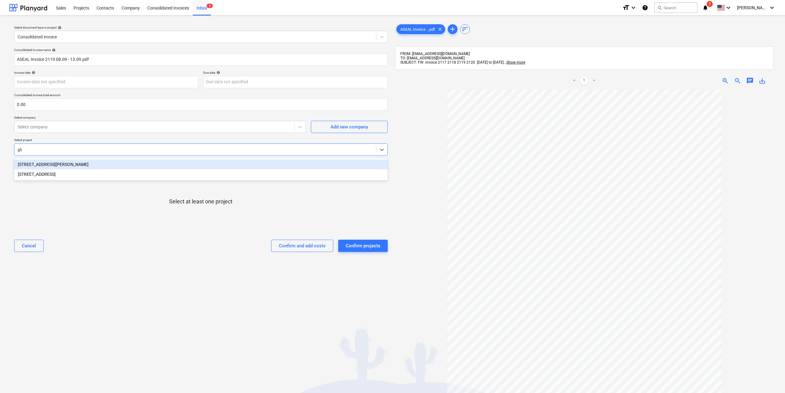
type input "glad"
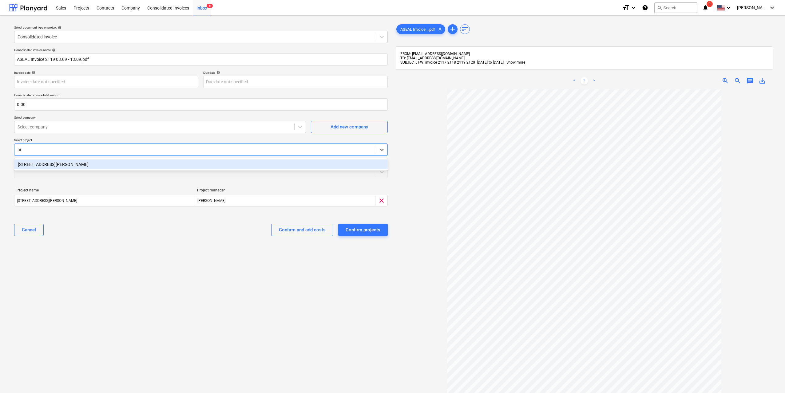
type input "hig"
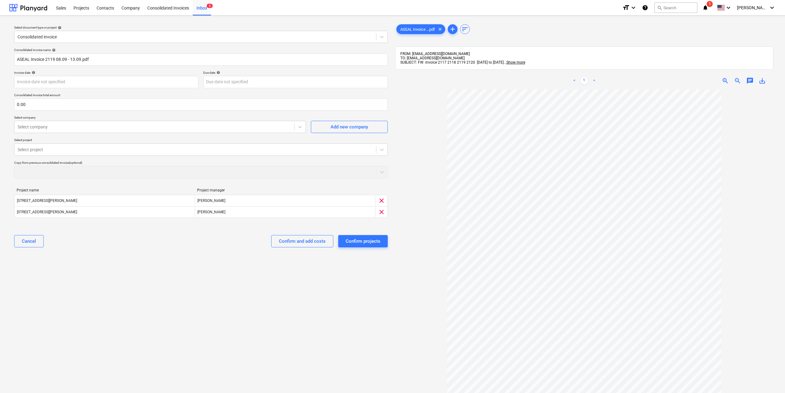
click at [111, 156] on div "Consolidated invoice name help ASEAL Invoice 2119 08.09 - 13.09.pdf Invoice dat…" at bounding box center [201, 150] width 379 height 209
click at [112, 151] on div at bounding box center [196, 150] width 356 height 6
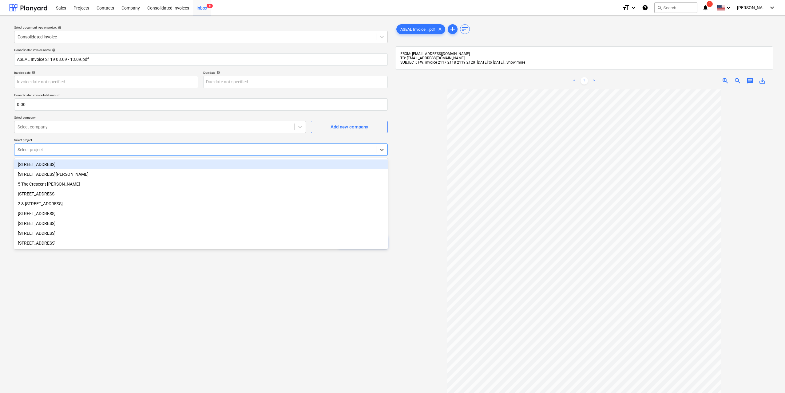
type input "li"
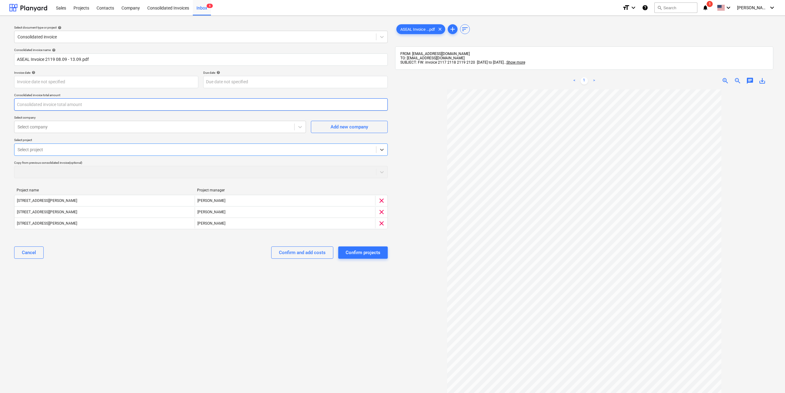
click at [122, 109] on input "text" at bounding box center [201, 104] width 374 height 12
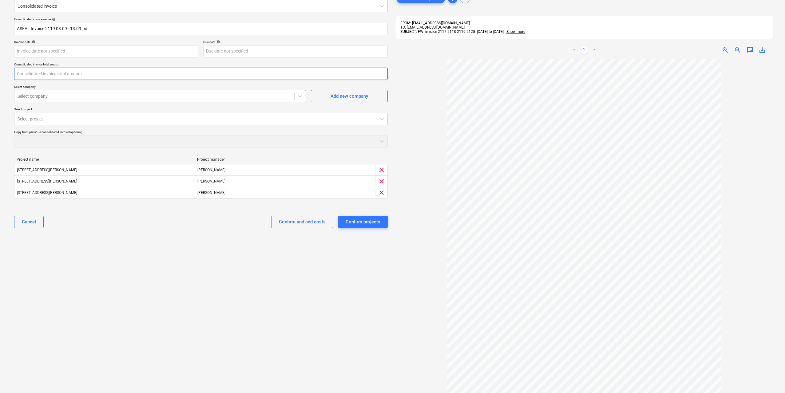
click at [210, 76] on input "text" at bounding box center [201, 74] width 374 height 12
type input "3,000.00"
click at [208, 279] on div "Select document type or project help Consolidated invoice Consolidated invoice …" at bounding box center [201, 214] width 384 height 448
click at [295, 225] on div "Confirm and add costs" at bounding box center [302, 222] width 47 height 8
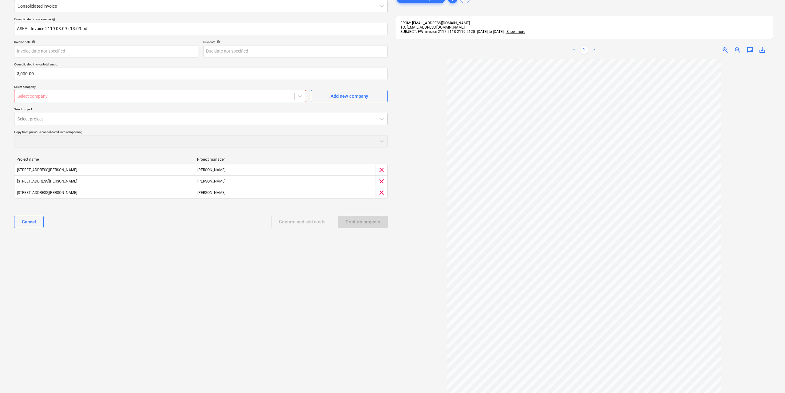
click at [150, 95] on div at bounding box center [155, 96] width 274 height 6
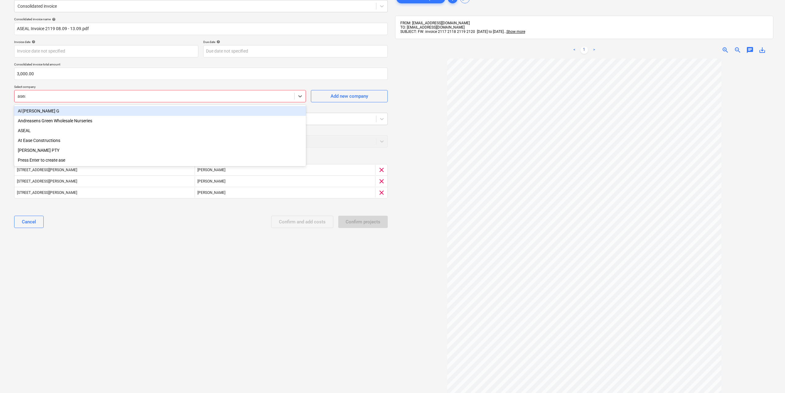
type input "aseal"
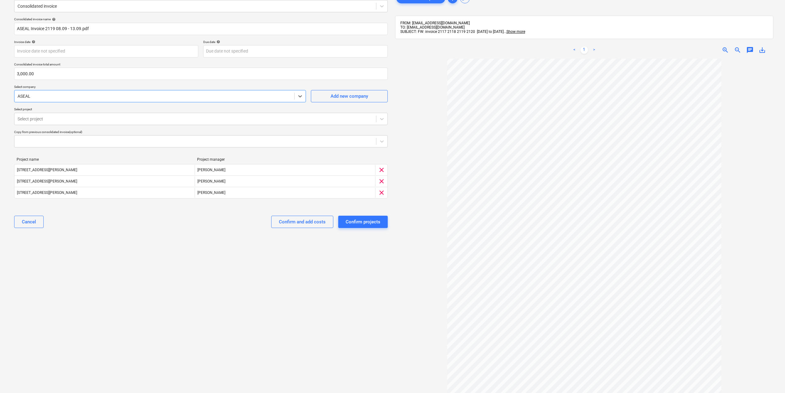
click at [267, 300] on div "Select document type or project help Consolidated invoice Consolidated invoice …" at bounding box center [201, 214] width 384 height 448
click at [302, 225] on div "Confirm and add costs" at bounding box center [302, 222] width 47 height 8
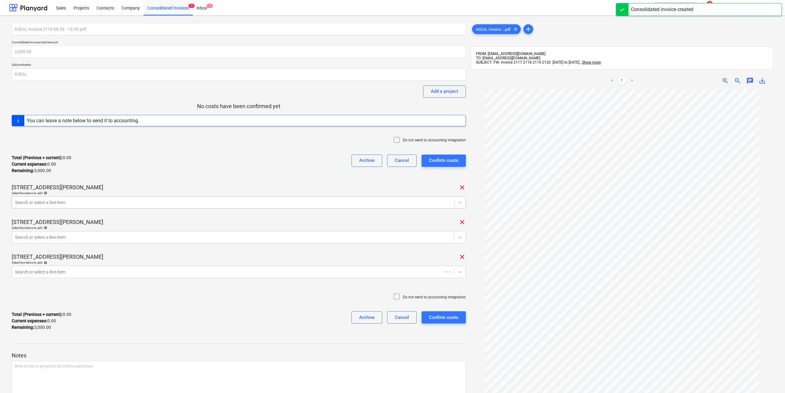
click at [105, 201] on div at bounding box center [233, 203] width 436 height 6
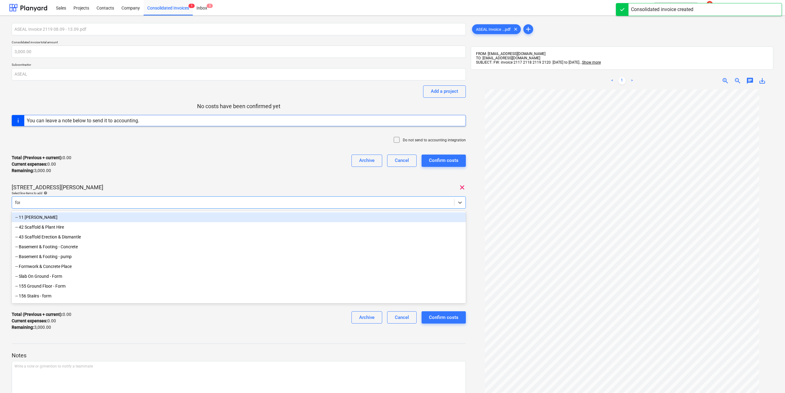
type input "fore"
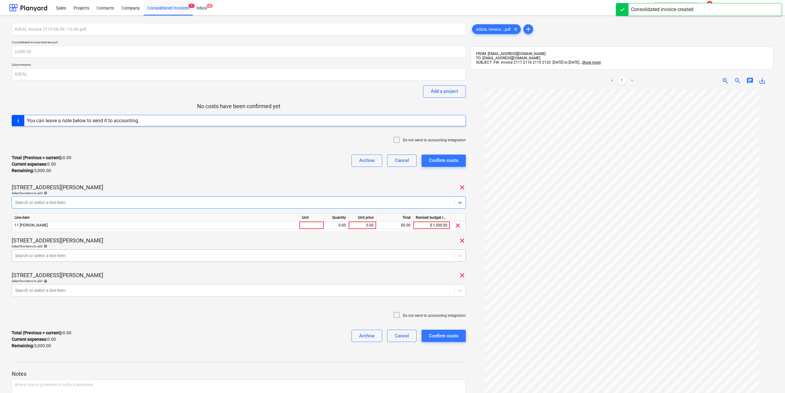
click at [64, 254] on div at bounding box center [233, 256] width 436 height 6
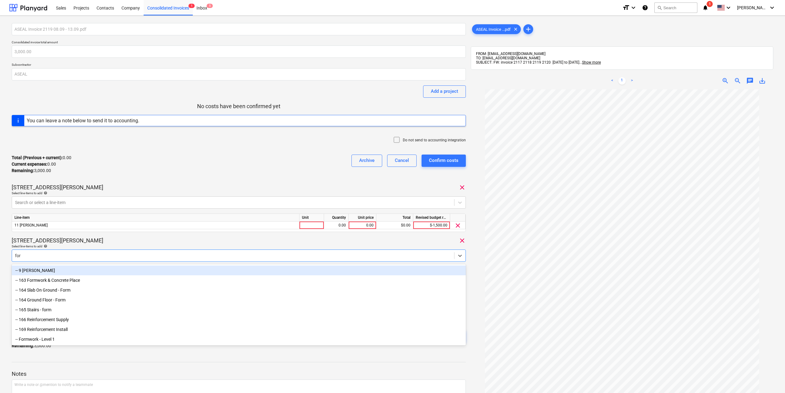
type input "fore"
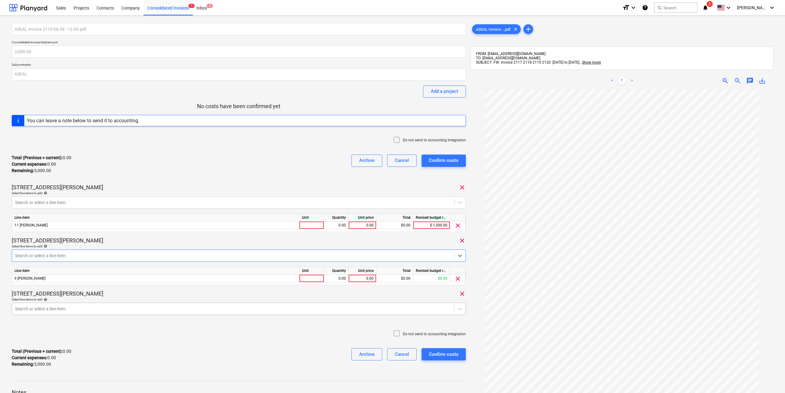
click at [59, 304] on body "Sales Projects Contacts Company Consolidated Invoices 1 Inbox 5 format_size key…" at bounding box center [392, 196] width 785 height 393
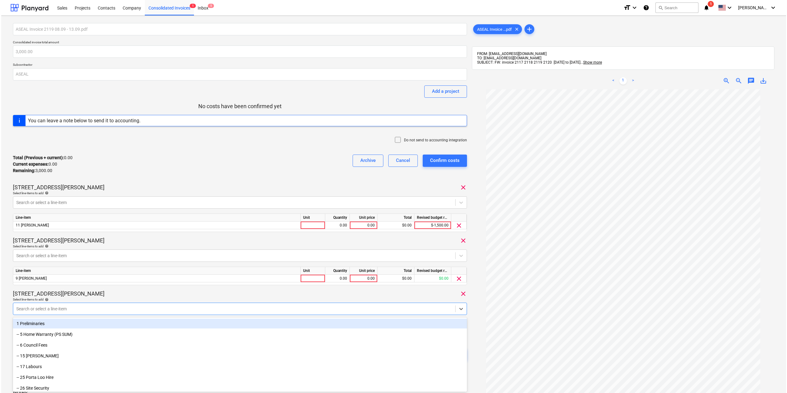
scroll to position [20, 0]
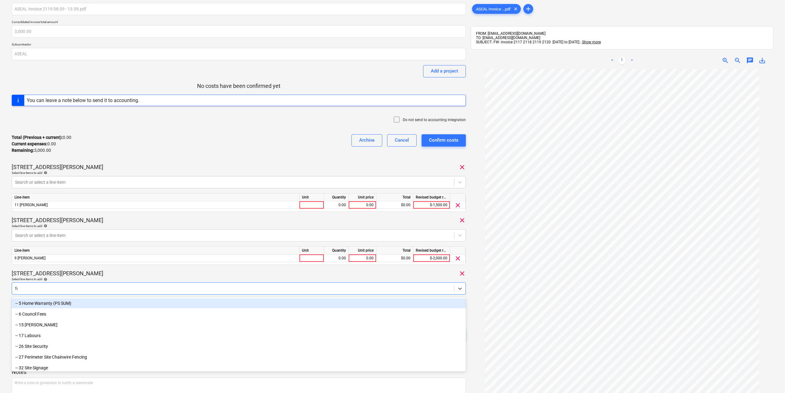
type input "fore"
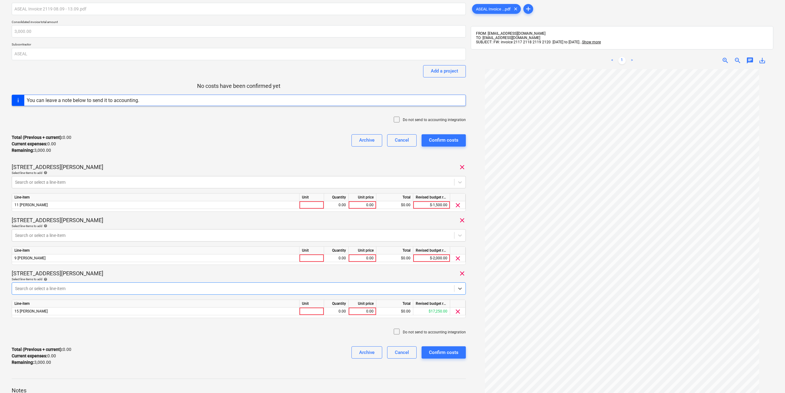
click at [313, 206] on div at bounding box center [312, 205] width 25 height 8
type input "1"
click at [321, 260] on div at bounding box center [312, 259] width 25 height 8
type input "1"
click at [316, 312] on div at bounding box center [312, 312] width 25 height 8
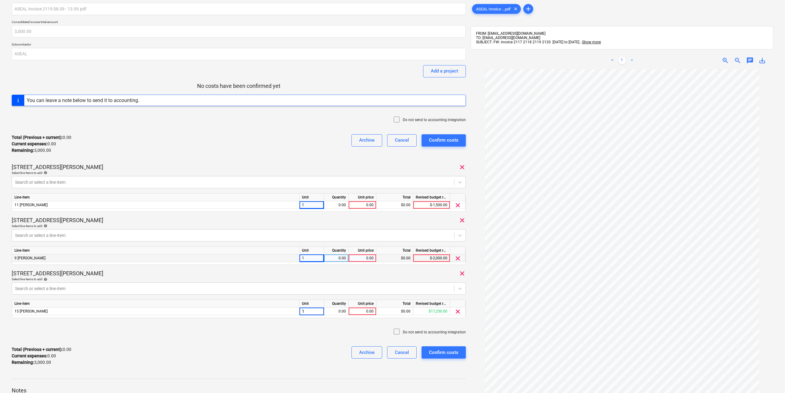
click at [337, 309] on div "0.00" at bounding box center [336, 312] width 19 height 8
click at [340, 310] on input at bounding box center [336, 311] width 24 height 7
type input "1"
click at [365, 310] on div "0.00" at bounding box center [362, 312] width 22 height 8
type input "500"
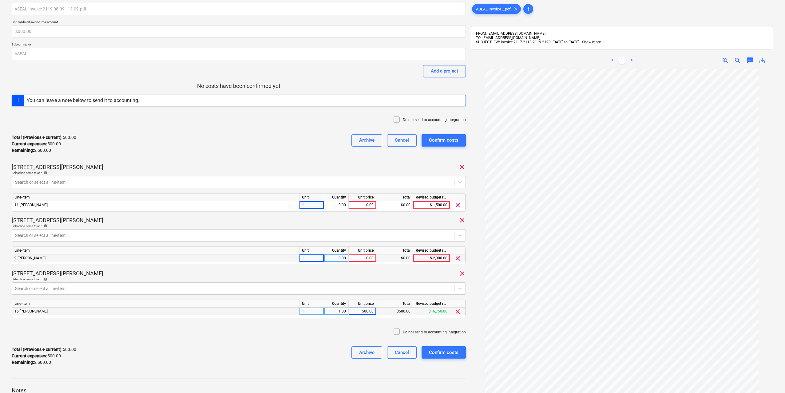
drag, startPoint x: 318, startPoint y: 258, endPoint x: 266, endPoint y: 255, distance: 52.4
click at [0, 0] on div "9 [PERSON_NAME] 1 0.00 0.00 $0.00 $-2,000.00 clear" at bounding box center [0, 0] width 0 height 0
drag, startPoint x: 320, startPoint y: 259, endPoint x: 276, endPoint y: 257, distance: 43.7
click at [0, 0] on div "9 [PERSON_NAME] 1 0.00 0.00 $0.00 $-2,000.00 clear" at bounding box center [0, 0] width 0 height 0
click at [314, 200] on div "Unit" at bounding box center [312, 198] width 25 height 8
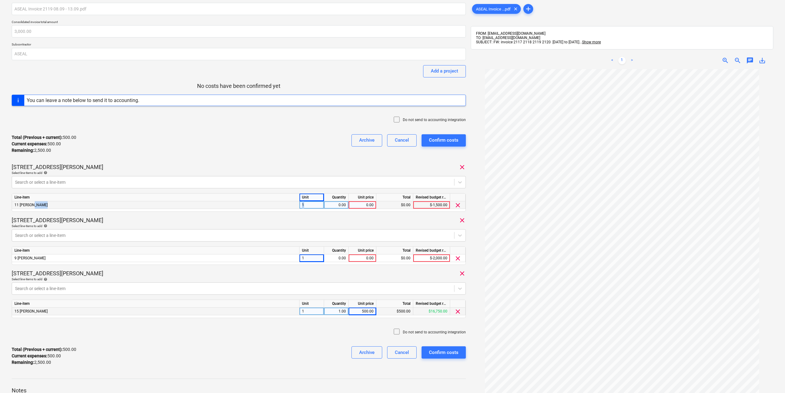
drag, startPoint x: 319, startPoint y: 204, endPoint x: 256, endPoint y: 203, distance: 62.8
click at [0, 0] on div "11 [PERSON_NAME] 1 0.00 0.00 $0.00 $-1,500.00 clear" at bounding box center [0, 0] width 0 height 0
click at [303, 204] on div "1" at bounding box center [312, 205] width 25 height 8
click at [308, 206] on input "1" at bounding box center [312, 204] width 24 height 7
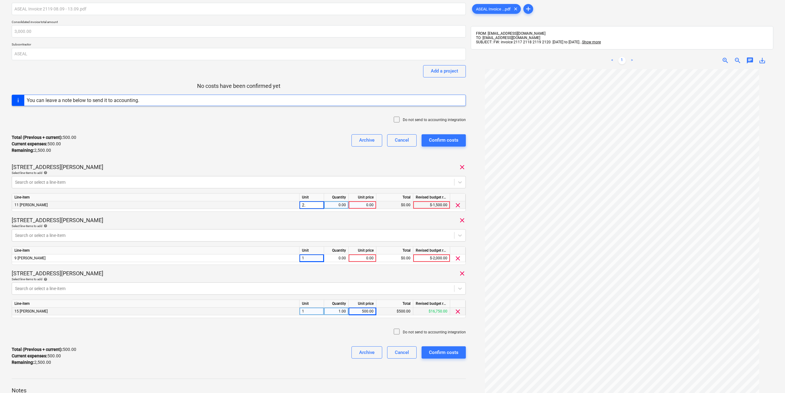
type input "2.5"
click at [310, 258] on div "1" at bounding box center [312, 259] width 25 height 8
click at [310, 258] on input "1" at bounding box center [312, 258] width 24 height 7
type input "2.5"
click at [341, 204] on div "0.00" at bounding box center [336, 205] width 19 height 8
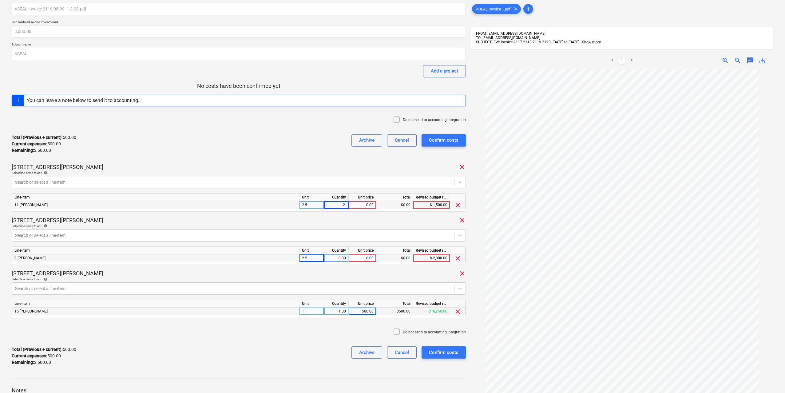
type input "2.5"
click at [360, 203] on div "0.00" at bounding box center [362, 205] width 22 height 8
type input "500"
click at [336, 258] on div "0.00" at bounding box center [336, 259] width 19 height 8
type input "2.5"
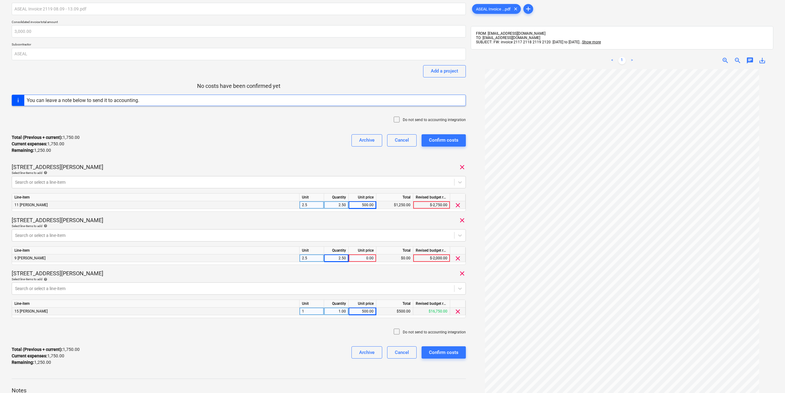
click at [366, 260] on div "0.00" at bounding box center [362, 259] width 22 height 8
type input "500"
click at [397, 273] on div "[STREET_ADDRESS][PERSON_NAME]" at bounding box center [239, 273] width 454 height 7
click at [454, 351] on div "Confirm costs" at bounding box center [444, 353] width 30 height 8
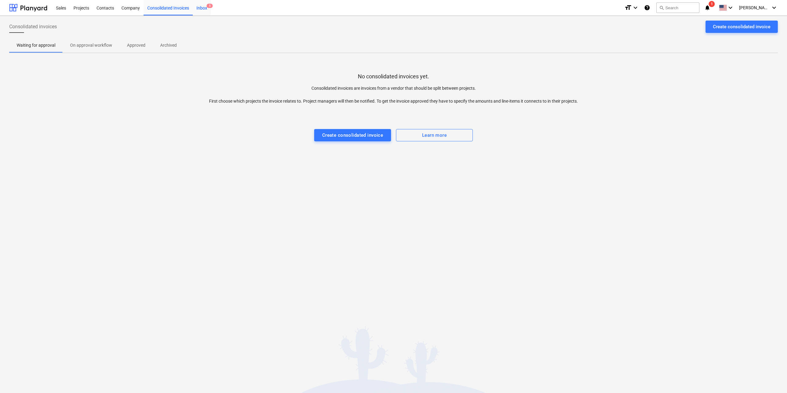
click at [200, 11] on div "Inbox 5" at bounding box center [202, 8] width 18 height 16
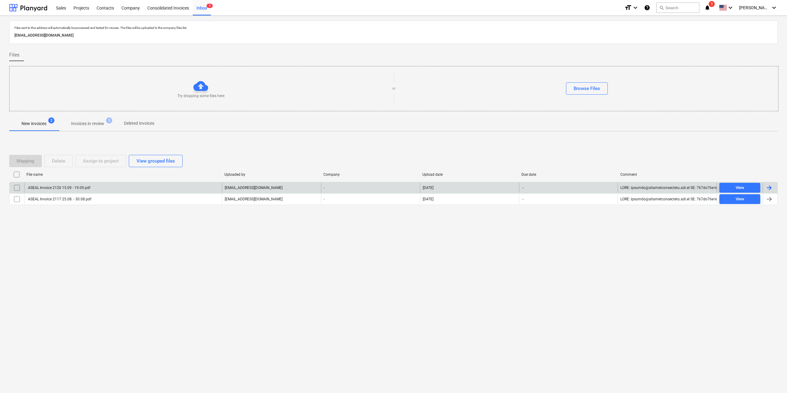
click at [79, 190] on div "ASEAL Invoice 2120 15.09 - 19.09.pdf" at bounding box center [123, 188] width 198 height 10
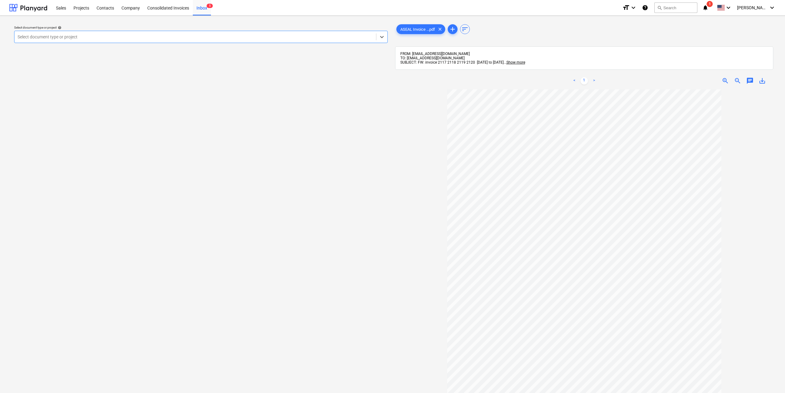
click at [150, 33] on div "Select document type or project" at bounding box center [195, 37] width 362 height 9
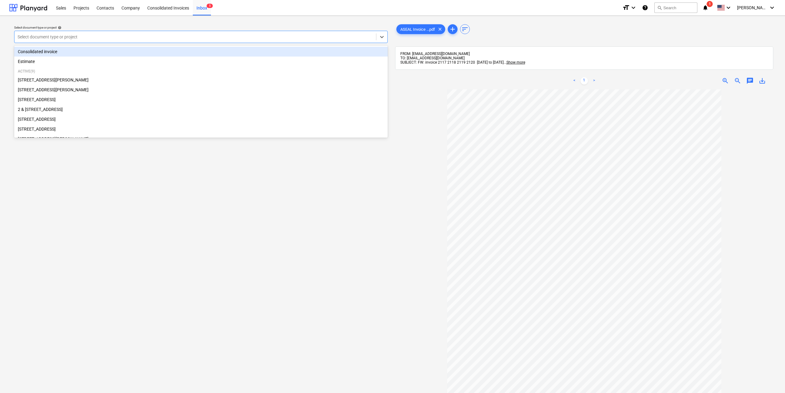
click at [96, 53] on div "Consolidated invoice" at bounding box center [201, 52] width 374 height 10
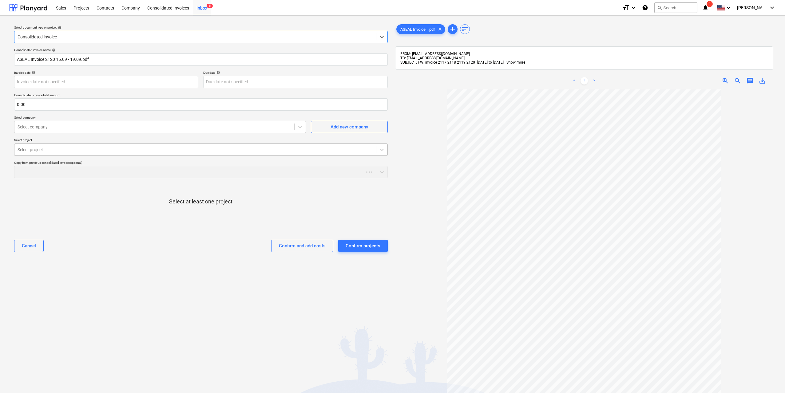
click at [82, 150] on div at bounding box center [196, 150] width 356 height 6
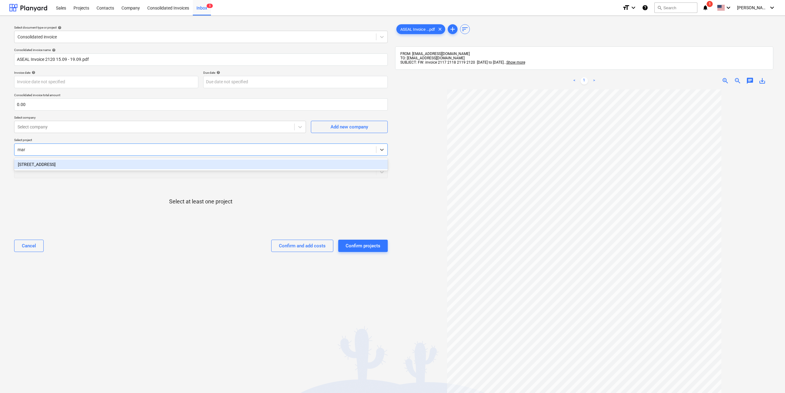
type input "mars"
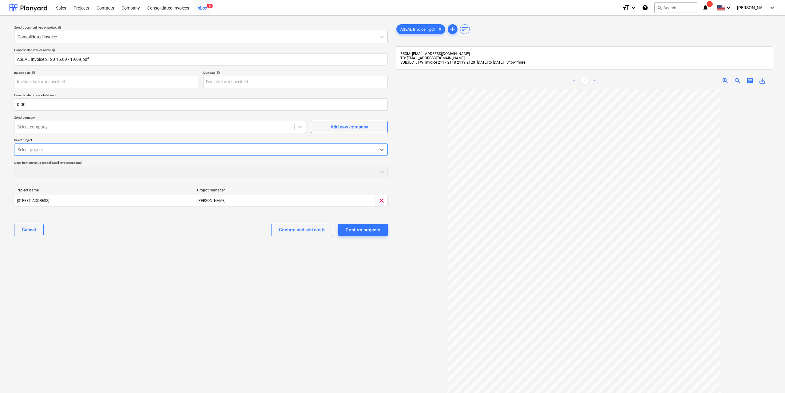
click at [34, 154] on div "Select project" at bounding box center [195, 150] width 362 height 9
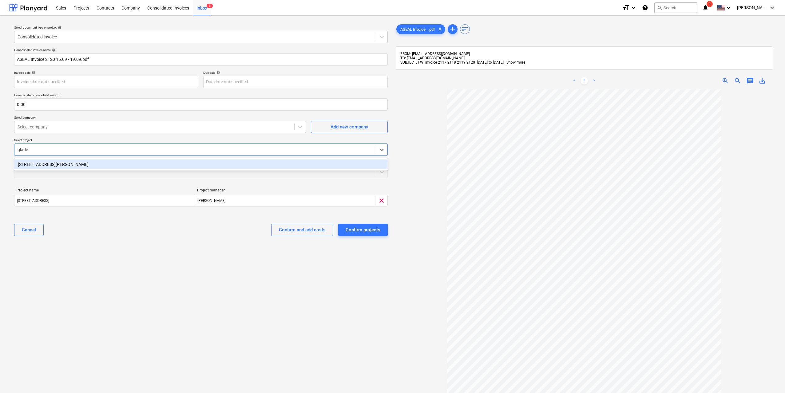
type input "glades"
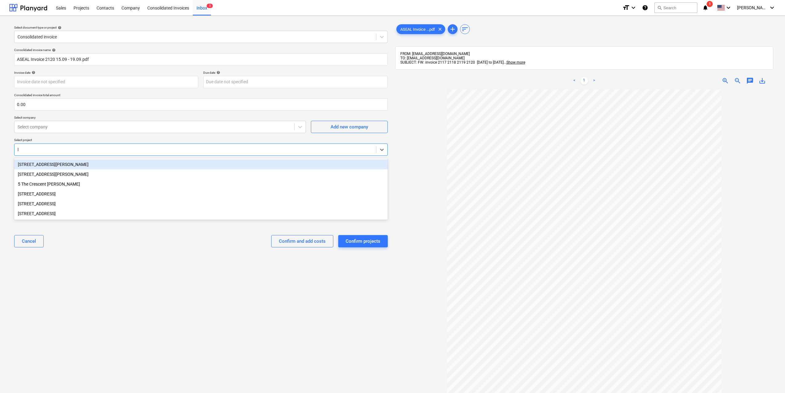
type input "li"
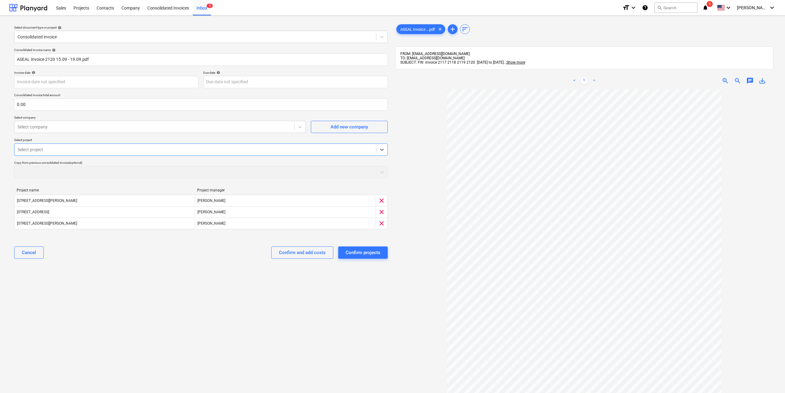
click at [85, 150] on div at bounding box center [196, 150] width 356 height 6
type input "l"
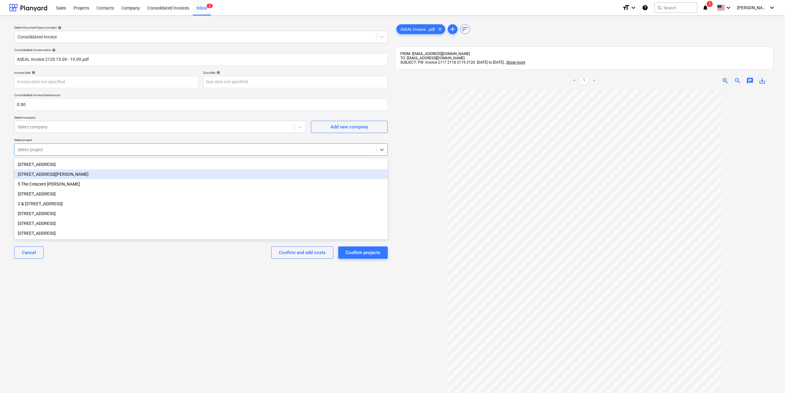
type input "3"
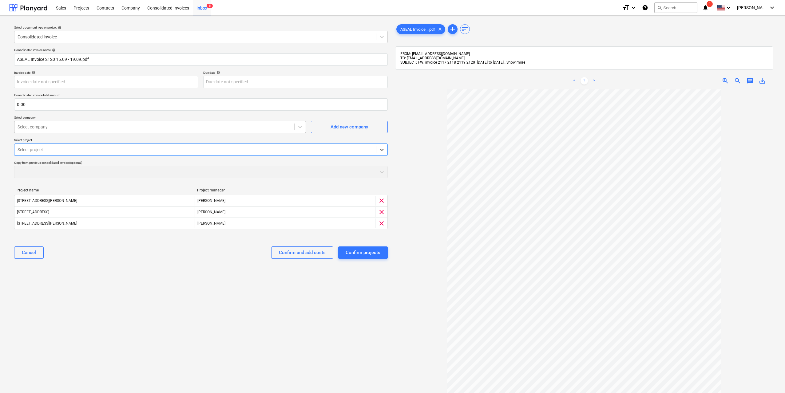
click at [84, 126] on div at bounding box center [155, 127] width 274 height 6
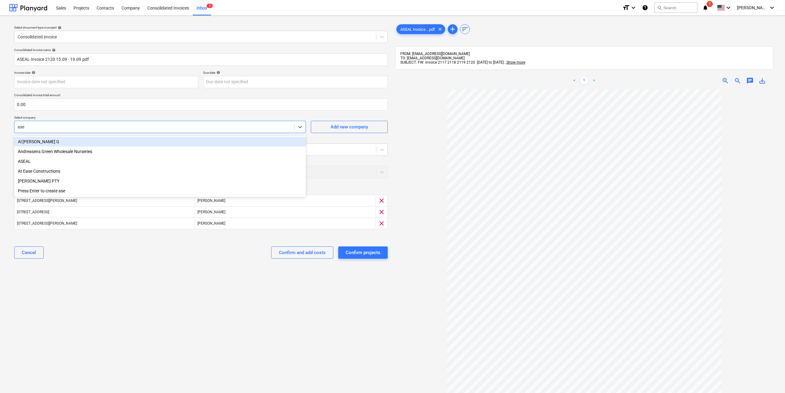
type input "asea"
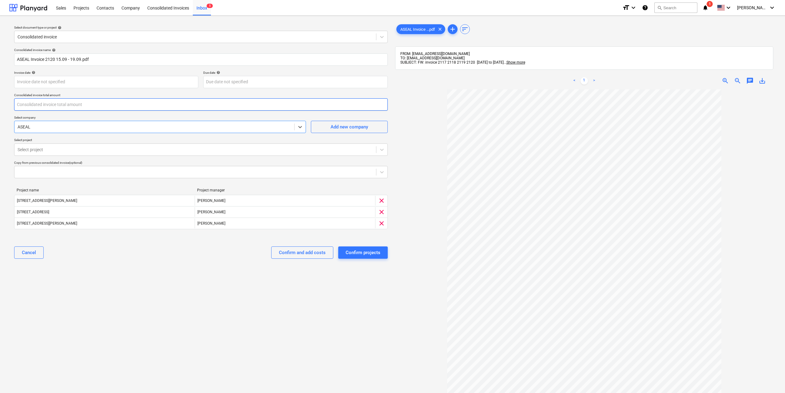
click at [74, 100] on input "text" at bounding box center [201, 104] width 374 height 12
type input "2,500.00"
click at [160, 284] on div "Select document type or project help Consolidated invoice Consolidated invoice …" at bounding box center [201, 245] width 384 height 448
click at [310, 255] on div "Confirm and add costs" at bounding box center [302, 253] width 47 height 8
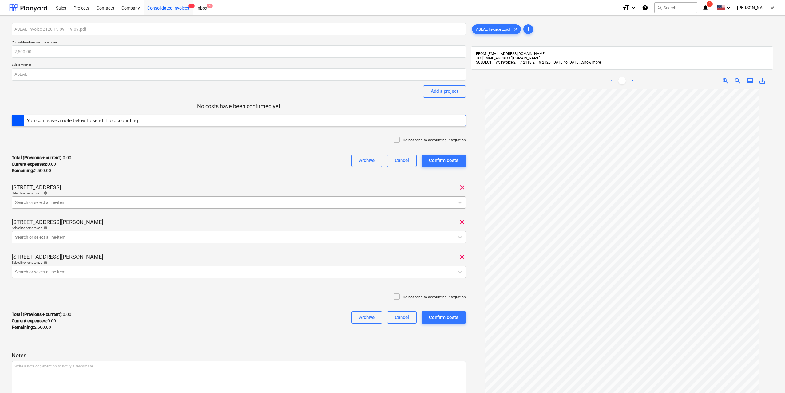
click at [189, 208] on div "Search or select a line-item" at bounding box center [239, 203] width 454 height 12
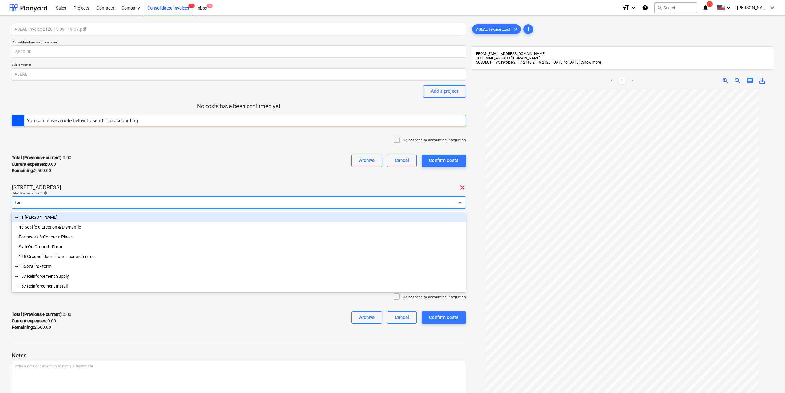
type input "fore"
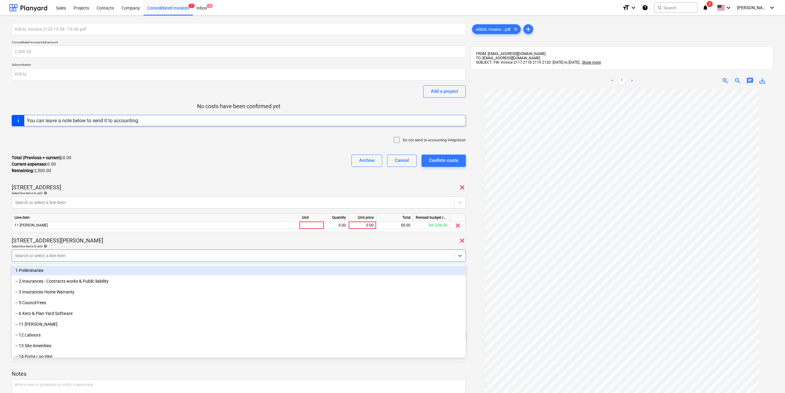
click at [189, 256] on div at bounding box center [233, 256] width 436 height 6
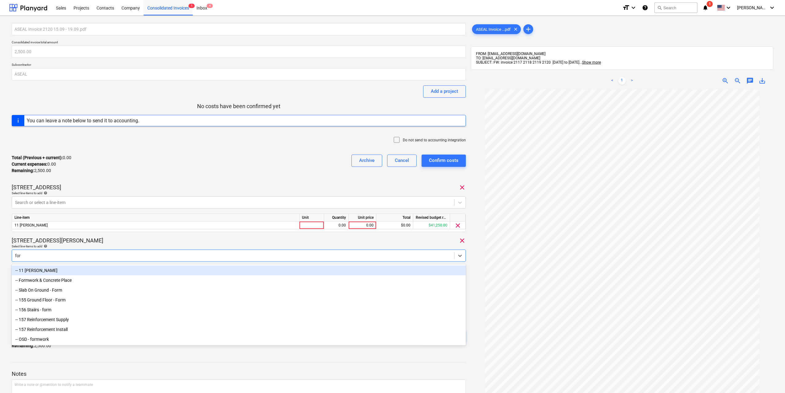
type input "fore"
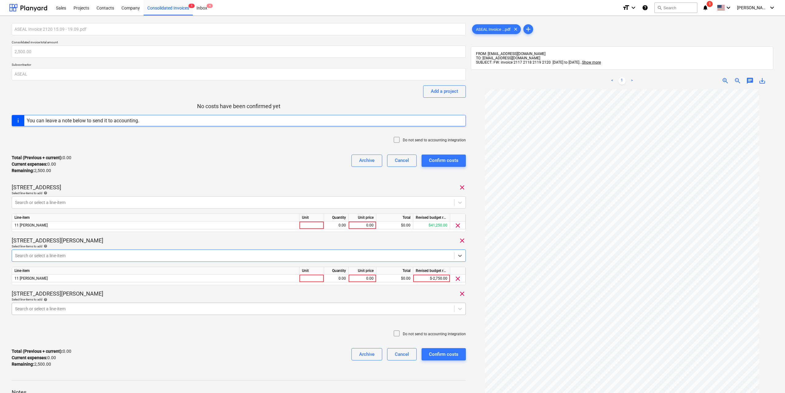
click at [125, 315] on body "Sales Projects Contacts Company Consolidated Invoices 1 Inbox 4 format_size key…" at bounding box center [392, 196] width 785 height 393
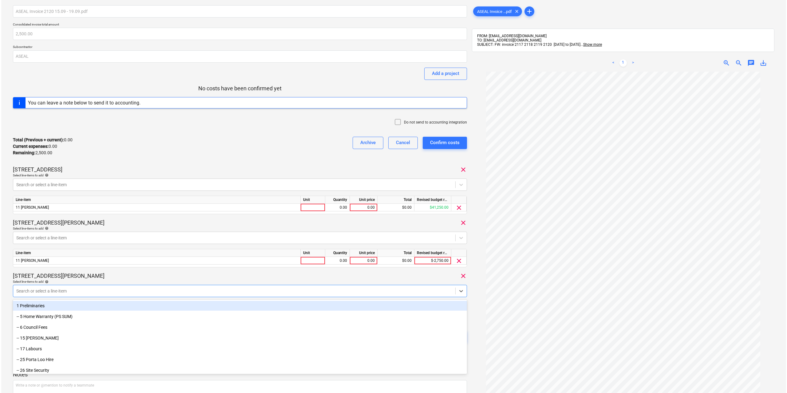
scroll to position [20, 0]
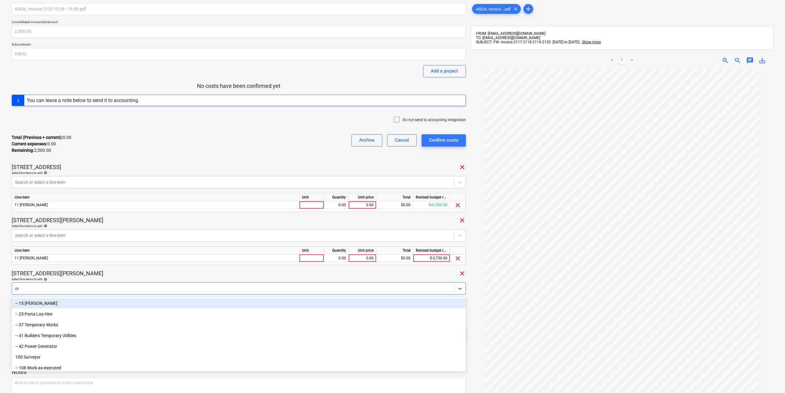
type input "o"
type input "fore"
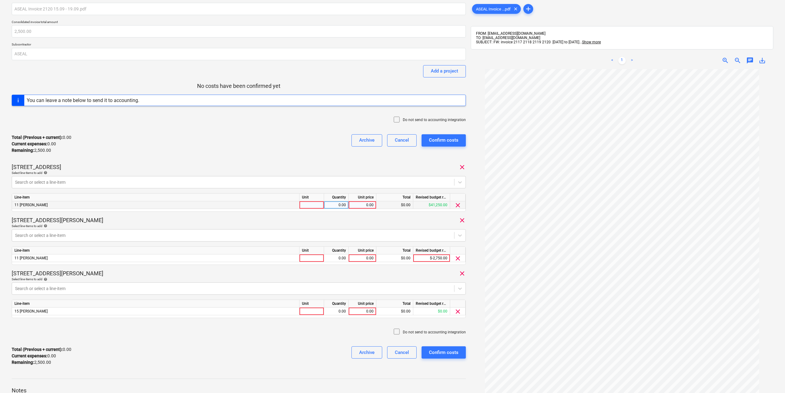
click at [309, 206] on div at bounding box center [312, 205] width 25 height 8
type input "3"
click at [322, 253] on div "Unit" at bounding box center [312, 251] width 25 height 8
click at [322, 257] on div at bounding box center [312, 259] width 25 height 8
type input "2"
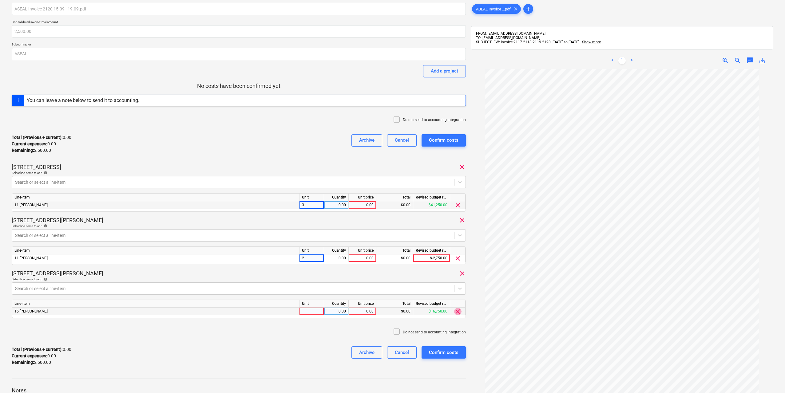
click at [459, 311] on span "clear" at bounding box center [457, 311] width 7 height 7
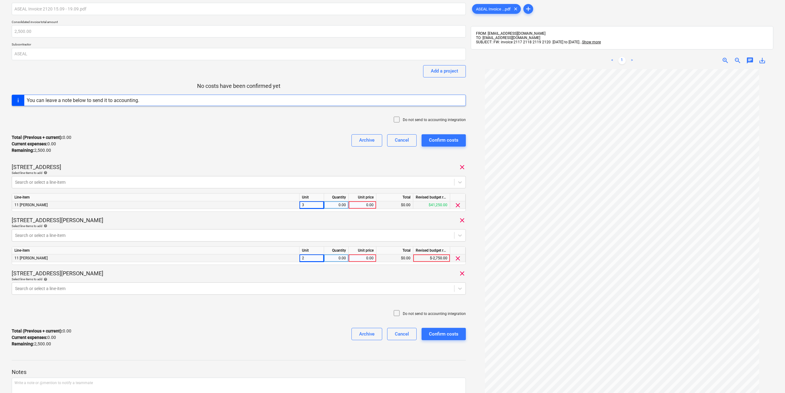
click at [340, 260] on div "0.00" at bounding box center [336, 259] width 19 height 8
type input "1"
click at [339, 202] on div "0.00" at bounding box center [336, 205] width 19 height 8
click at [345, 204] on input "1" at bounding box center [336, 204] width 24 height 7
click at [343, 206] on input "13" at bounding box center [336, 204] width 24 height 7
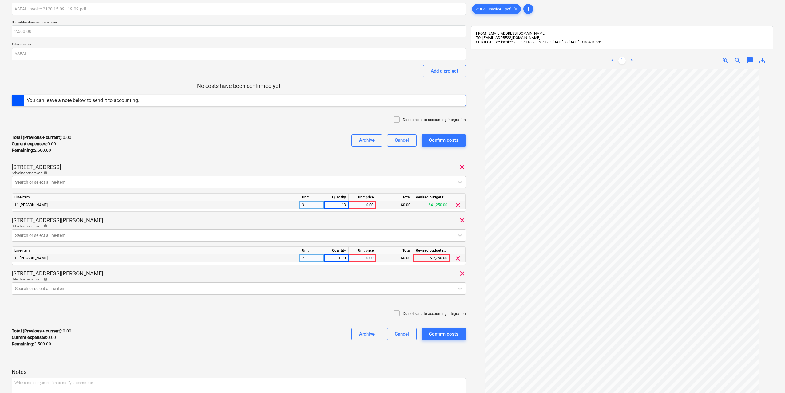
click at [343, 206] on input "13" at bounding box center [336, 204] width 24 height 7
type input "3"
click at [343, 260] on div "1.00" at bounding box center [336, 259] width 19 height 8
click at [343, 260] on input "1" at bounding box center [336, 258] width 24 height 7
type input "2"
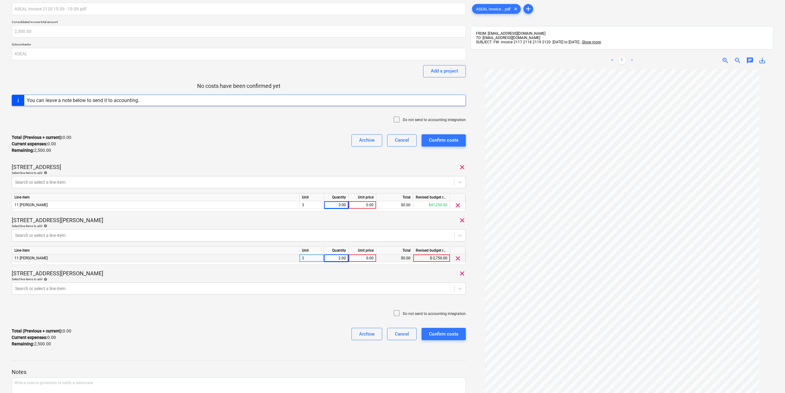
click at [362, 260] on div "0.00" at bounding box center [362, 259] width 22 height 8
click at [363, 206] on div "0.00" at bounding box center [362, 205] width 22 height 8
type input "500"
click at [368, 256] on div "0.00" at bounding box center [362, 259] width 22 height 8
type input "500"
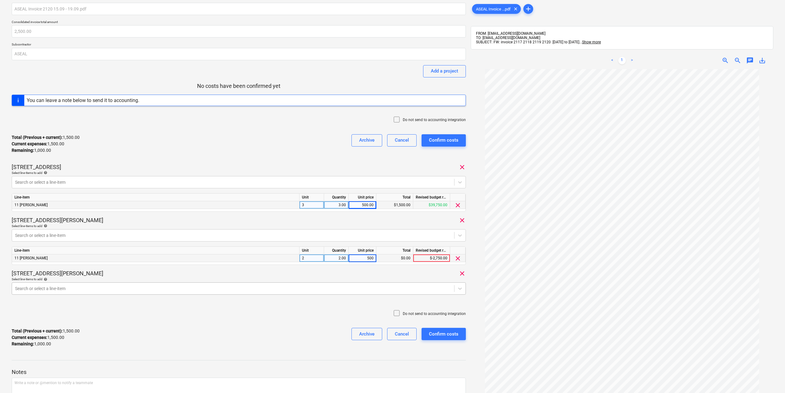
click at [358, 294] on div "Search or select a line-item" at bounding box center [239, 289] width 454 height 12
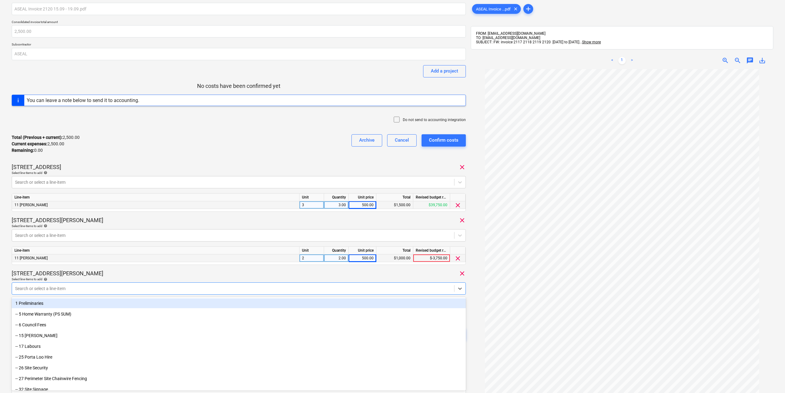
click at [382, 286] on div at bounding box center [233, 289] width 436 height 6
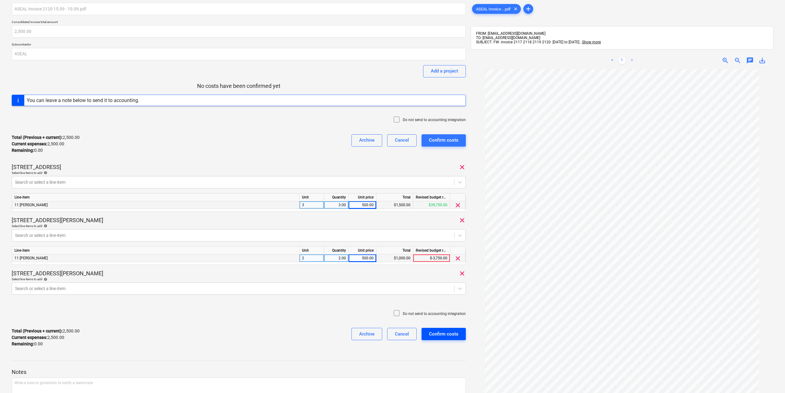
click at [445, 334] on div "Confirm costs" at bounding box center [444, 334] width 30 height 8
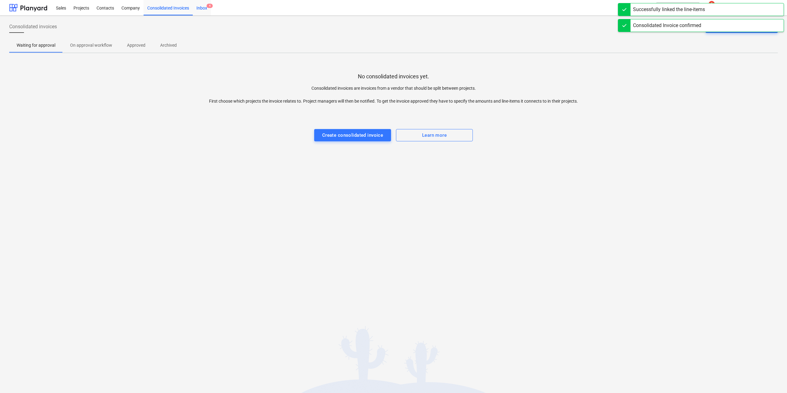
click at [199, 8] on div "Inbox 4" at bounding box center [202, 8] width 18 height 16
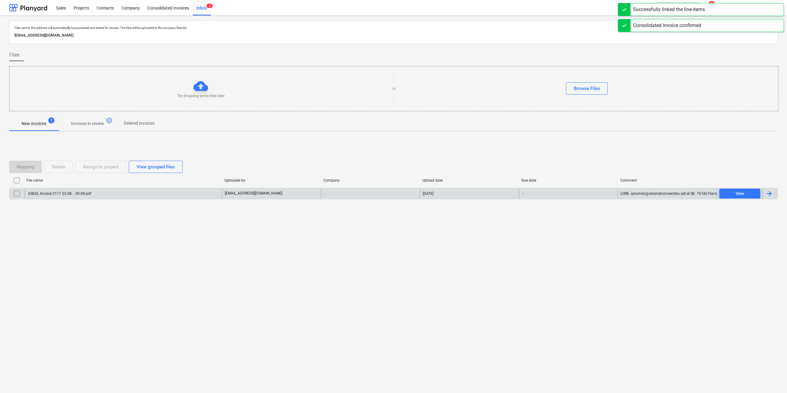
click at [78, 194] on div "ASEAL Invoice 2117 25.08. - 30.08.pdf" at bounding box center [59, 194] width 64 height 4
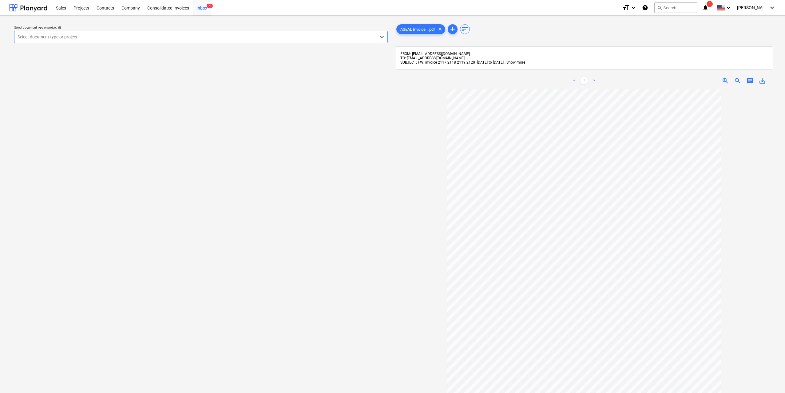
click at [254, 35] on div at bounding box center [196, 37] width 356 height 6
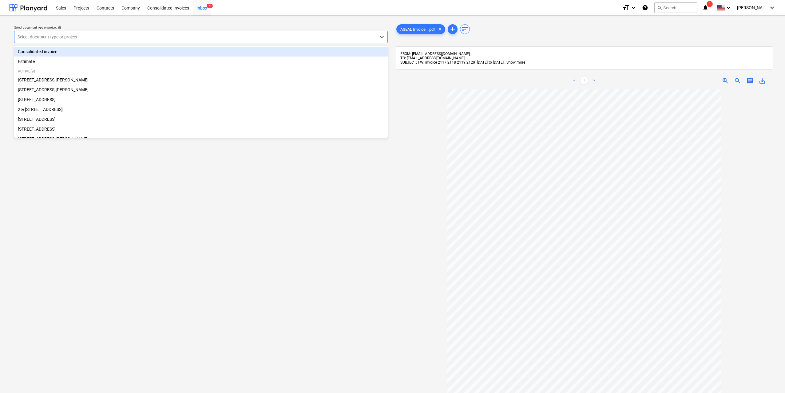
click at [237, 54] on div "Consolidated invoice" at bounding box center [201, 52] width 374 height 10
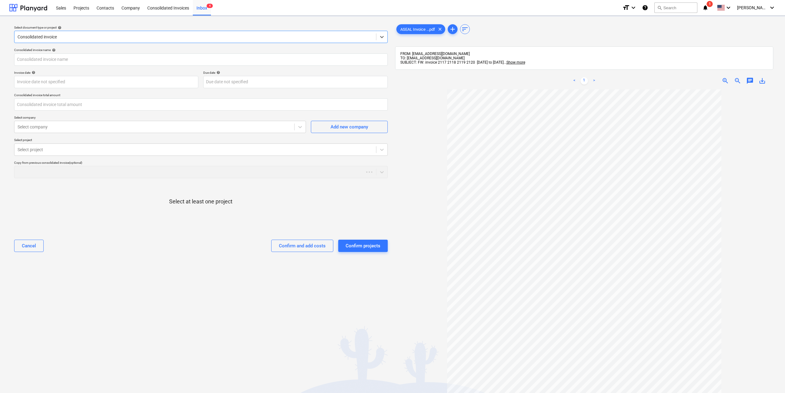
type input "ASEAL Invoice 2117 25.08. - 30.08.pdf"
type input "0.00"
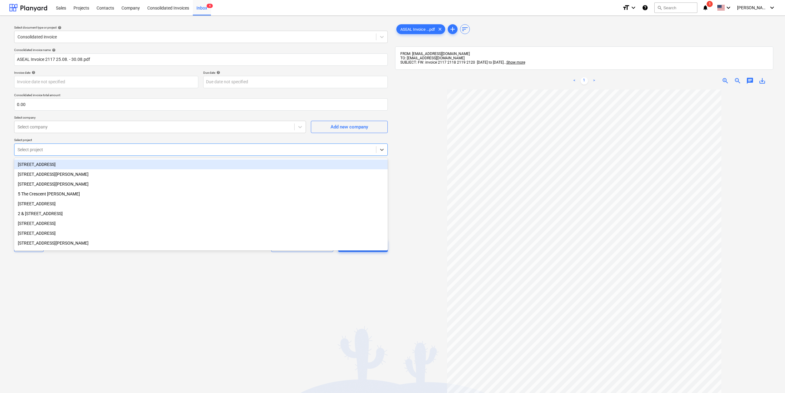
click at [109, 151] on div at bounding box center [196, 150] width 356 height 6
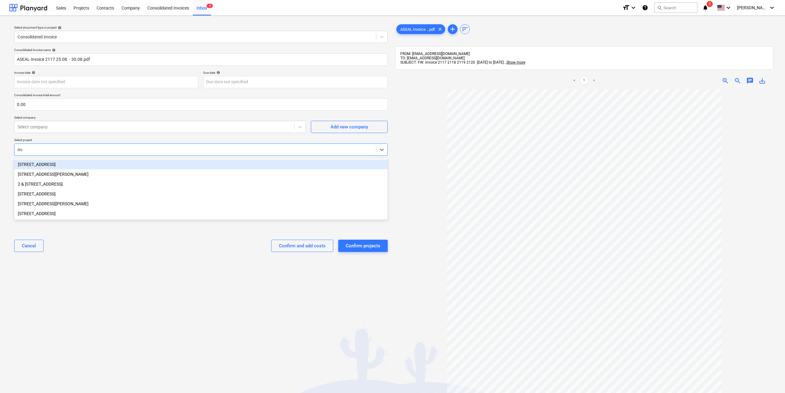
type input "mar"
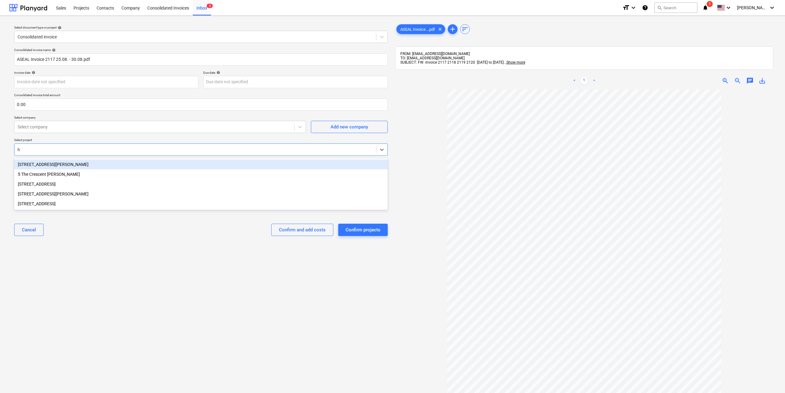
type input "hi"
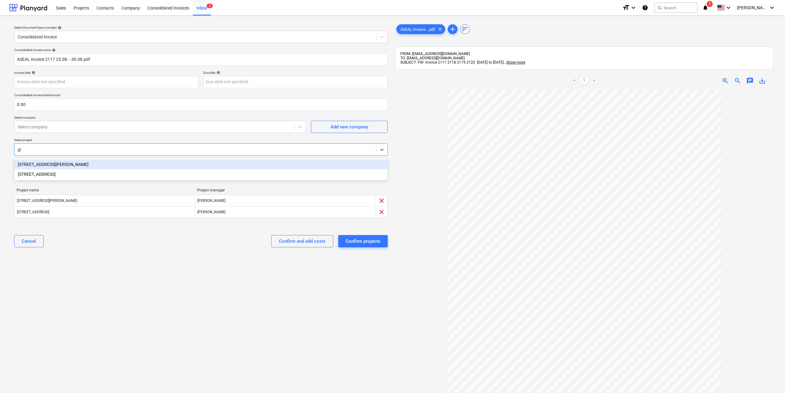
type input "gla"
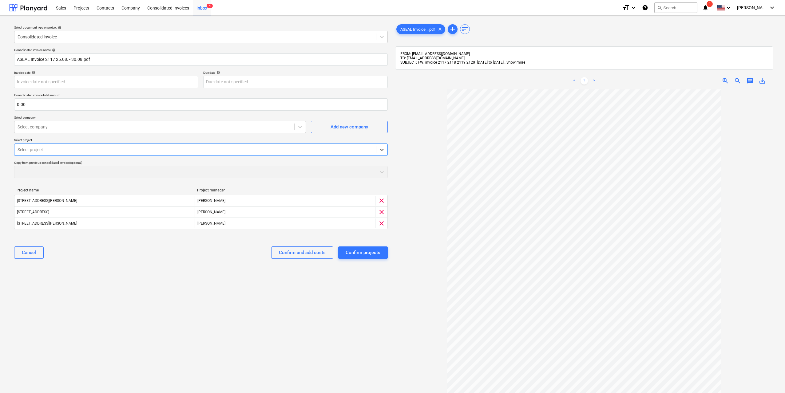
click at [94, 152] on div at bounding box center [196, 150] width 356 height 6
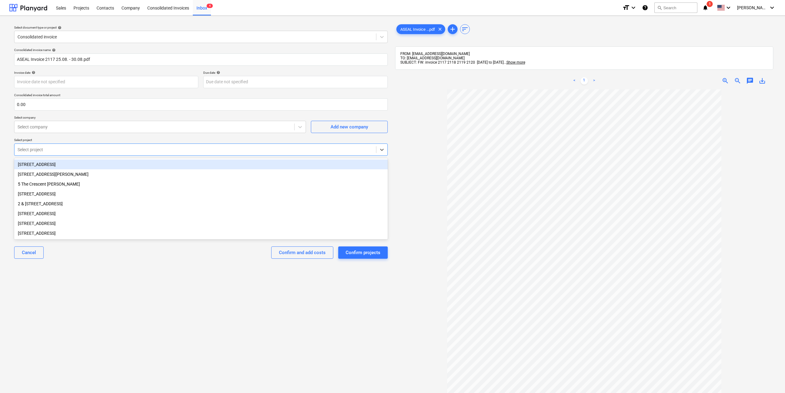
click at [94, 153] on div at bounding box center [196, 150] width 356 height 6
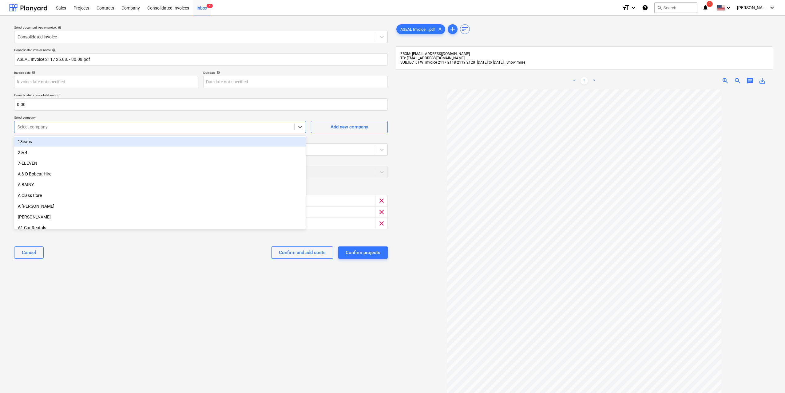
click at [94, 125] on div at bounding box center [155, 127] width 274 height 6
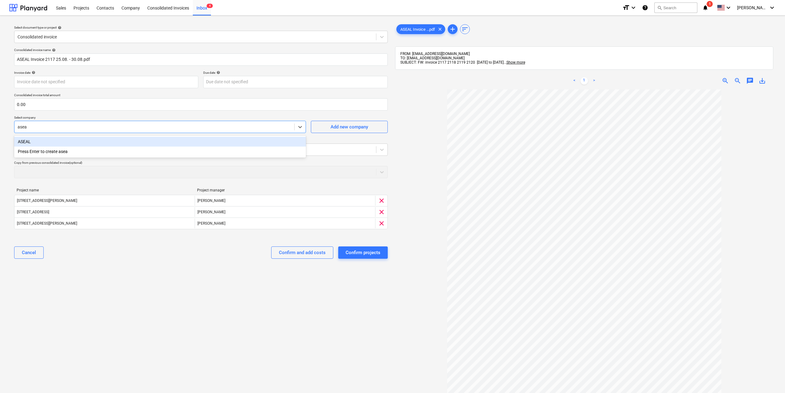
type input "aseal"
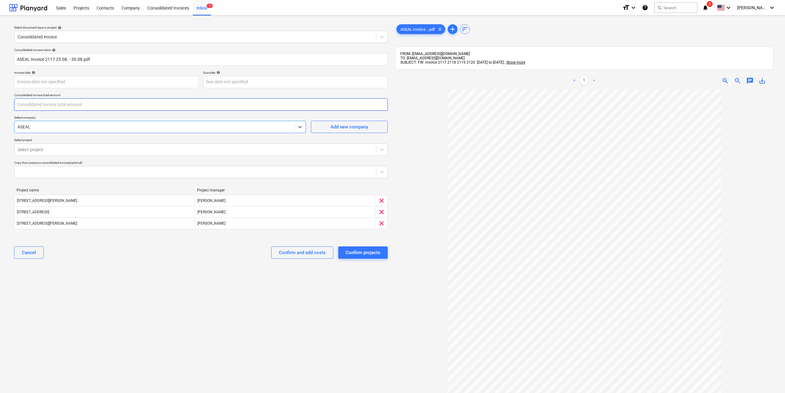
click at [76, 107] on input "text" at bounding box center [201, 104] width 374 height 12
type input "3,000.00"
click at [217, 286] on div "Select document type or project help Consolidated invoice Consolidated invoice …" at bounding box center [201, 245] width 384 height 448
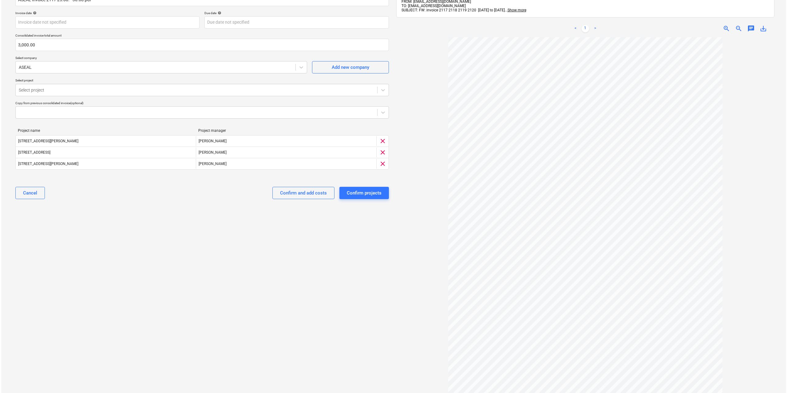
scroll to position [49, 0]
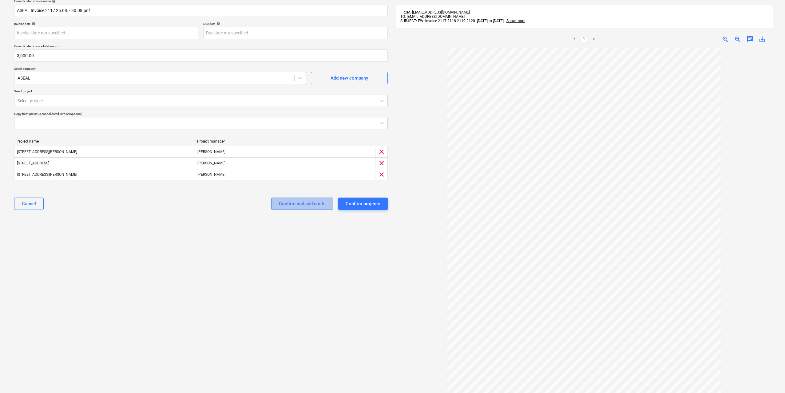
click at [305, 205] on div "Confirm and add costs" at bounding box center [302, 204] width 47 height 8
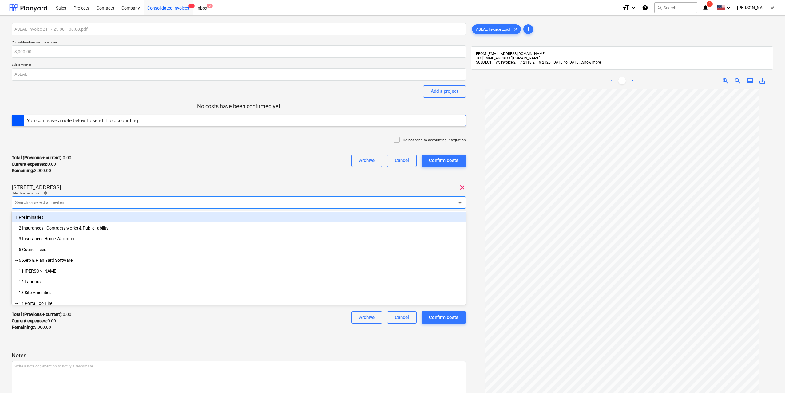
click at [155, 203] on div at bounding box center [233, 203] width 436 height 6
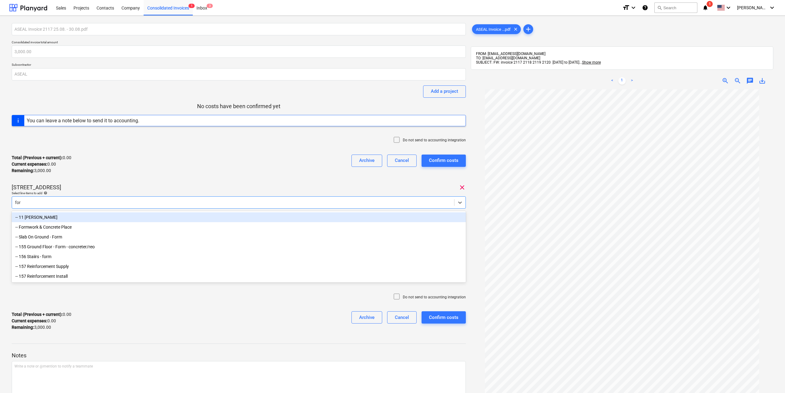
type input "fore"
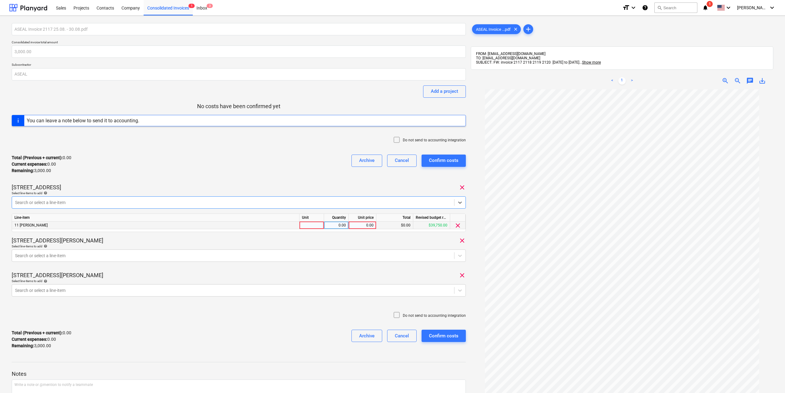
click at [341, 226] on div "0.00" at bounding box center [336, 226] width 19 height 8
type input "2"
click at [358, 225] on div "0.00" at bounding box center [362, 226] width 22 height 8
type input "500"
click at [367, 241] on div "[STREET_ADDRESS][GEOGRAPHIC_DATA][PERSON_NAME]" at bounding box center [239, 240] width 454 height 7
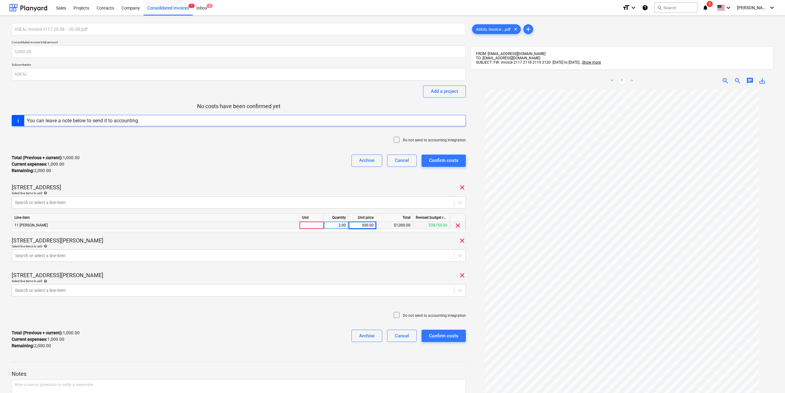
click at [259, 268] on div "ASEAL Invoice 2117 25.08. - 30.08.pdf Consolidated invoice total amount 3,000.0…" at bounding box center [239, 188] width 454 height 331
click at [259, 260] on div "Search or select a line-item" at bounding box center [233, 256] width 442 height 9
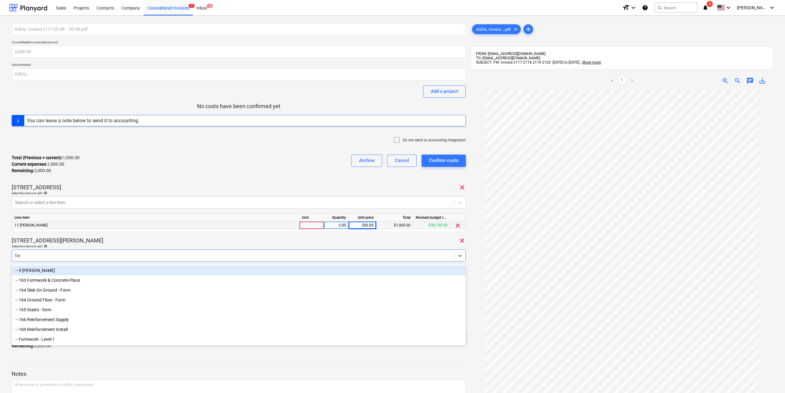
type input "fore"
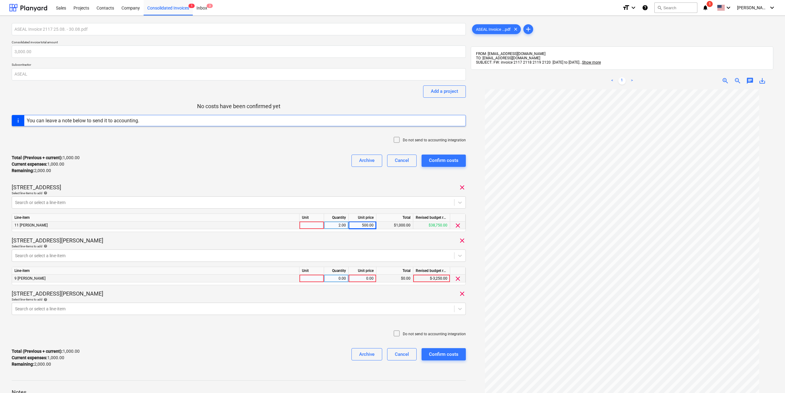
click at [332, 278] on div "0.00" at bounding box center [336, 279] width 19 height 8
click at [360, 280] on div "0.00" at bounding box center [362, 279] width 22 height 8
type input "500"
click at [347, 311] on body "Sales Projects Contacts Company Consolidated Invoices 1 Inbox 3 format_size key…" at bounding box center [392, 196] width 785 height 393
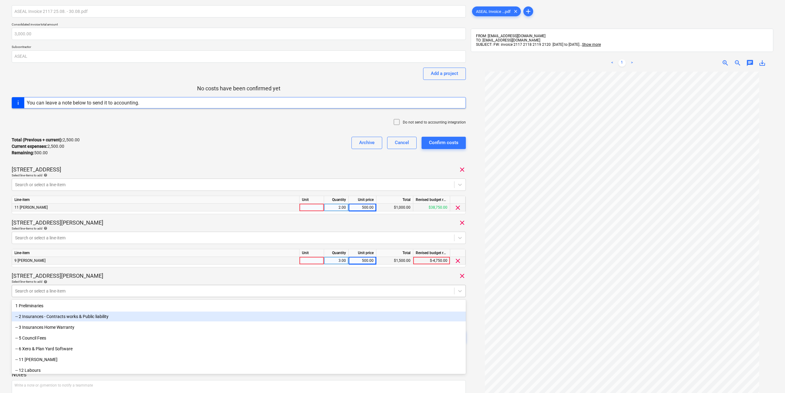
scroll to position [20, 0]
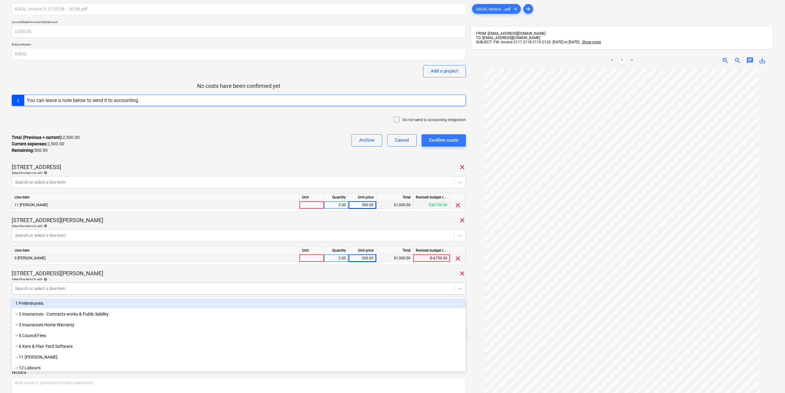
click at [294, 289] on div at bounding box center [233, 289] width 436 height 6
click at [299, 289] on div at bounding box center [233, 289] width 436 height 6
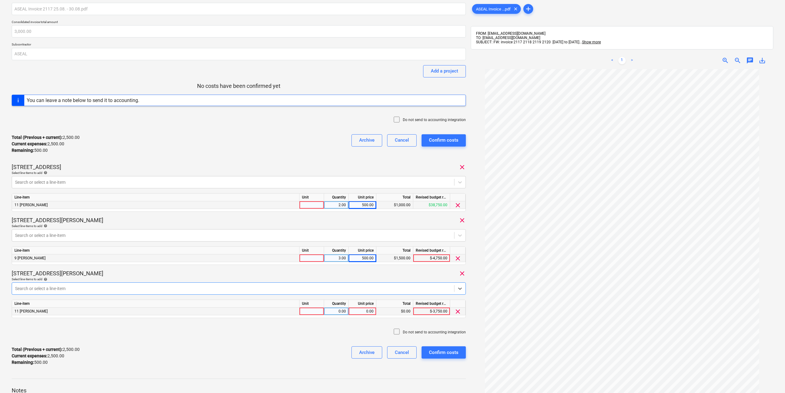
click at [335, 309] on div "0.00" at bounding box center [336, 312] width 19 height 8
click at [361, 310] on div "0.00" at bounding box center [362, 312] width 22 height 8
click at [314, 335] on div "Do not send to accounting integration" at bounding box center [239, 332] width 454 height 18
click at [263, 362] on div "Total (Previous + current) : 3,000.00 Current expenses : 3,000.00 Remaining : 0…" at bounding box center [239, 356] width 454 height 29
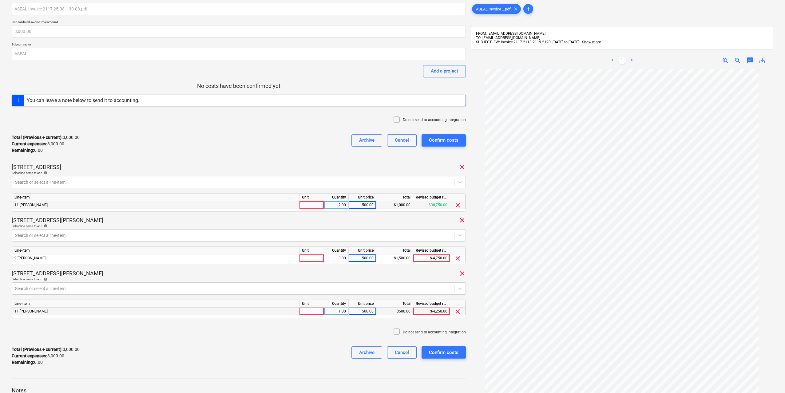
click at [315, 204] on div at bounding box center [312, 205] width 25 height 8
click at [315, 204] on input "item" at bounding box center [312, 204] width 24 height 7
click at [310, 257] on div at bounding box center [312, 259] width 25 height 8
click at [313, 308] on div "Line-item Unit Quantity Unit price Total Revised budget remaining 11 [PERSON_NA…" at bounding box center [239, 309] width 454 height 18
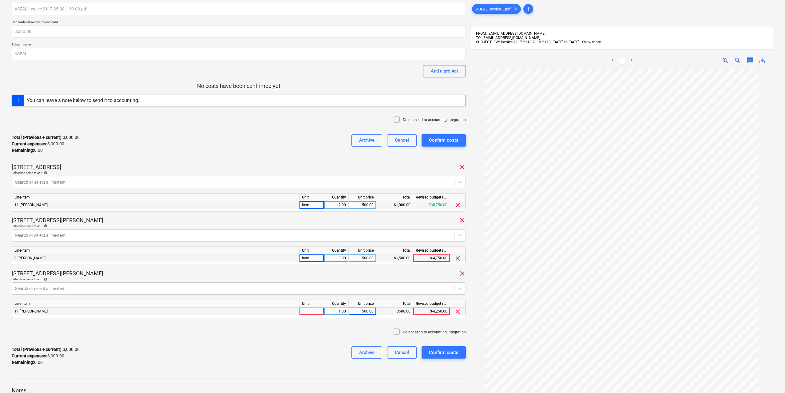
click at [313, 309] on div at bounding box center [312, 312] width 25 height 8
click at [314, 347] on div "Total (Previous + current) : 3,000.00 Current expenses : 3,000.00 Remaining : 0…" at bounding box center [239, 356] width 454 height 29
click at [445, 354] on div "Confirm costs" at bounding box center [444, 353] width 30 height 8
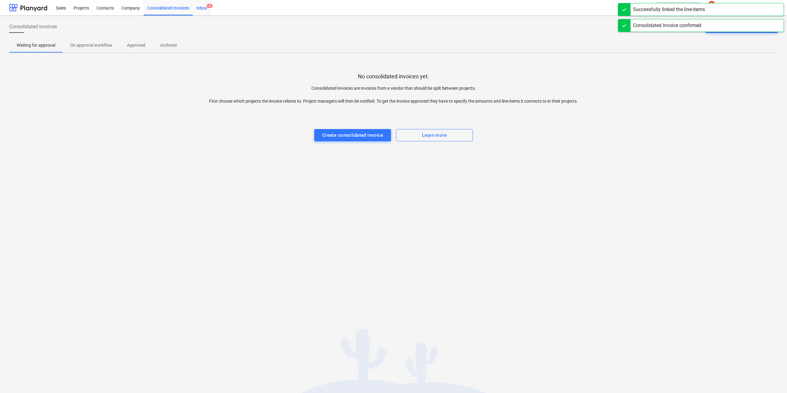
click at [199, 5] on div "Inbox 3" at bounding box center [202, 8] width 18 height 16
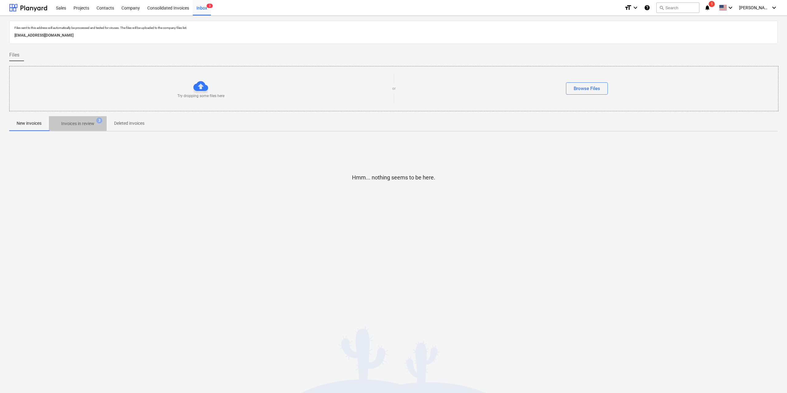
click at [91, 124] on p "Invoices in review" at bounding box center [77, 124] width 33 height 6
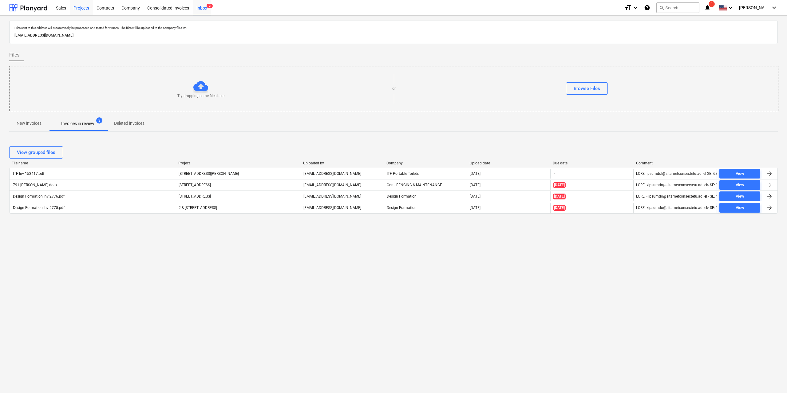
click at [82, 9] on div "Projects" at bounding box center [81, 8] width 23 height 16
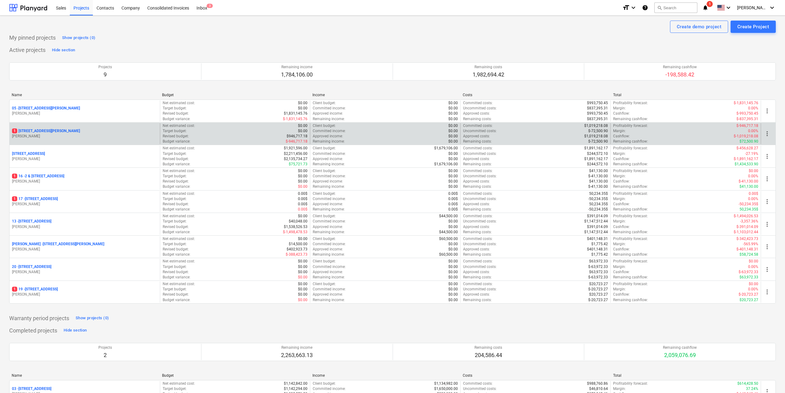
click at [65, 131] on p "[STREET_ADDRESS][PERSON_NAME]" at bounding box center [46, 131] width 68 height 5
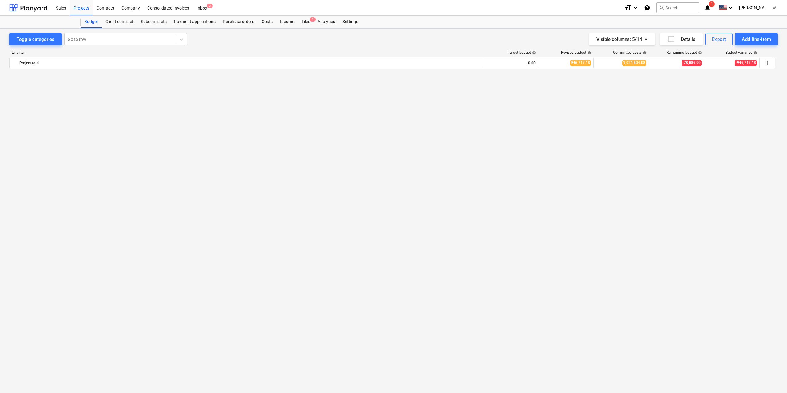
scroll to position [1814, 0]
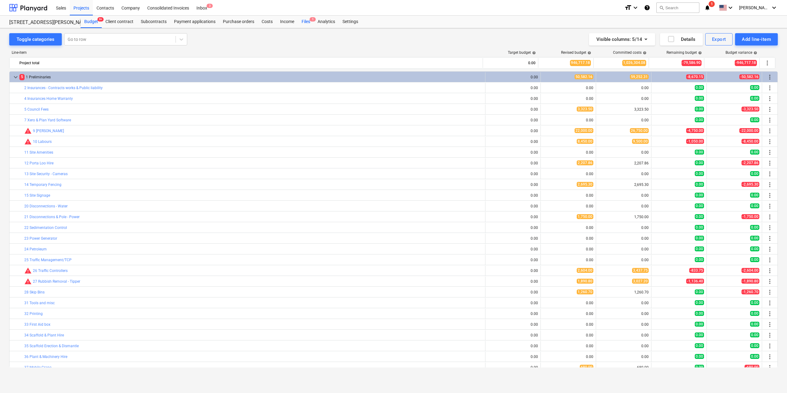
click at [299, 27] on div "Files 1" at bounding box center [306, 22] width 16 height 12
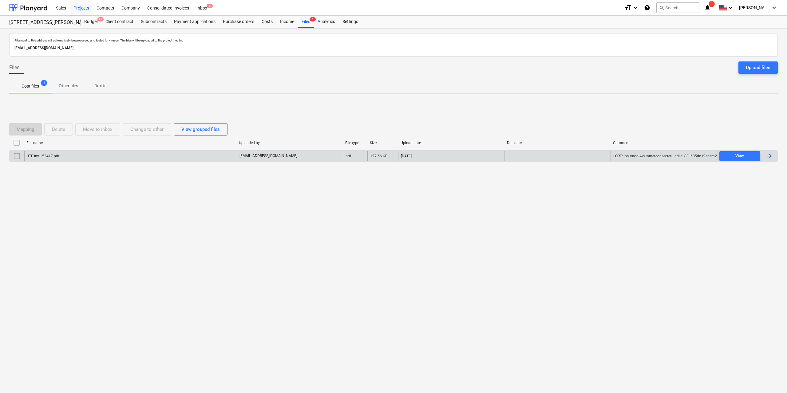
click at [56, 156] on div "ITF Inv 153417.pdf" at bounding box center [43, 156] width 32 height 4
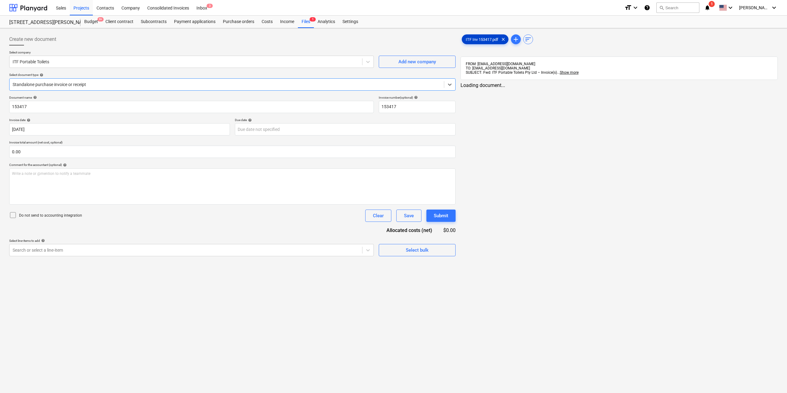
click at [473, 42] on div "ITF Inv 153417.pdf clear" at bounding box center [485, 39] width 47 height 10
click at [185, 249] on div at bounding box center [185, 250] width 345 height 6
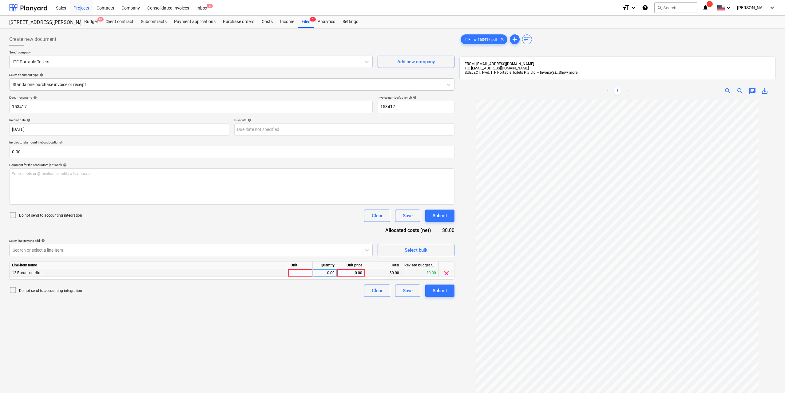
click at [304, 273] on div at bounding box center [300, 273] width 25 height 8
click at [319, 271] on div "0.00" at bounding box center [324, 273] width 19 height 8
click at [353, 274] on div "0.00" at bounding box center [351, 273] width 22 height 8
click at [327, 314] on div "Create new document Select company ITF Portable Toilets Add new company Select …" at bounding box center [232, 255] width 450 height 448
click at [451, 291] on button "Submit" at bounding box center [439, 291] width 29 height 12
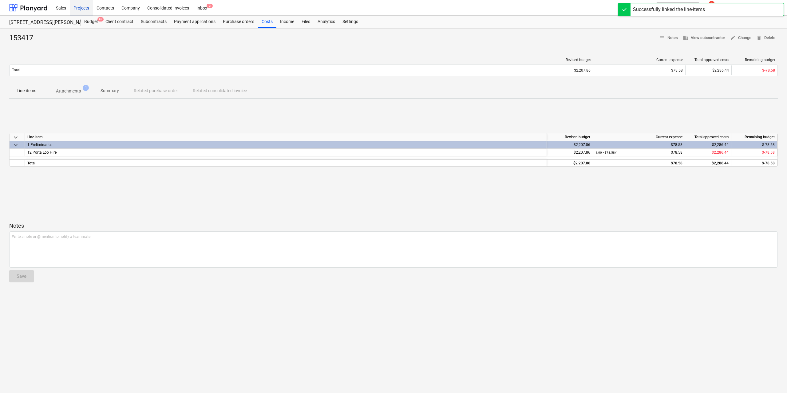
click at [85, 5] on div "Projects" at bounding box center [81, 8] width 23 height 16
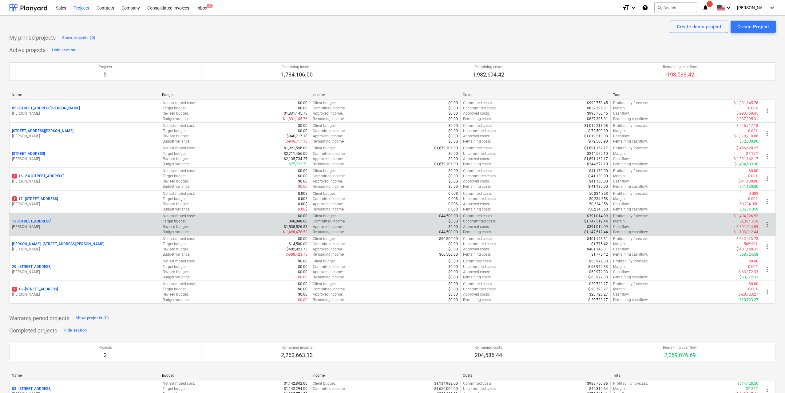
click at [64, 219] on div "[STREET_ADDRESS][PERSON_NAME]" at bounding box center [85, 224] width 150 height 21
click at [51, 221] on p "[STREET_ADDRESS]" at bounding box center [31, 221] width 39 height 5
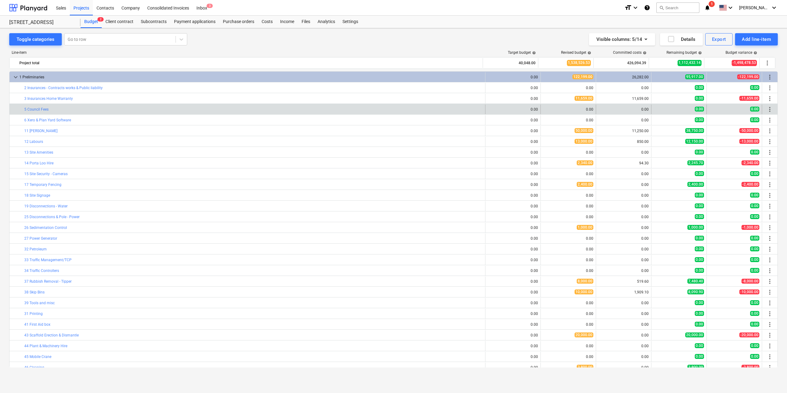
click at [702, 110] on div "0.00" at bounding box center [679, 110] width 55 height 10
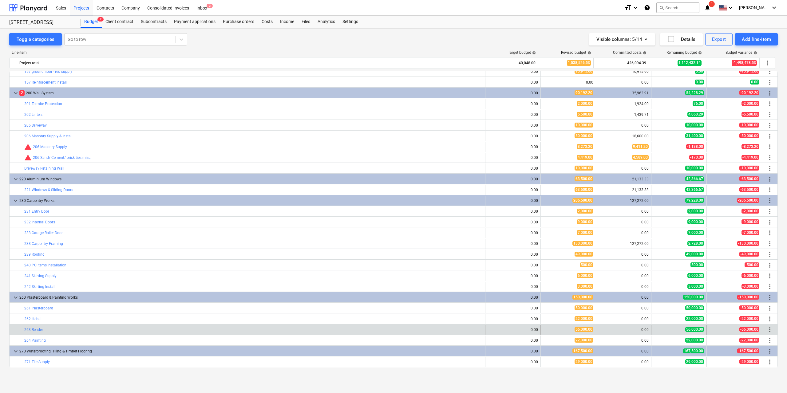
scroll to position [752, 0]
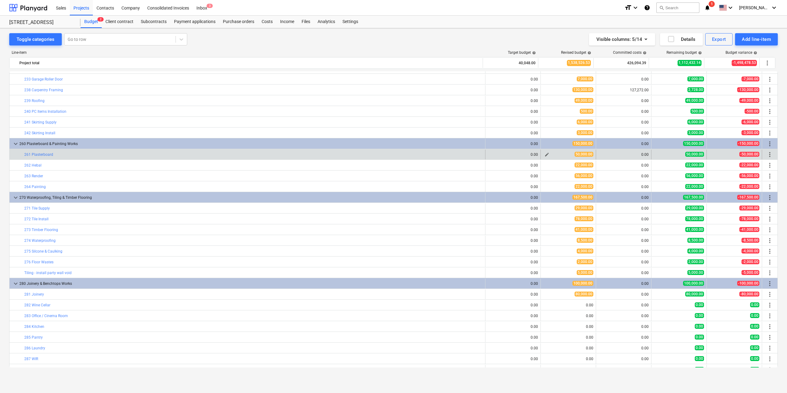
click at [547, 154] on span "edit" at bounding box center [547, 154] width 5 height 5
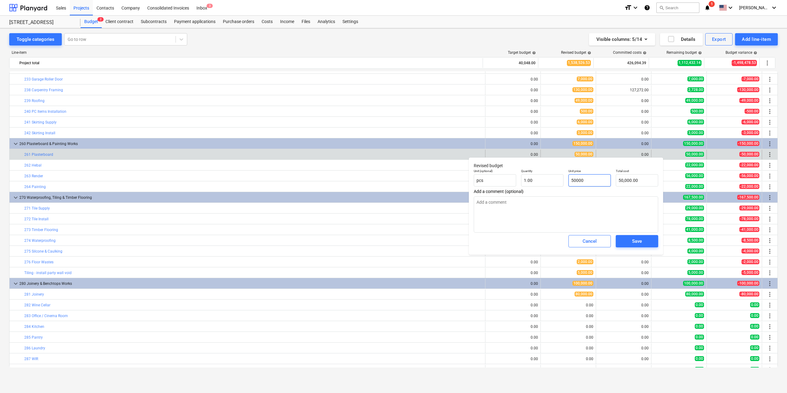
click at [585, 181] on input "50000" at bounding box center [590, 180] width 42 height 12
click at [640, 241] on div "Save" at bounding box center [637, 241] width 10 height 8
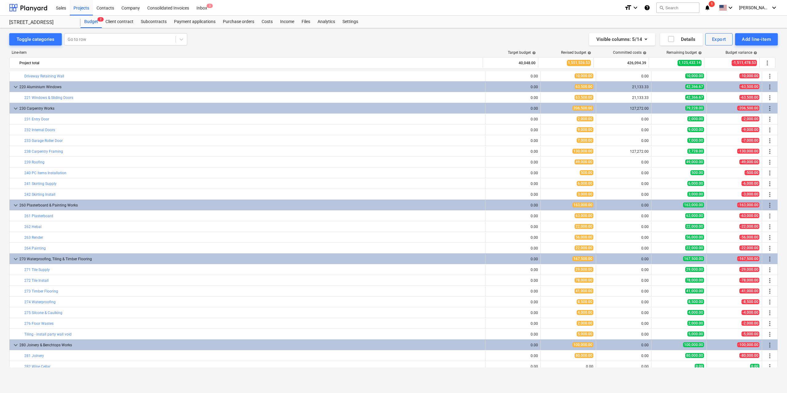
scroll to position [567, 0]
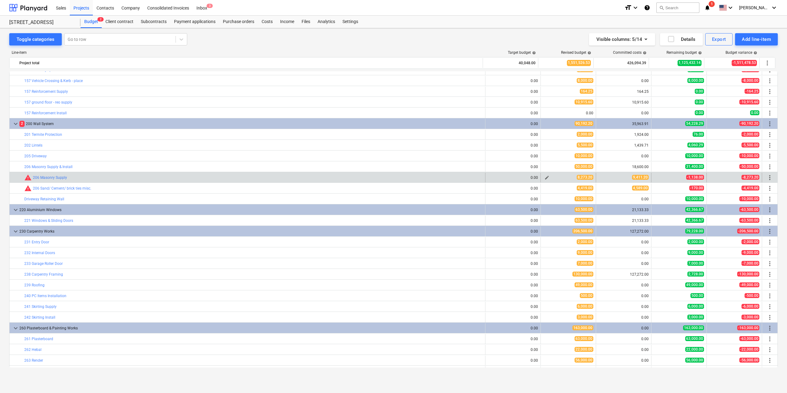
click at [545, 177] on span "edit" at bounding box center [547, 177] width 5 height 5
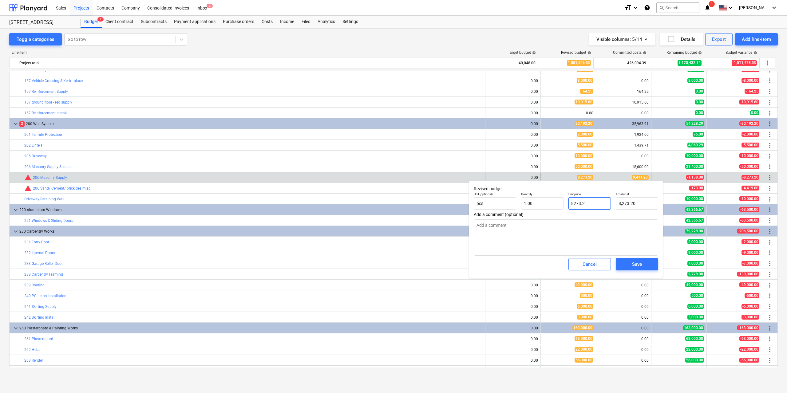
click at [579, 206] on input "8273.2" at bounding box center [590, 203] width 42 height 12
click at [632, 263] on div "Save" at bounding box center [637, 265] width 10 height 8
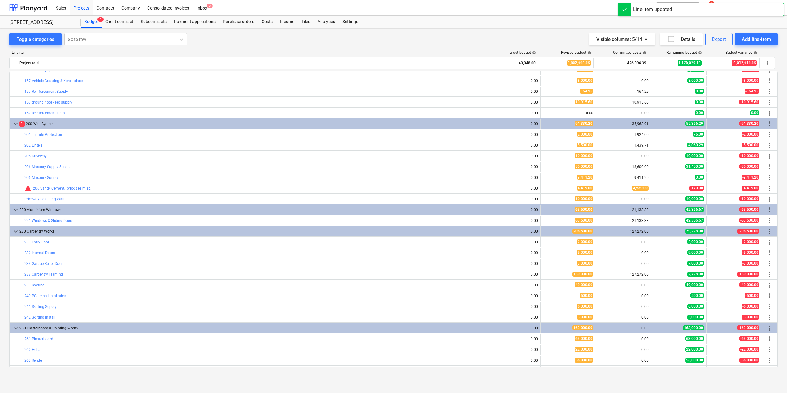
click at [545, 187] on span "edit" at bounding box center [547, 188] width 5 height 5
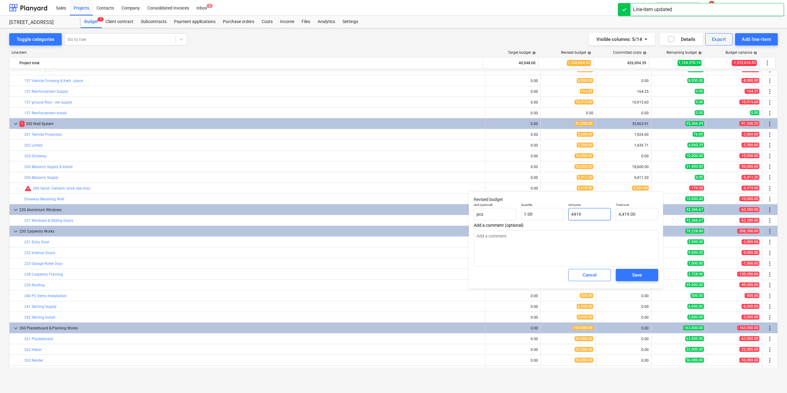
click at [589, 211] on input "4419" at bounding box center [590, 214] width 42 height 12
click at [628, 272] on span "Save" at bounding box center [638, 275] width 28 height 8
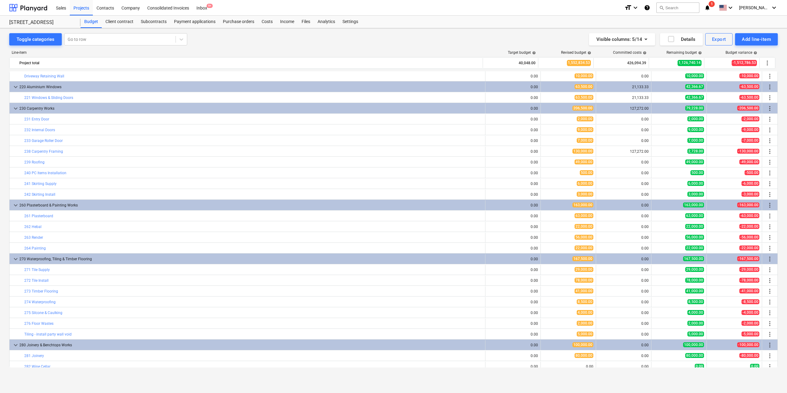
scroll to position [598, 0]
